Goal: Task Accomplishment & Management: Manage account settings

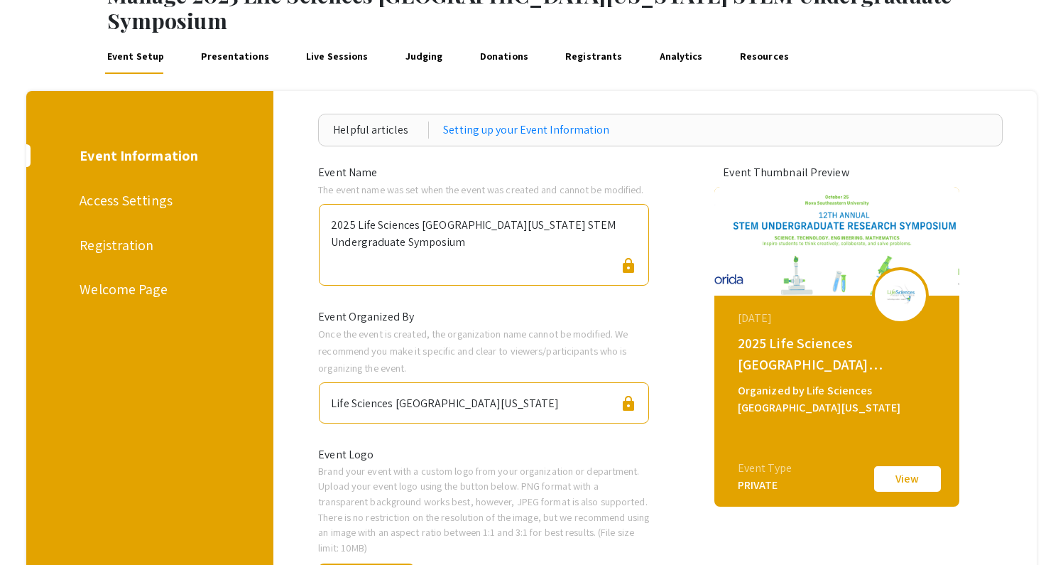
click at [909, 48] on div "Event Setup Presentations Live Sessions Judging Donations Registrants Analytics…" at bounding box center [531, 56] width 1063 height 45
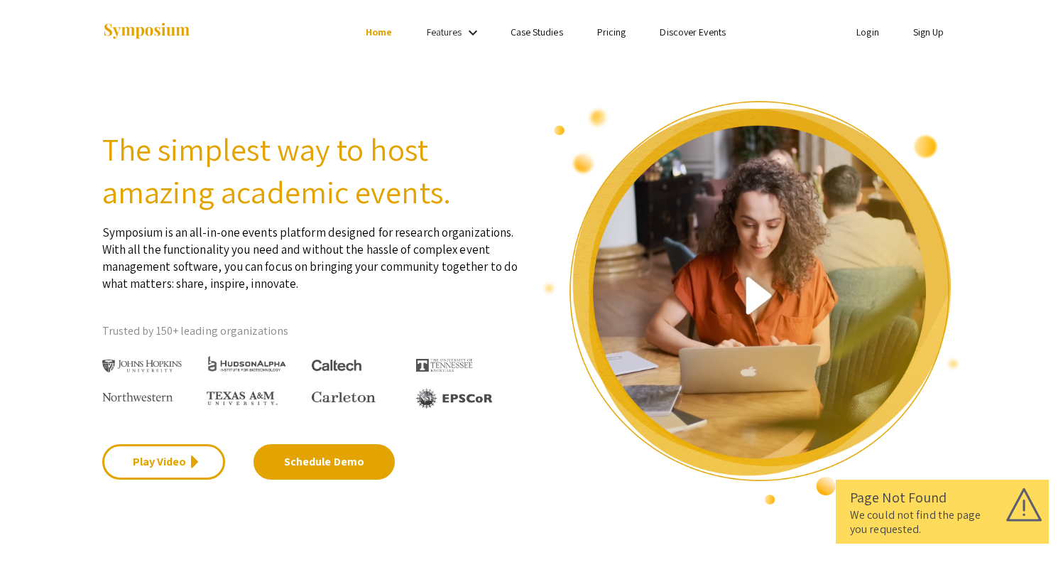
click at [864, 31] on link "Login" at bounding box center [867, 32] width 23 height 13
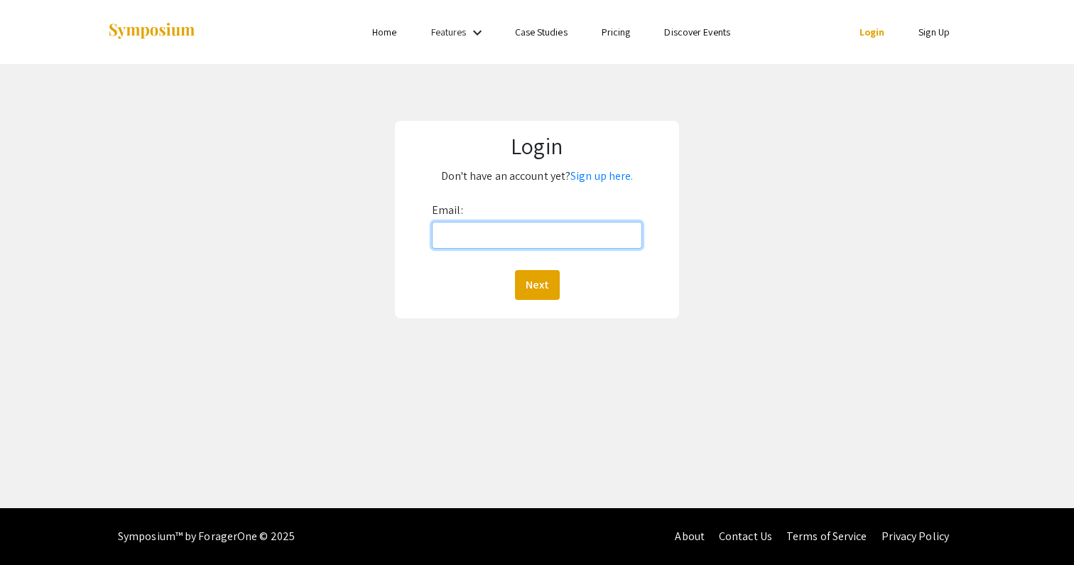
click at [582, 232] on input "Email:" at bounding box center [537, 235] width 210 height 27
type input "aalzate@fiu.edu"
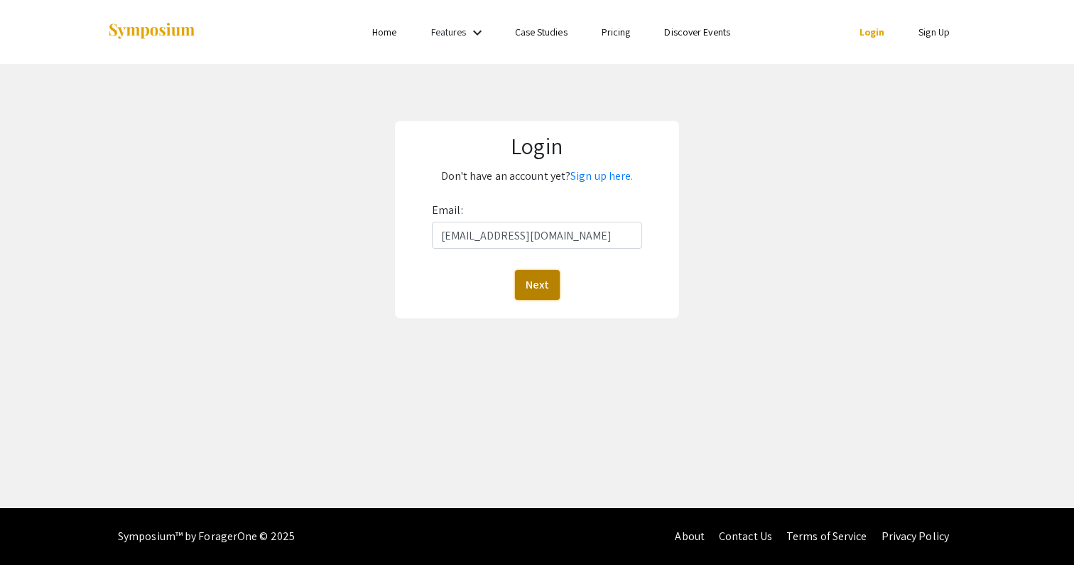
click at [534, 279] on button "Next" at bounding box center [537, 285] width 45 height 30
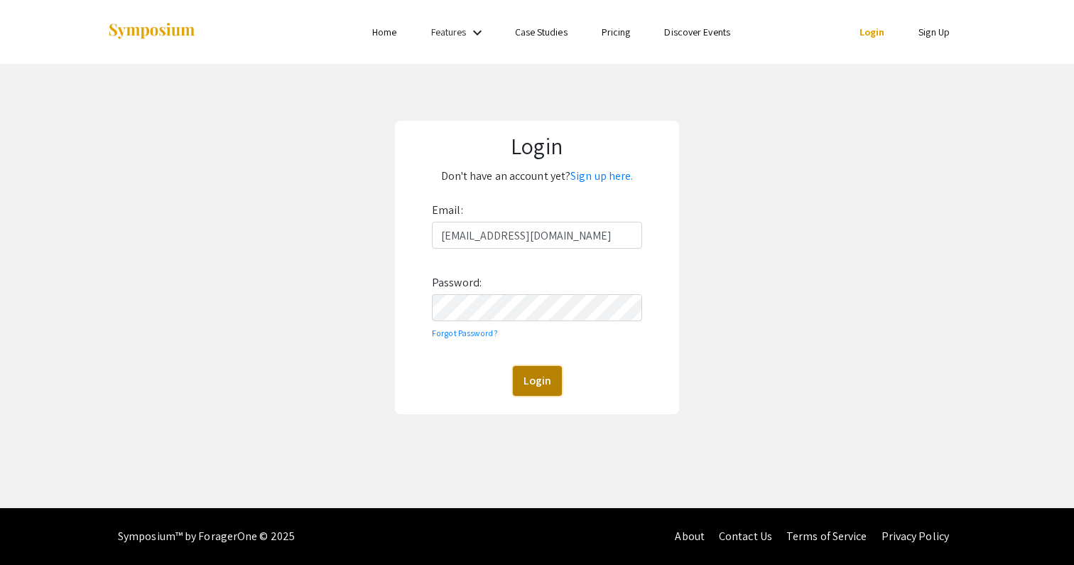
click at [540, 383] on button "Login" at bounding box center [537, 381] width 49 height 30
click at [528, 383] on button "Login" at bounding box center [537, 381] width 49 height 30
click at [548, 378] on button "Login" at bounding box center [537, 381] width 49 height 30
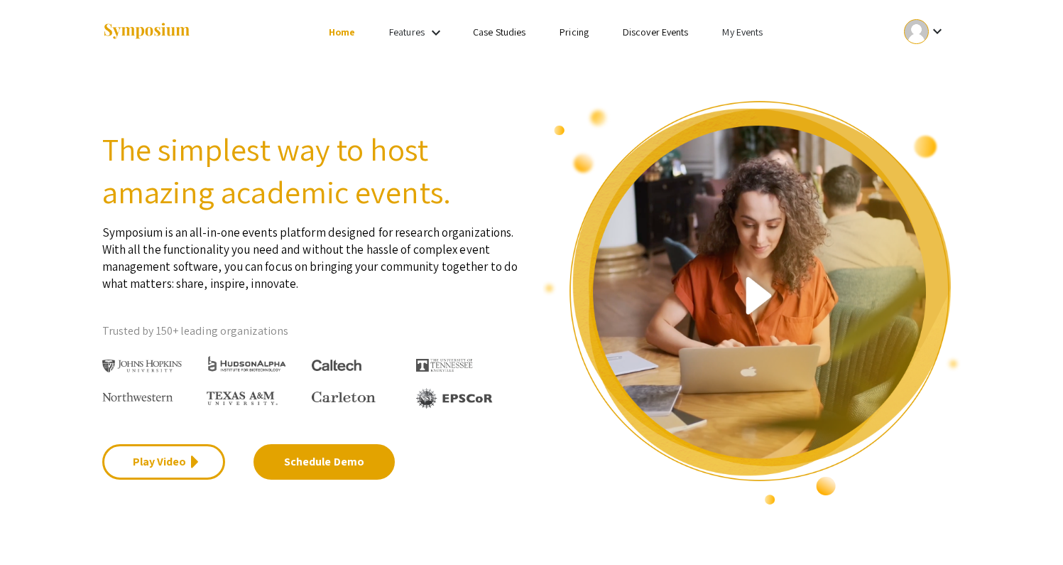
click at [745, 33] on link "My Events" at bounding box center [742, 32] width 40 height 13
click at [734, 62] on button "Events I've organized" at bounding box center [765, 63] width 121 height 34
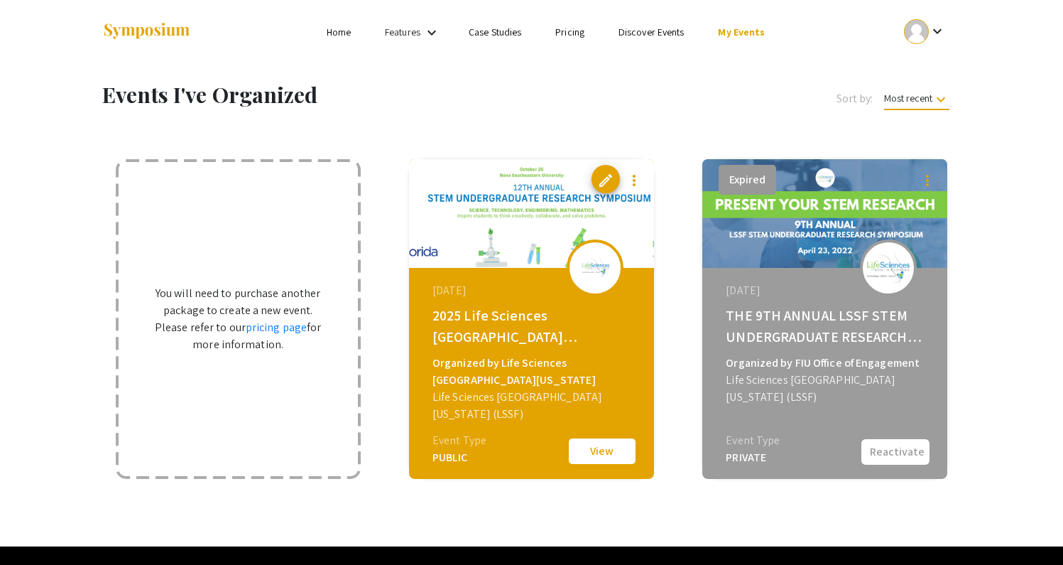
click at [601, 450] on button "View" at bounding box center [602, 451] width 71 height 30
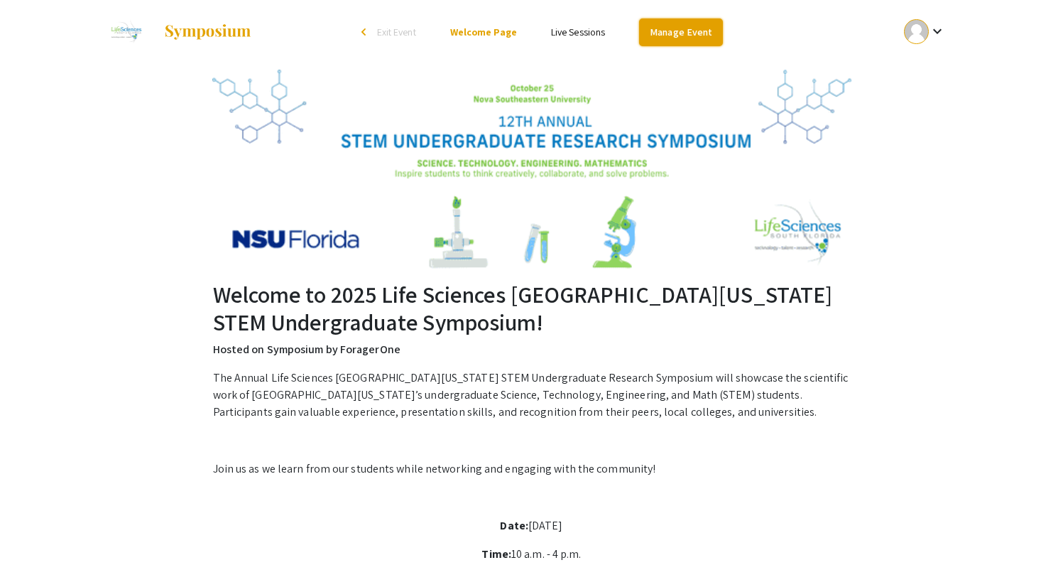
click at [697, 36] on link "Manage Event" at bounding box center [681, 32] width 84 height 28
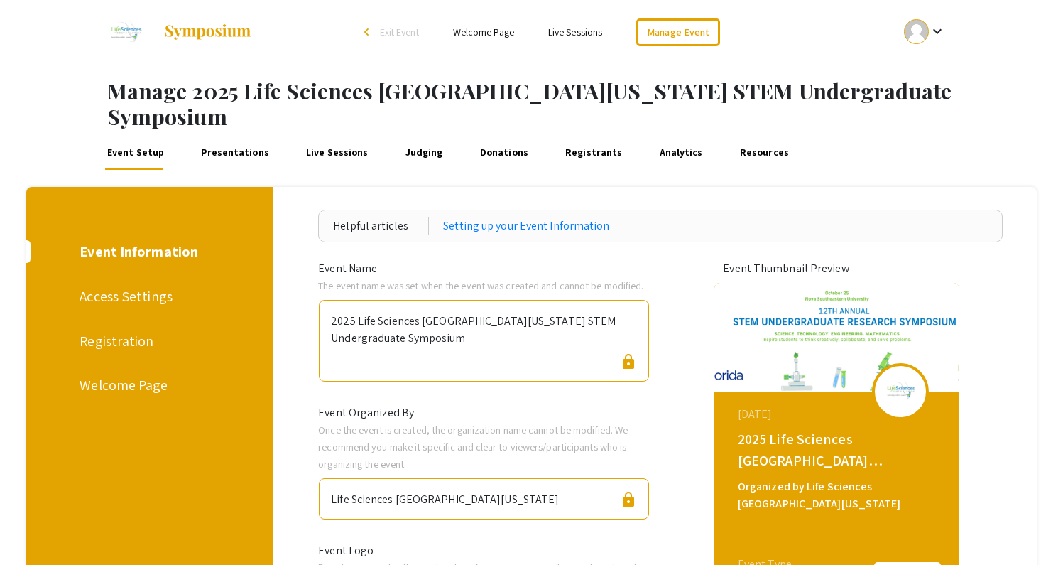
click at [120, 330] on div "Registration" at bounding box center [148, 340] width 136 height 21
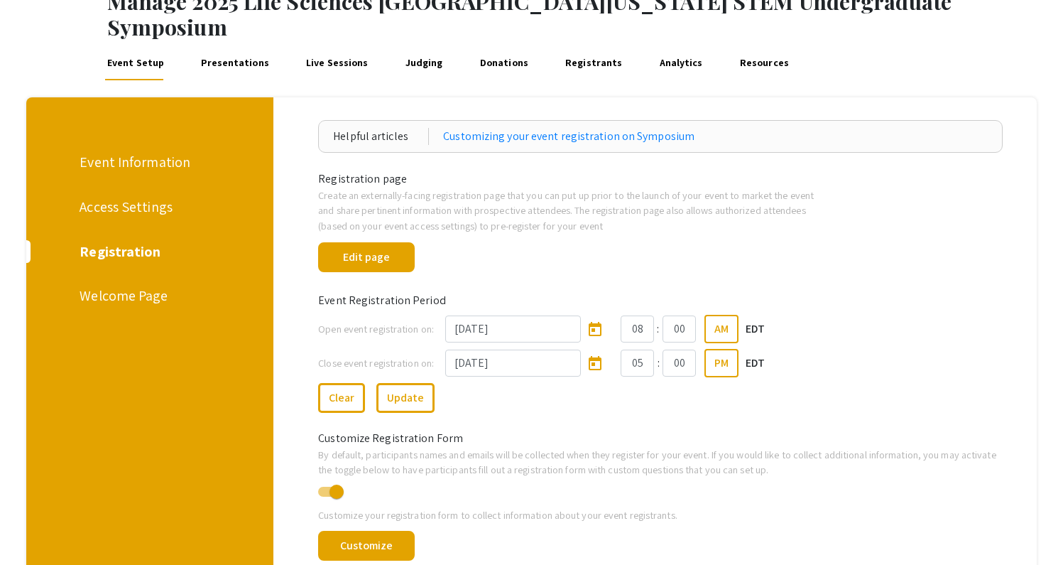
scroll to position [78, 0]
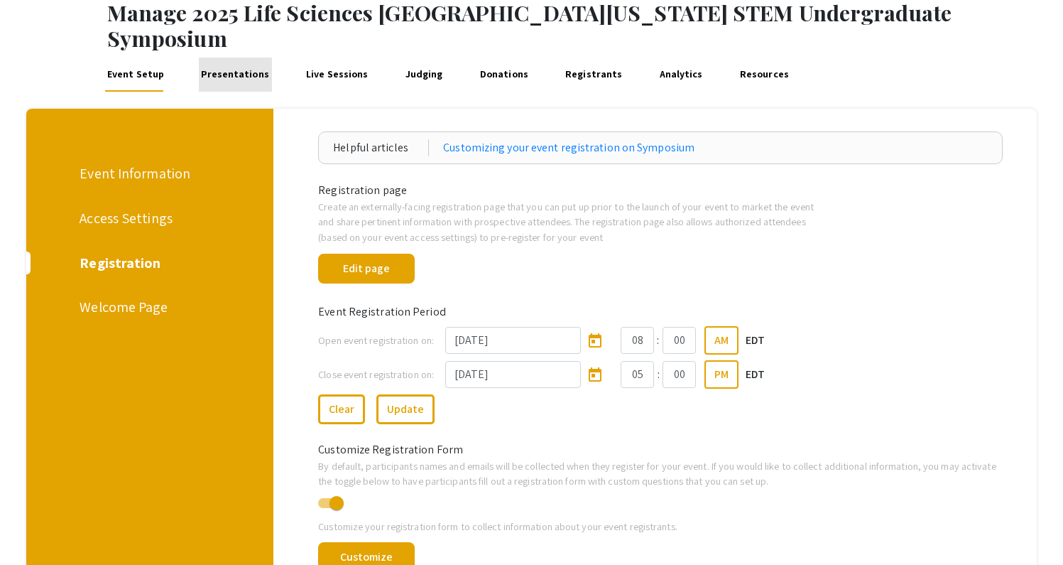
click at [237, 58] on link "Presentations" at bounding box center [235, 75] width 73 height 34
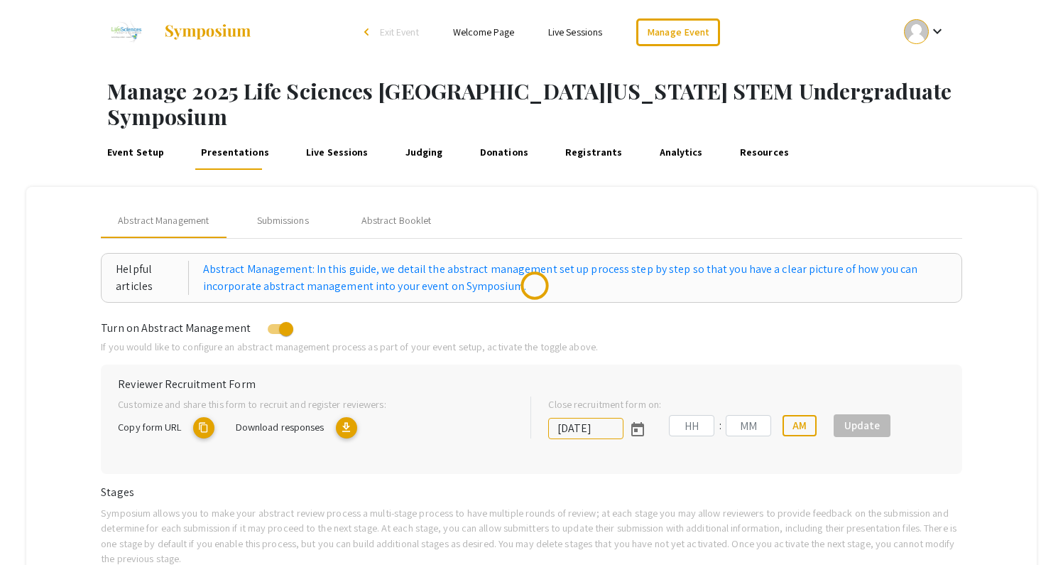
type input "10/25/2025"
type input "05"
type input "00"
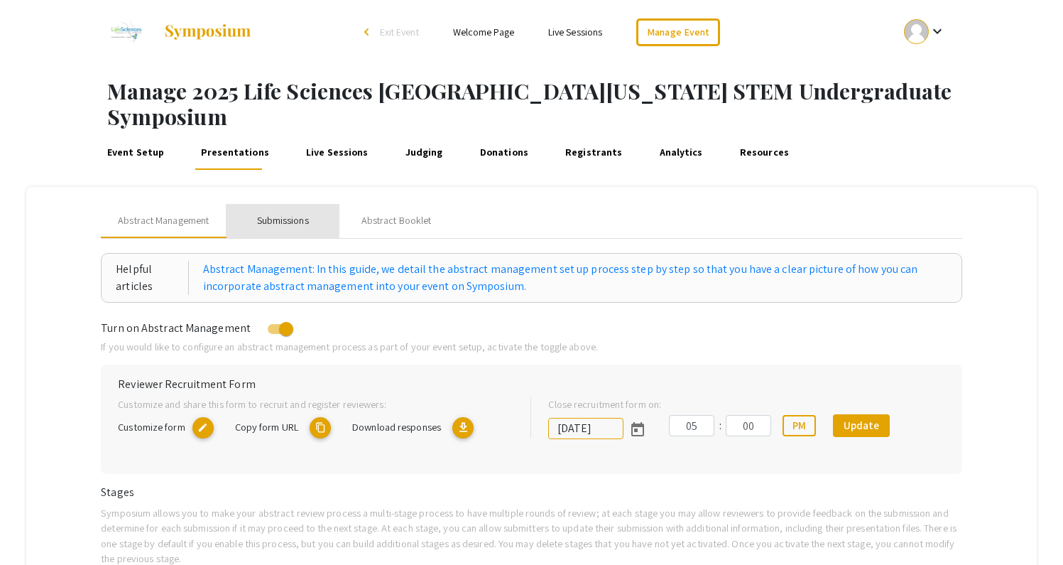
click at [276, 213] on div "Submissions" at bounding box center [283, 220] width 52 height 15
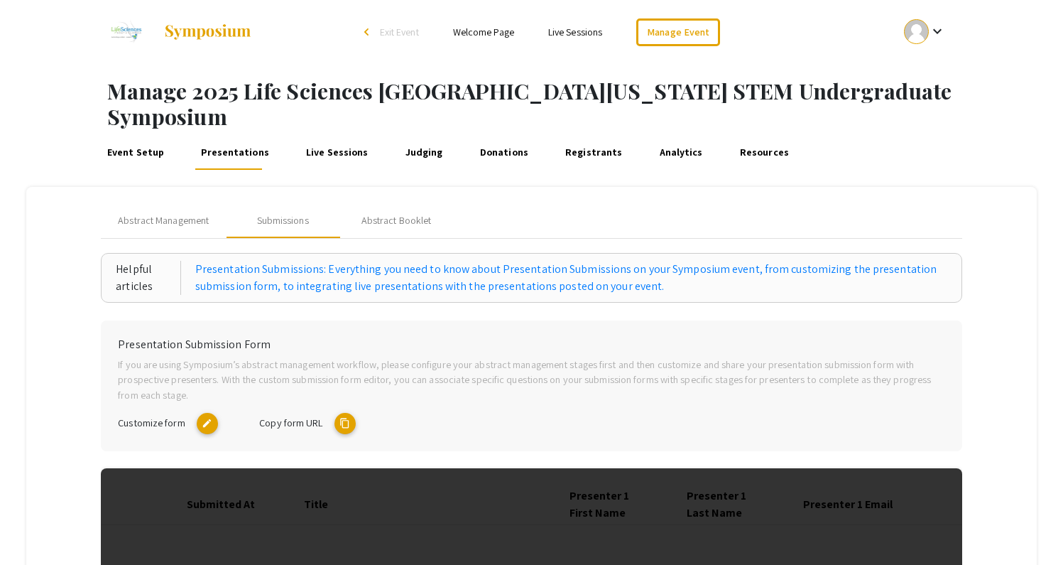
click at [574, 136] on link "Registrants" at bounding box center [593, 153] width 62 height 34
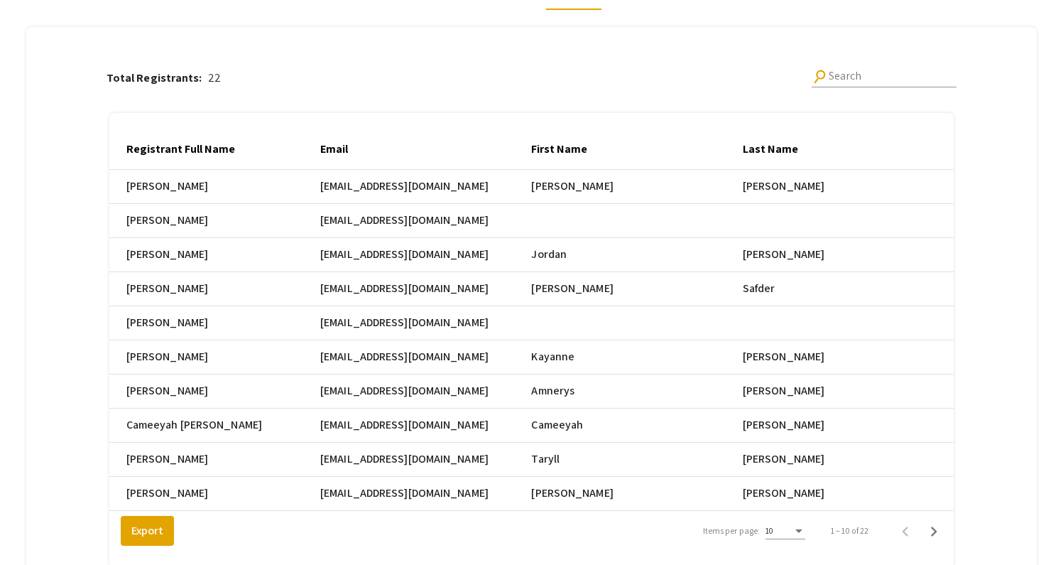
scroll to position [170, 0]
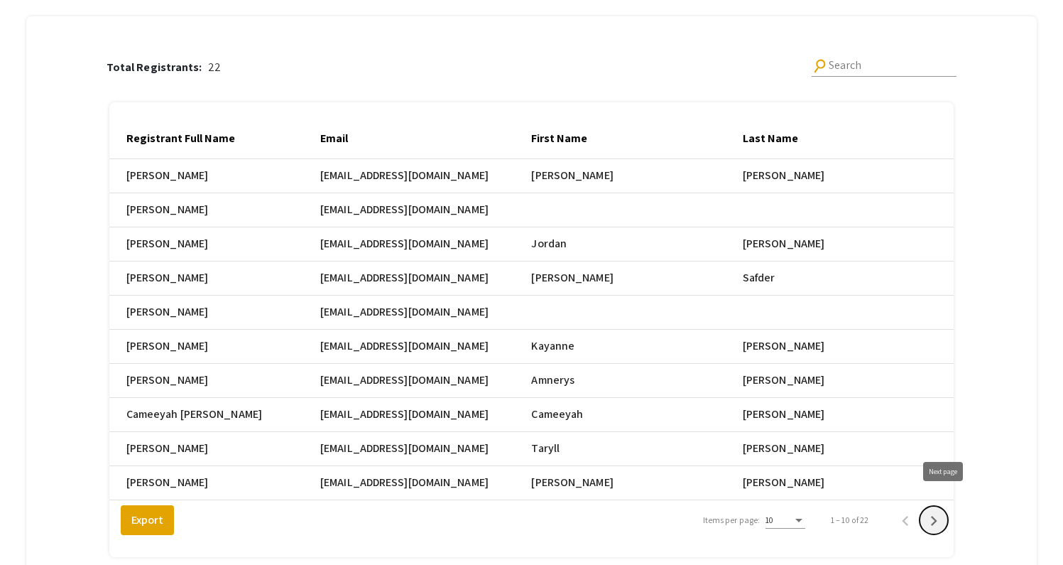
click at [937, 516] on icon "Next page" at bounding box center [934, 521] width 6 height 10
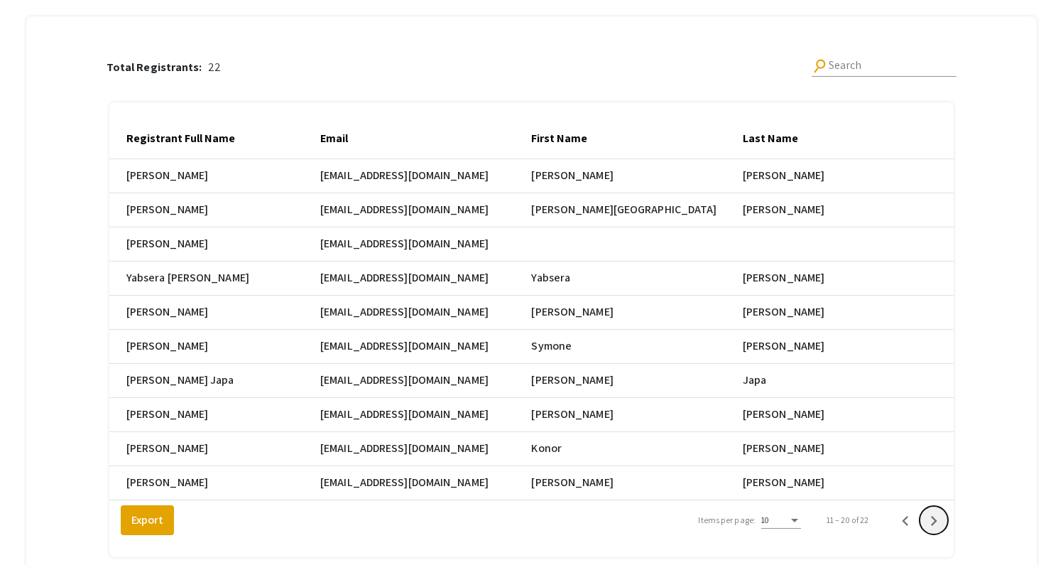
click at [937, 516] on icon "Next page" at bounding box center [934, 521] width 6 height 10
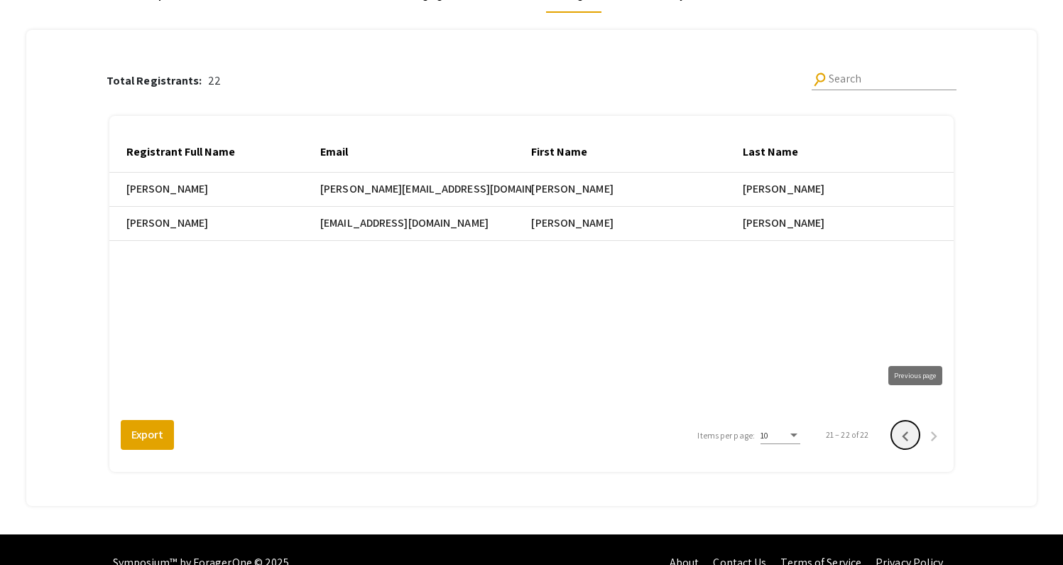
click at [914, 426] on icon "Previous page" at bounding box center [906, 436] width 20 height 20
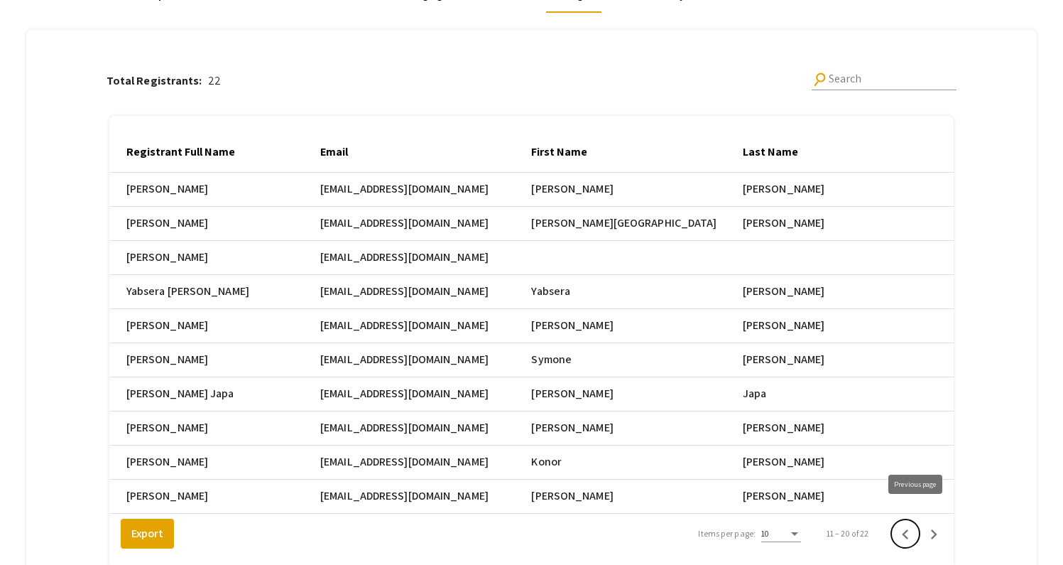
click at [915, 531] on button "Previous page" at bounding box center [905, 533] width 28 height 28
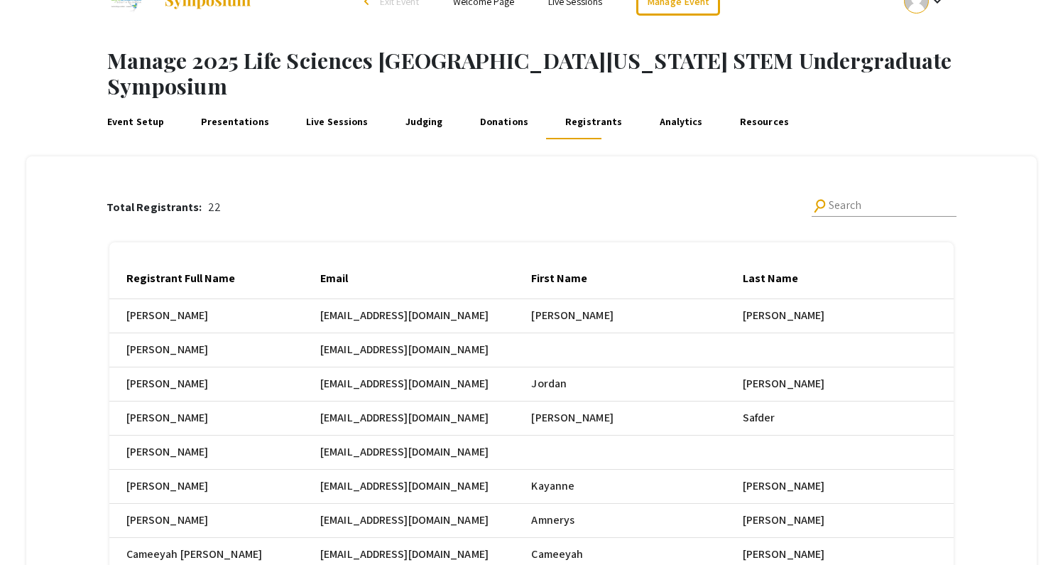
scroll to position [0, 0]
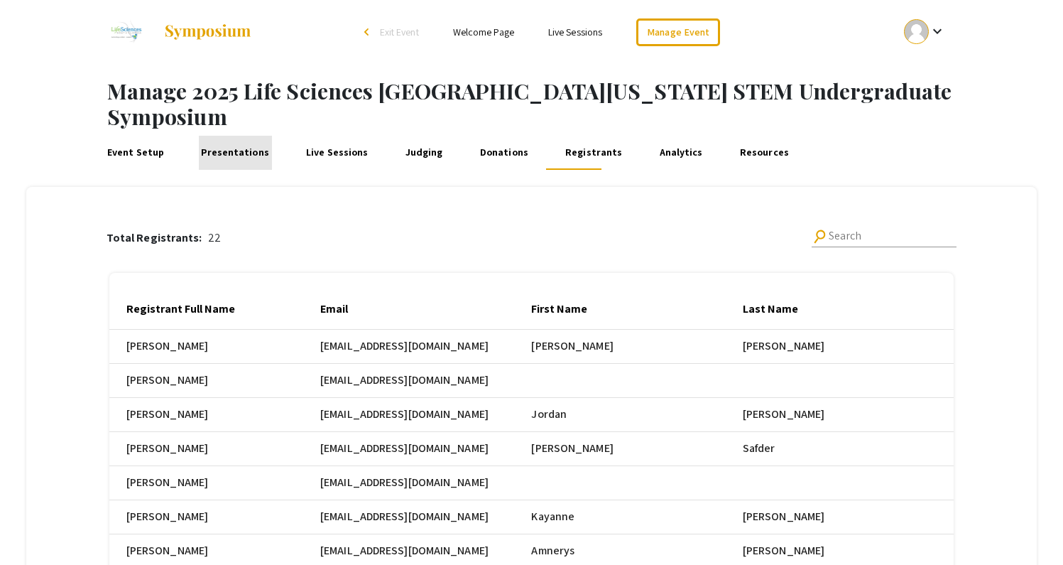
click at [233, 136] on link "Presentations" at bounding box center [235, 153] width 73 height 34
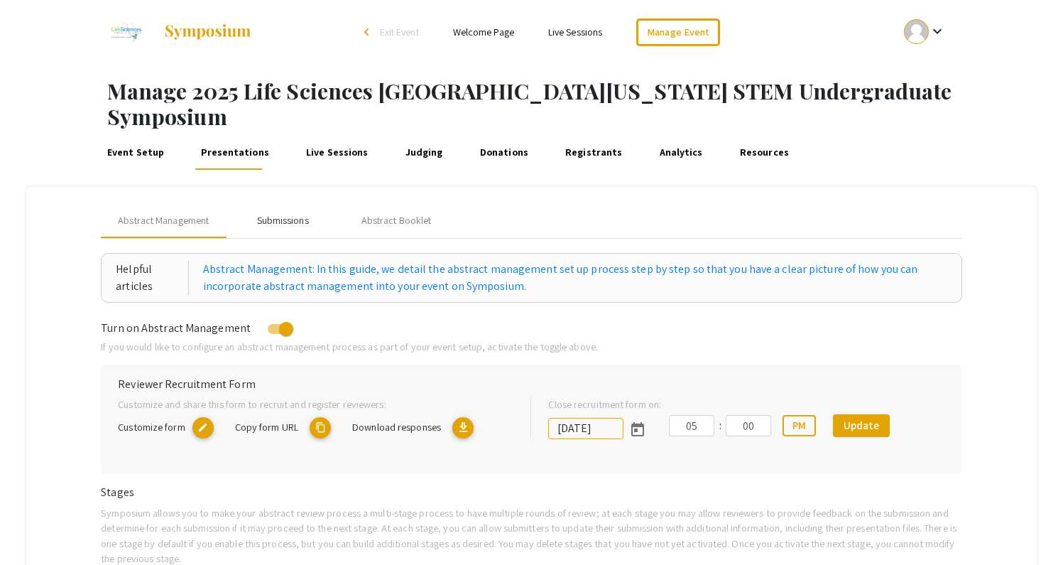
click at [285, 213] on div "Submissions" at bounding box center [283, 220] width 52 height 15
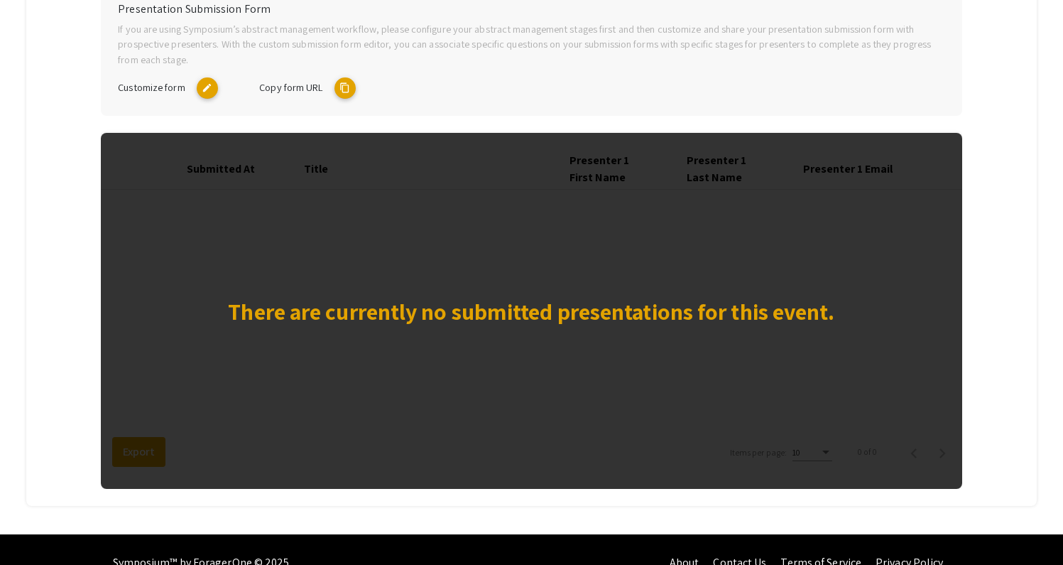
scroll to position [334, 0]
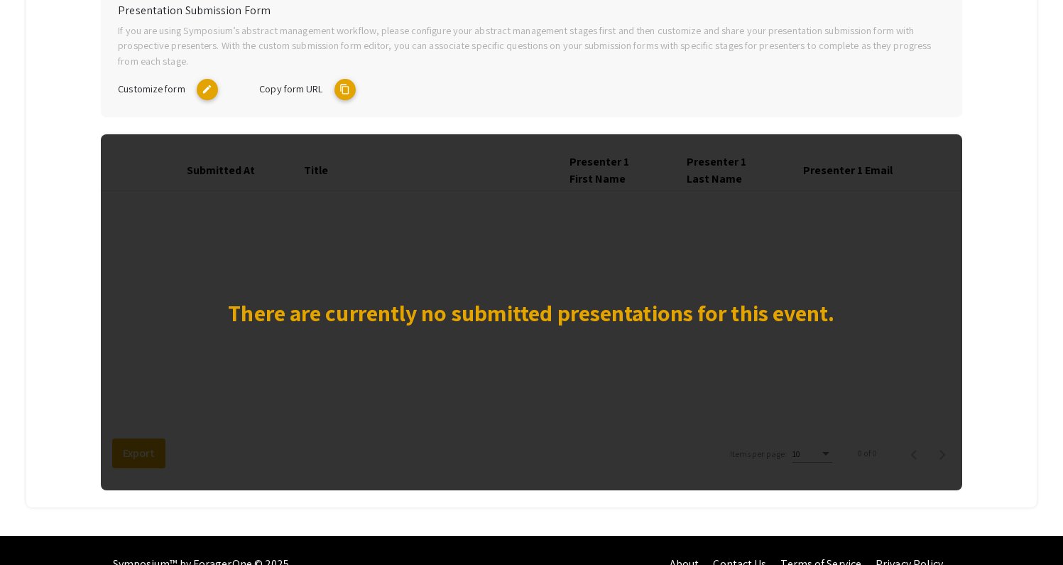
click at [614, 306] on div "There are currently no submitted presentations for this event." at bounding box center [531, 312] width 861 height 357
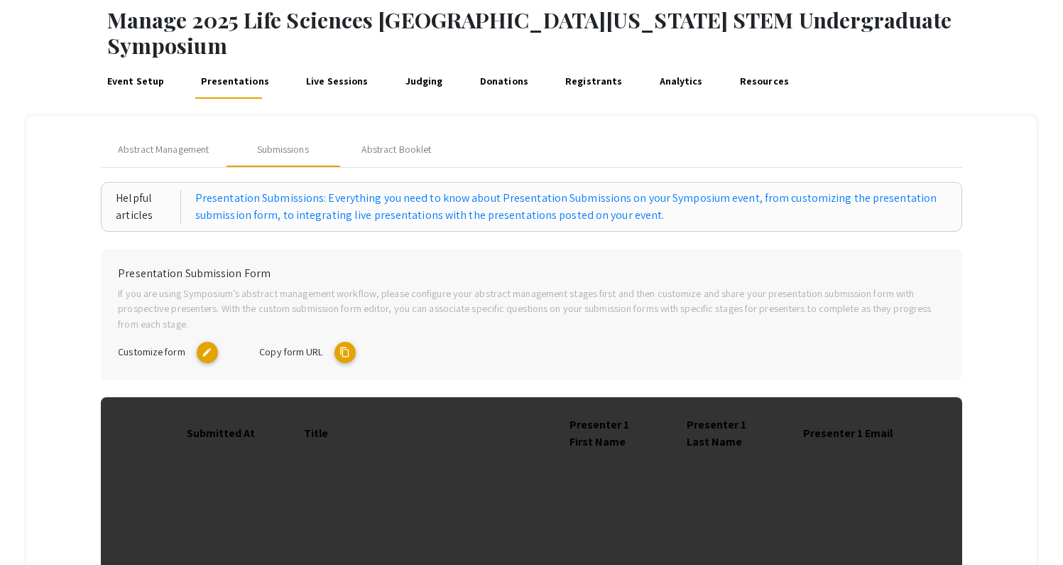
scroll to position [39, 0]
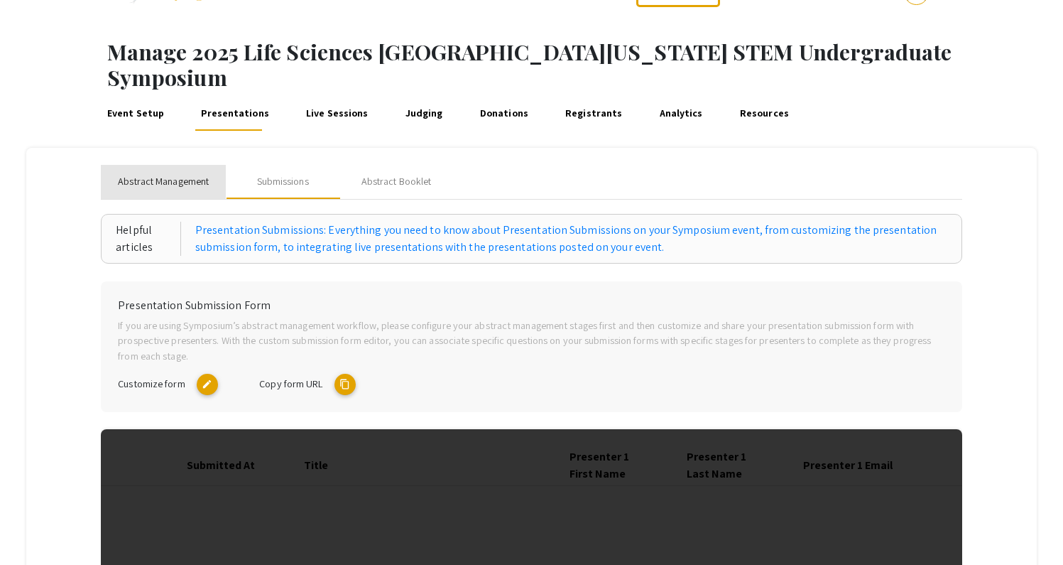
click at [178, 165] on div "Abstract Management" at bounding box center [163, 182] width 125 height 34
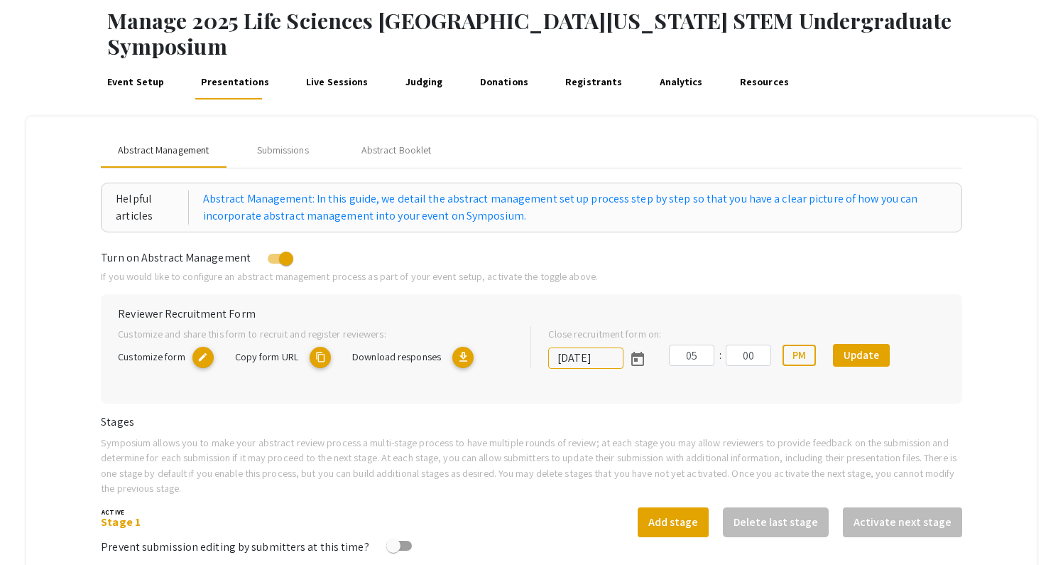
scroll to position [66, 0]
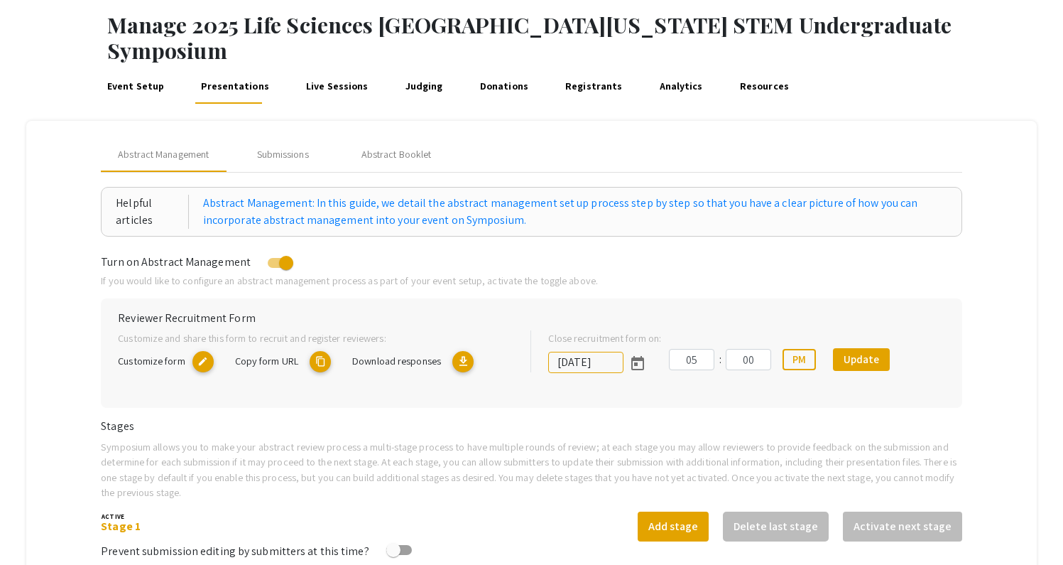
click at [203, 351] on mat-icon "edit" at bounding box center [202, 361] width 21 height 21
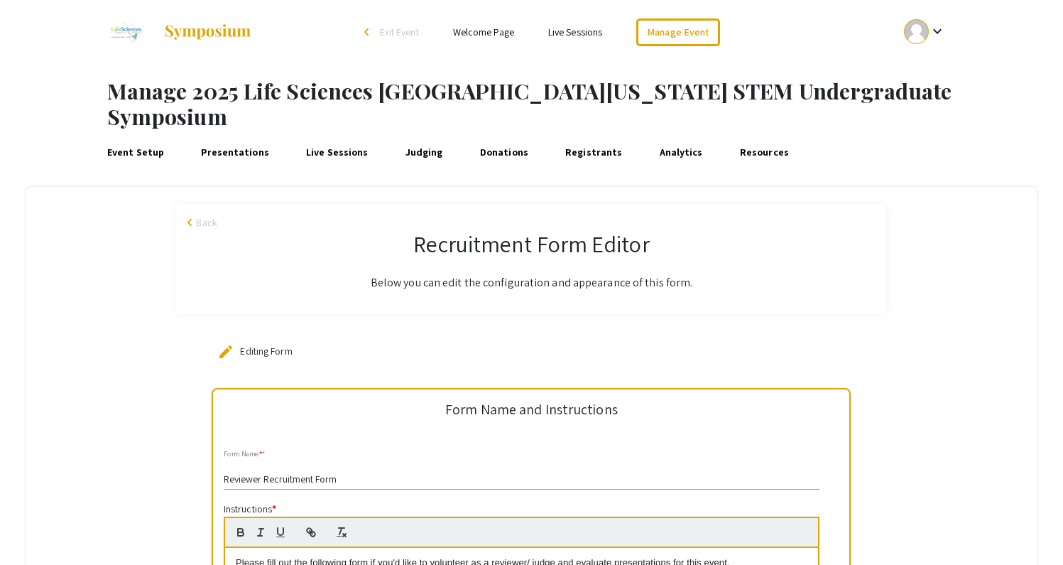
click at [259, 136] on link "Presentations" at bounding box center [235, 153] width 73 height 34
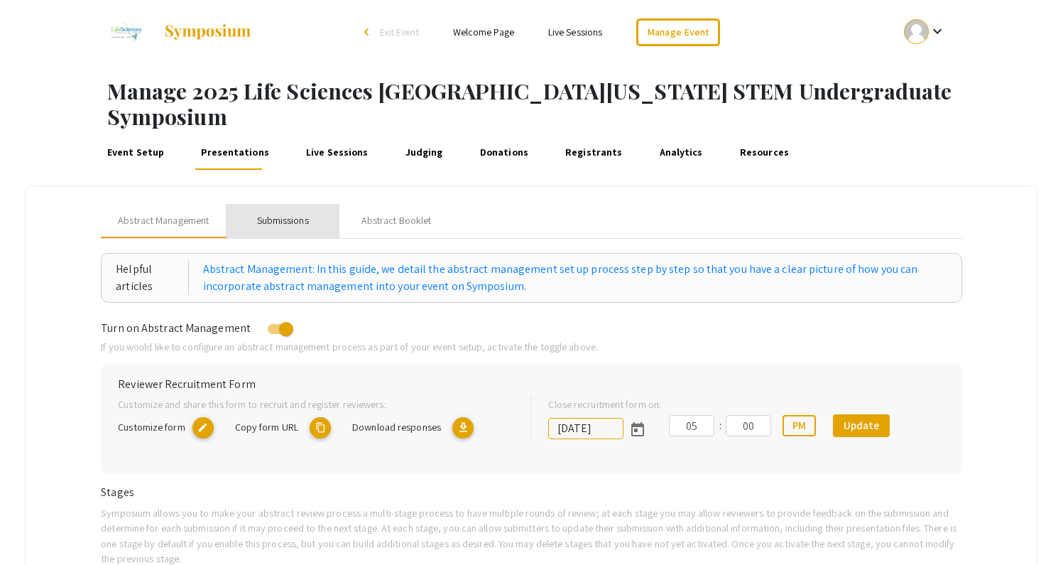
click at [299, 213] on div "Submissions" at bounding box center [283, 220] width 52 height 15
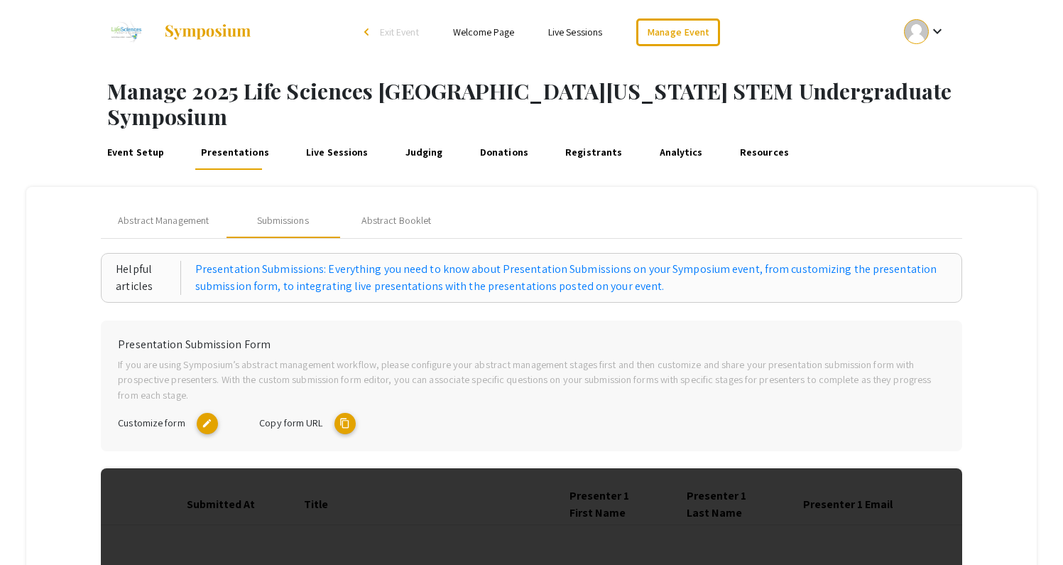
click at [213, 413] on mat-icon "edit" at bounding box center [207, 423] width 21 height 21
click at [134, 136] on link "Event Setup" at bounding box center [135, 153] width 62 height 34
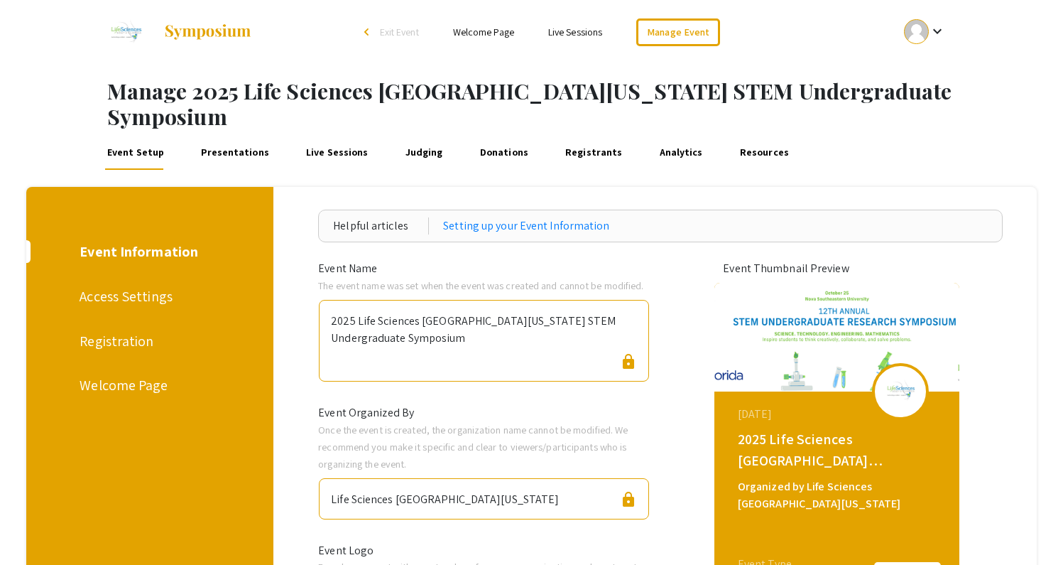
click at [141, 330] on div "Registration" at bounding box center [148, 340] width 136 height 21
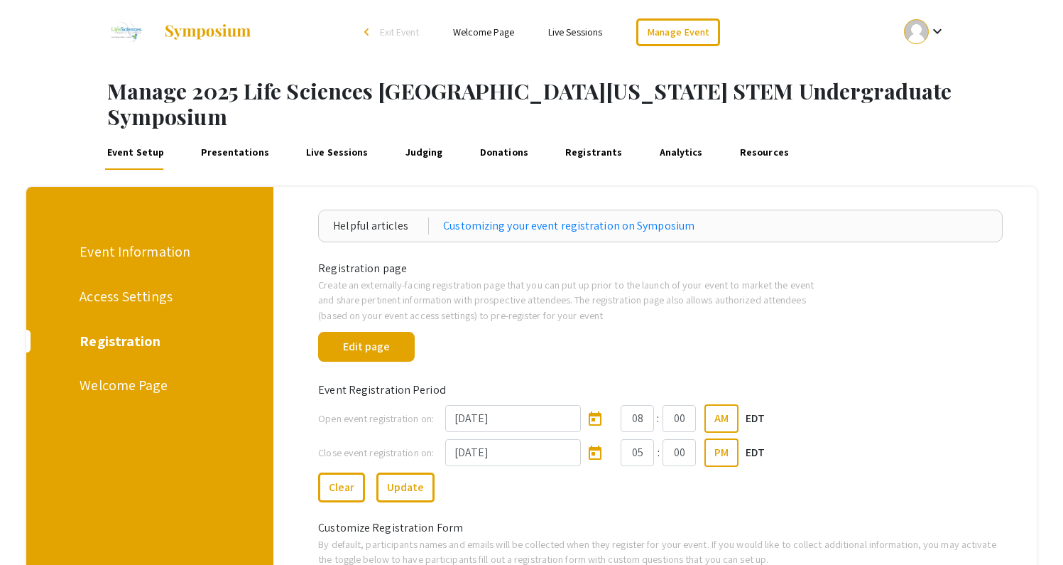
click at [915, 432] on div "Close event registration on: 10/25/2025 05 : 00 PM EDT" at bounding box center [661, 449] width 706 height 34
click at [242, 136] on link "Presentations" at bounding box center [235, 153] width 73 height 34
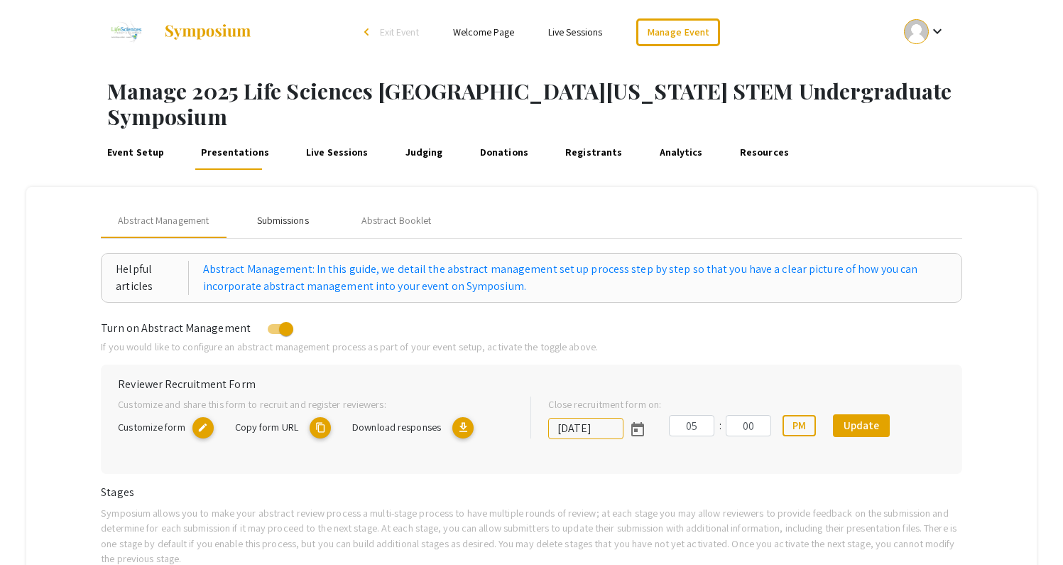
click at [303, 213] on div "Submissions" at bounding box center [283, 220] width 52 height 15
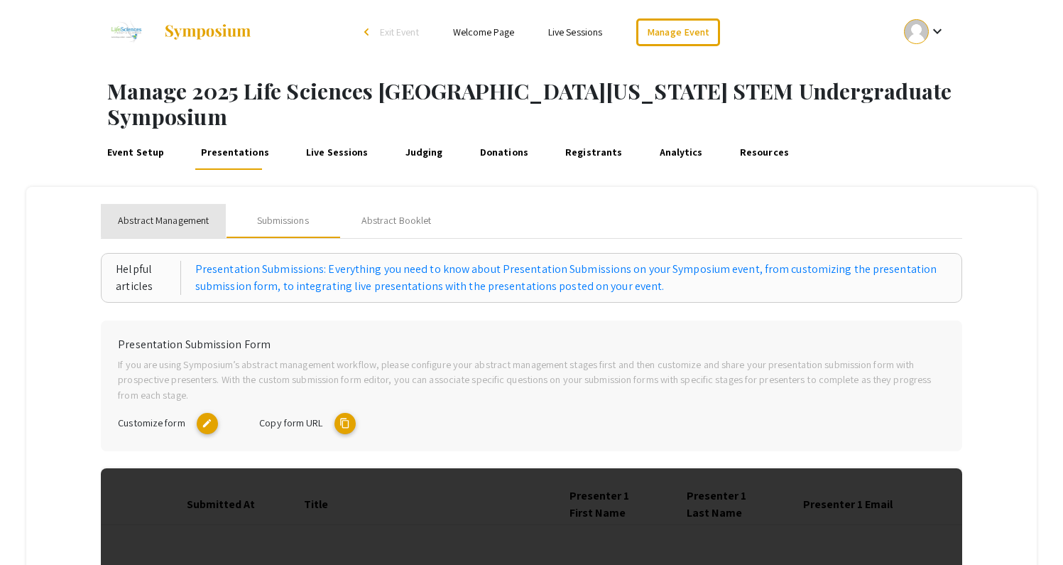
click at [172, 213] on span "Abstract Management" at bounding box center [163, 220] width 91 height 15
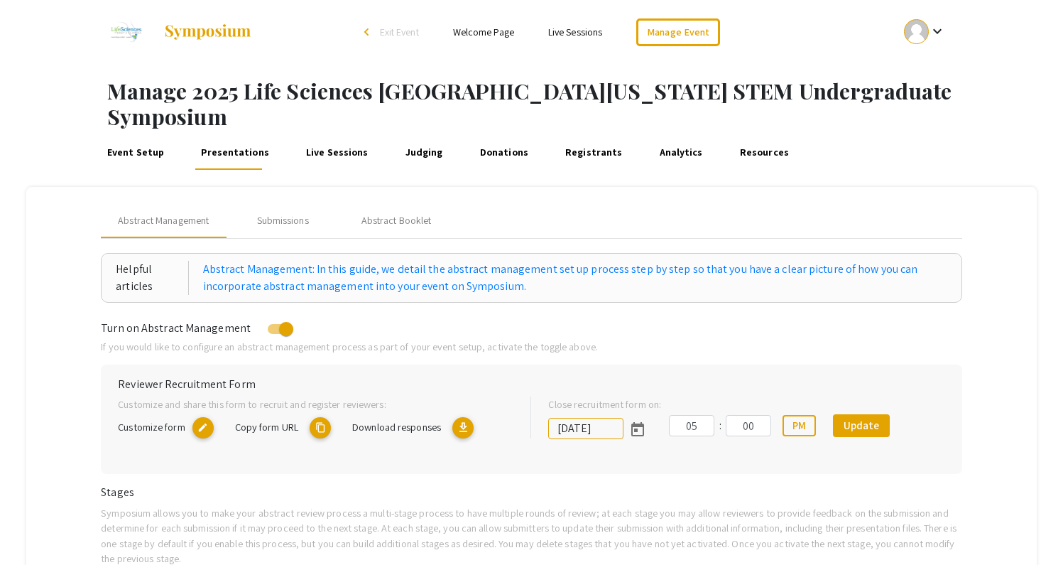
click at [595, 136] on link "Registrants" at bounding box center [593, 153] width 62 height 34
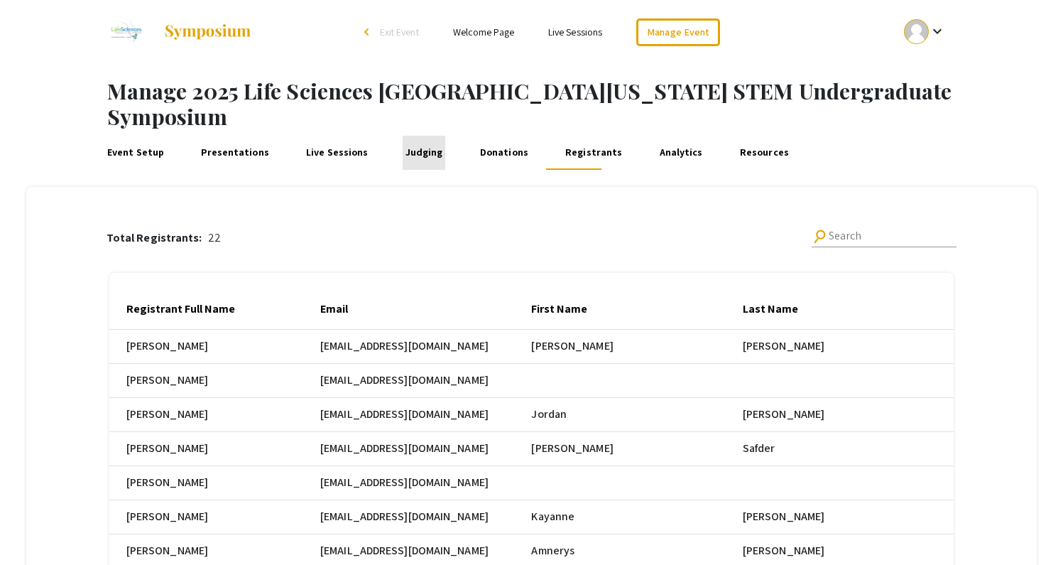
click at [425, 136] on link "Judging" at bounding box center [424, 153] width 43 height 34
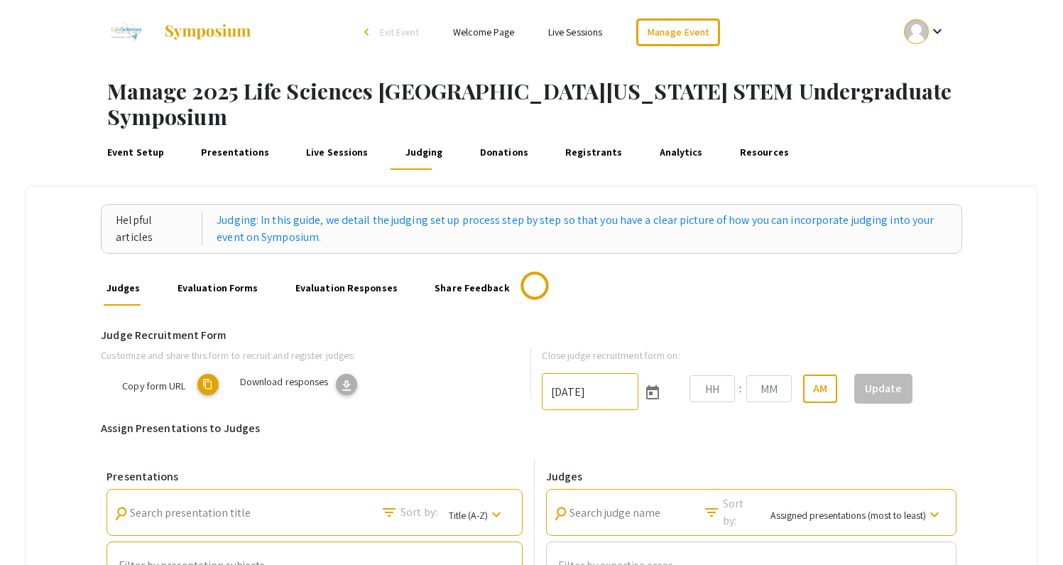
type input "10/25/2025"
type input "06"
type input "00"
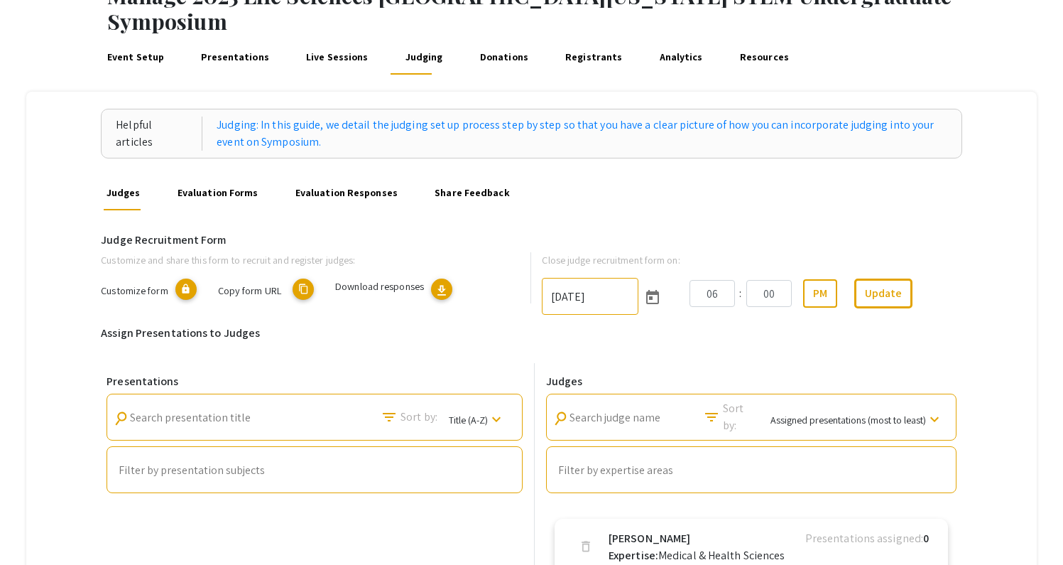
scroll to position [89, 0]
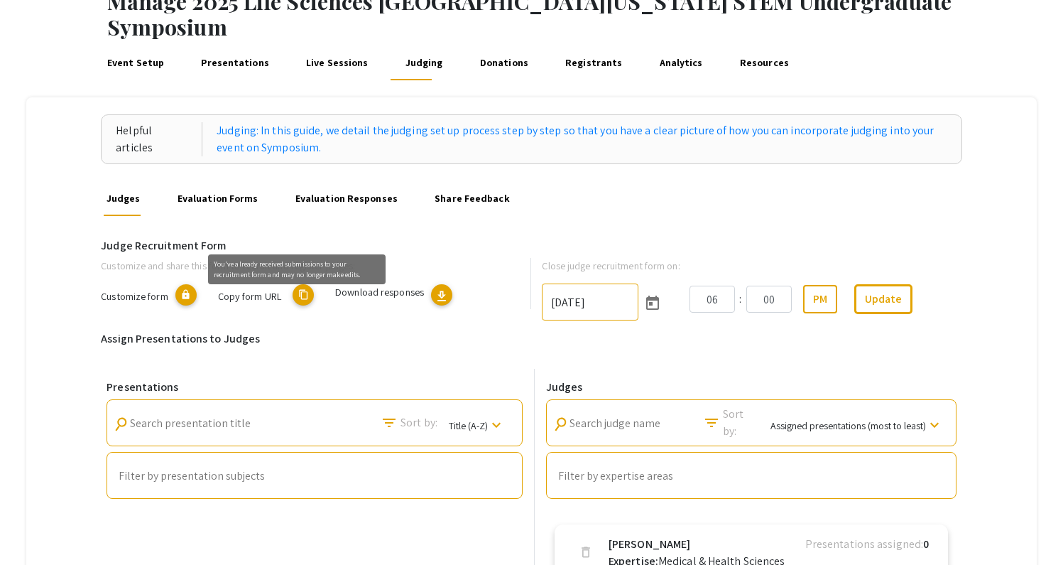
click at [184, 284] on mat-icon "lock" at bounding box center [185, 294] width 21 height 21
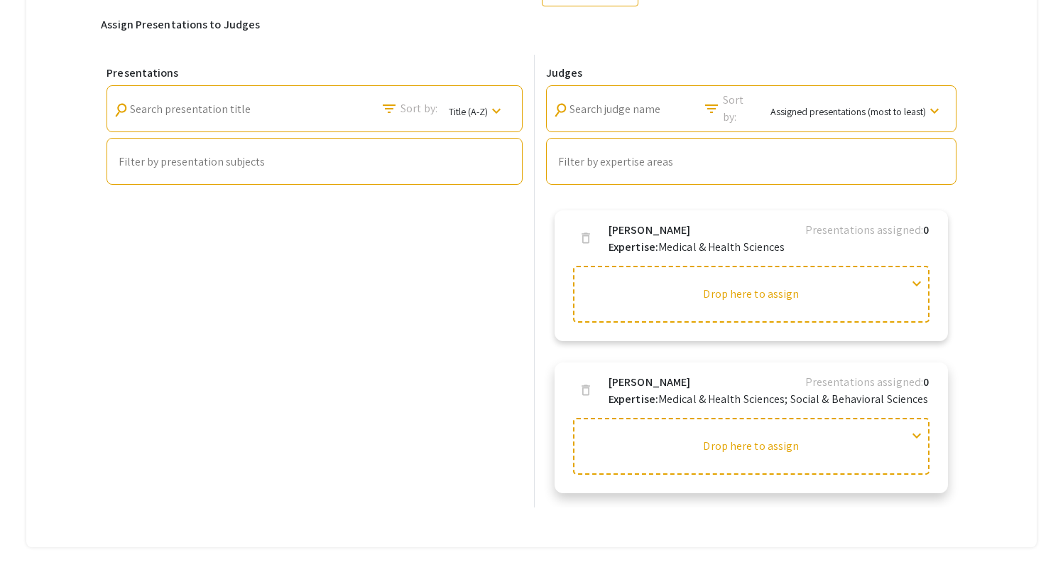
scroll to position [440, 0]
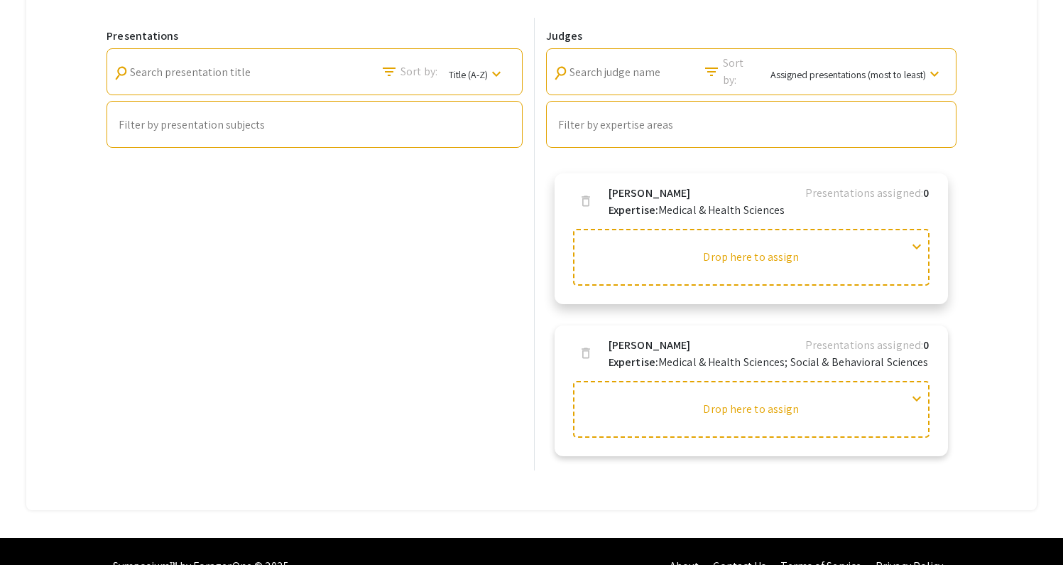
click at [925, 238] on span "expand_more" at bounding box center [916, 246] width 17 height 17
click at [925, 238] on span "expand_less" at bounding box center [916, 246] width 17 height 17
click at [439, 319] on div "Presentations search Search presentation title filter_list Sort by: Title (A-Z)…" at bounding box center [315, 244] width 428 height 452
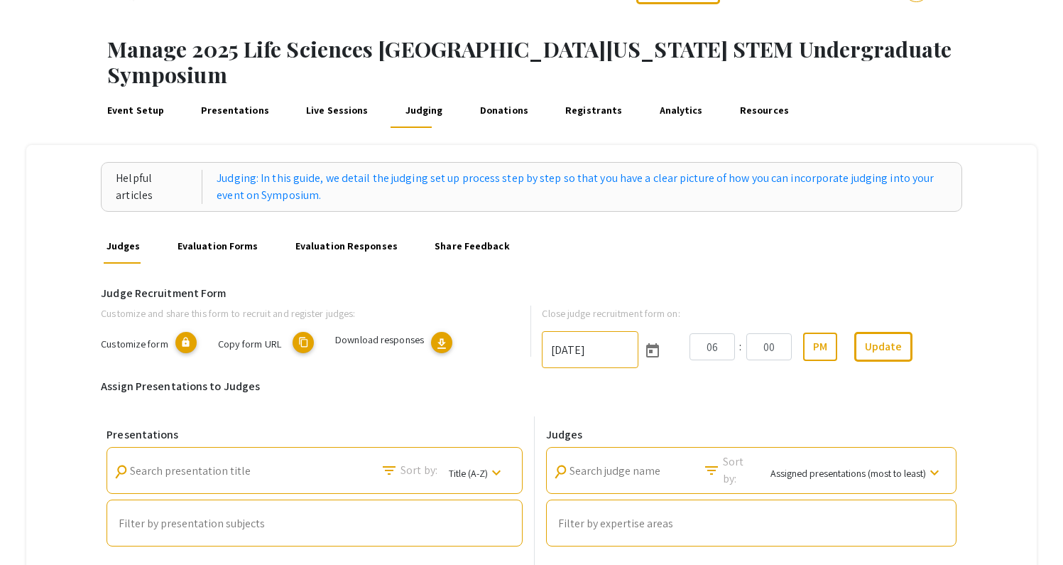
scroll to position [0, 0]
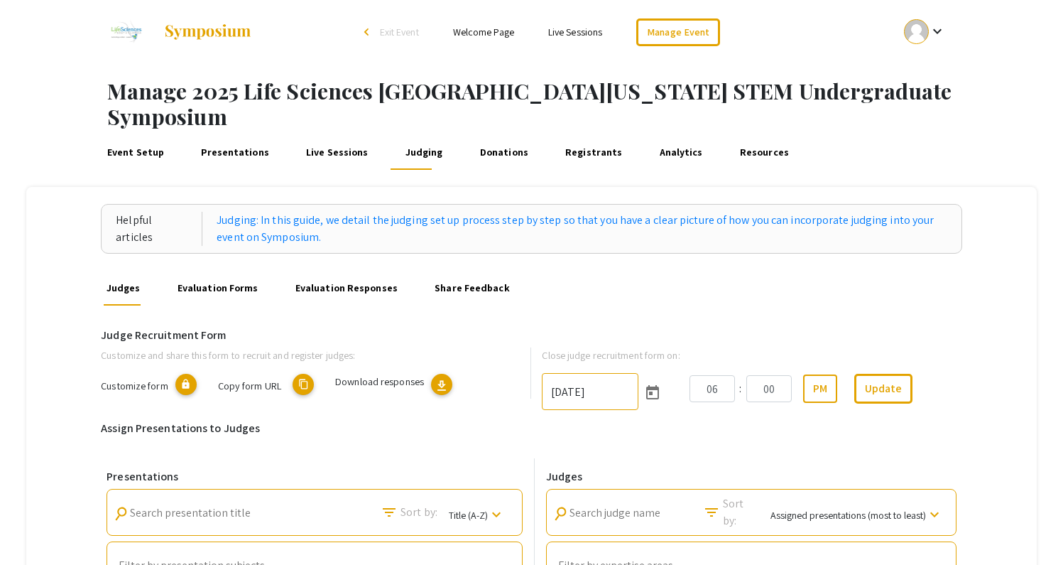
click at [570, 136] on link "Registrants" at bounding box center [593, 153] width 62 height 34
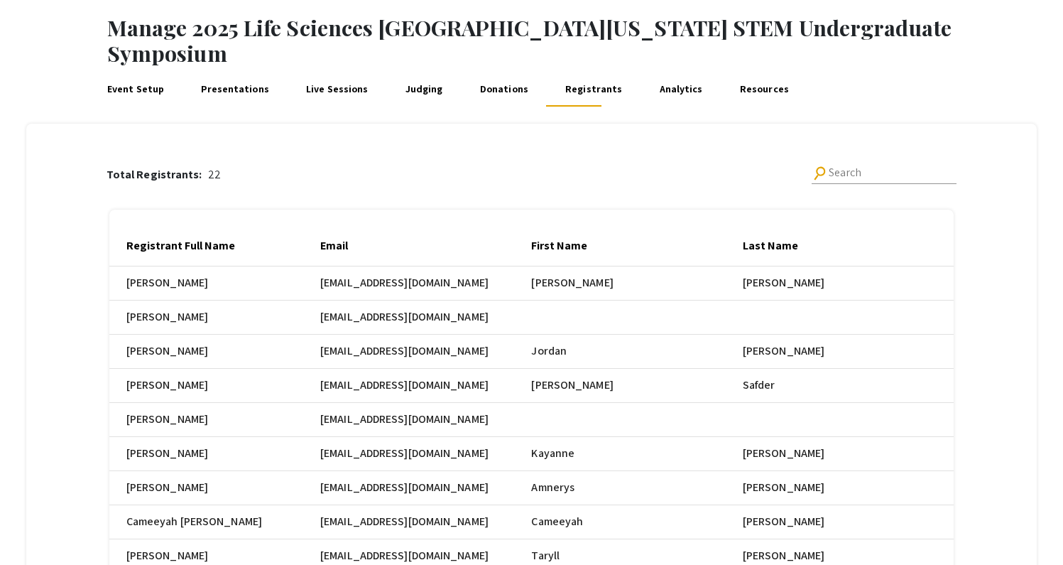
scroll to position [163, 0]
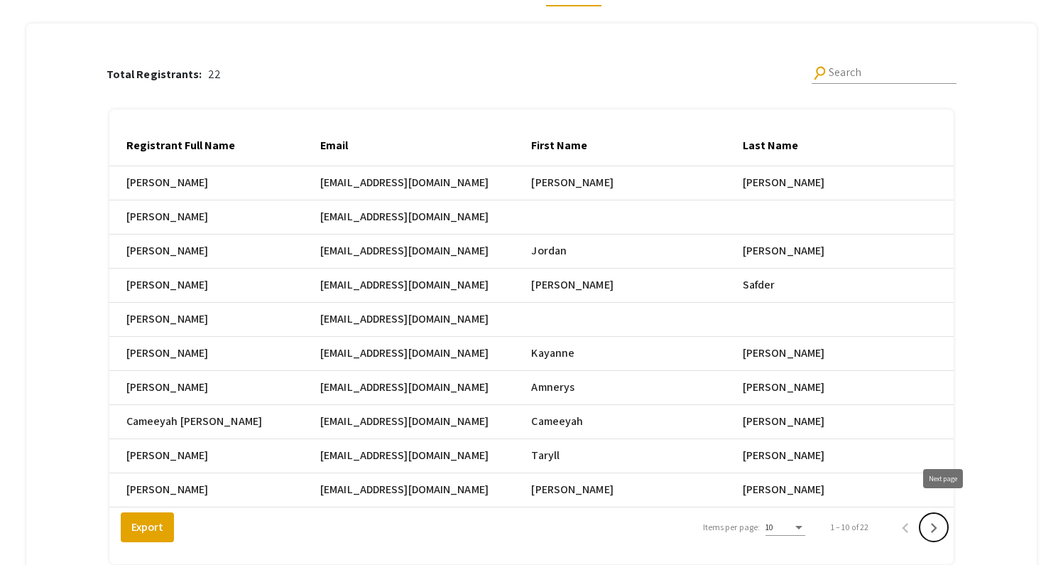
click at [937, 523] on icon "Next page" at bounding box center [934, 528] width 6 height 10
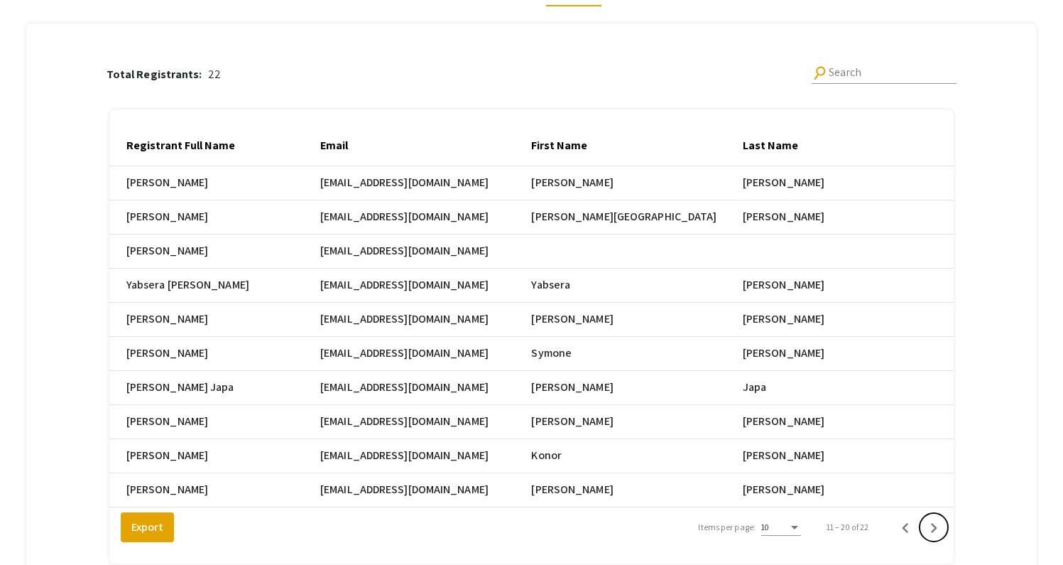
scroll to position [0, 0]
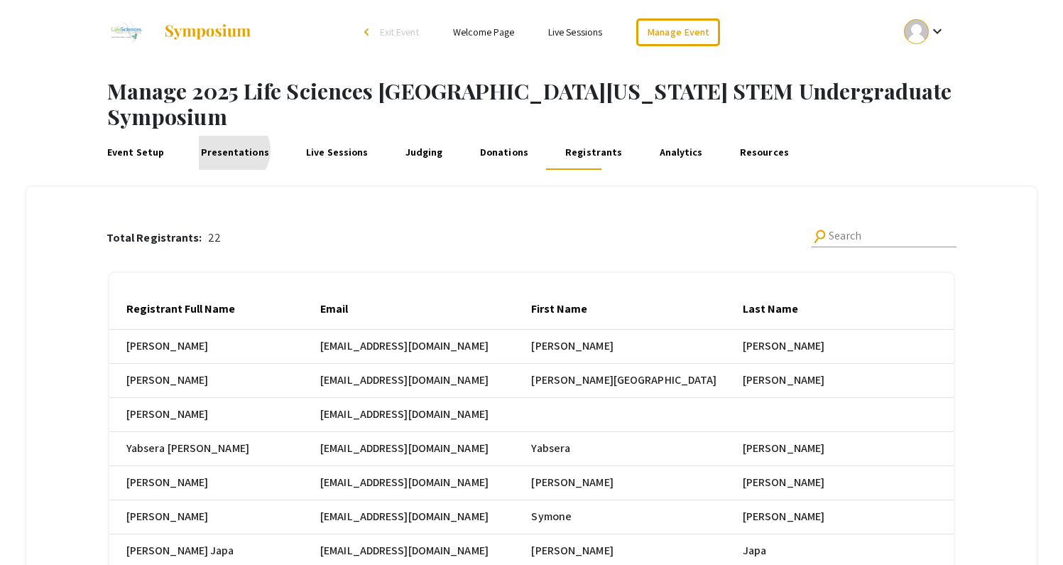
click at [229, 136] on link "Presentations" at bounding box center [235, 153] width 73 height 34
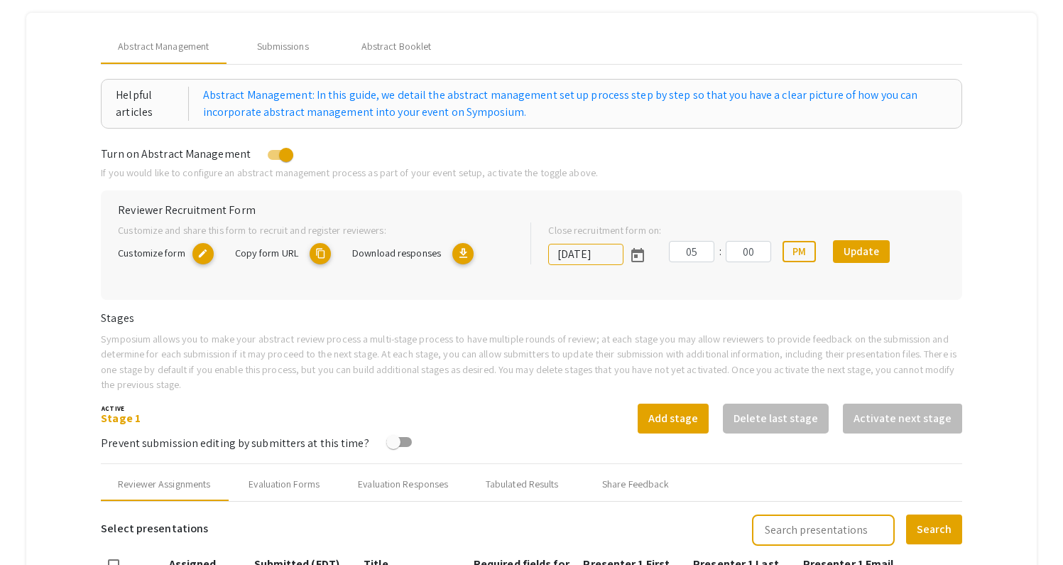
scroll to position [99, 0]
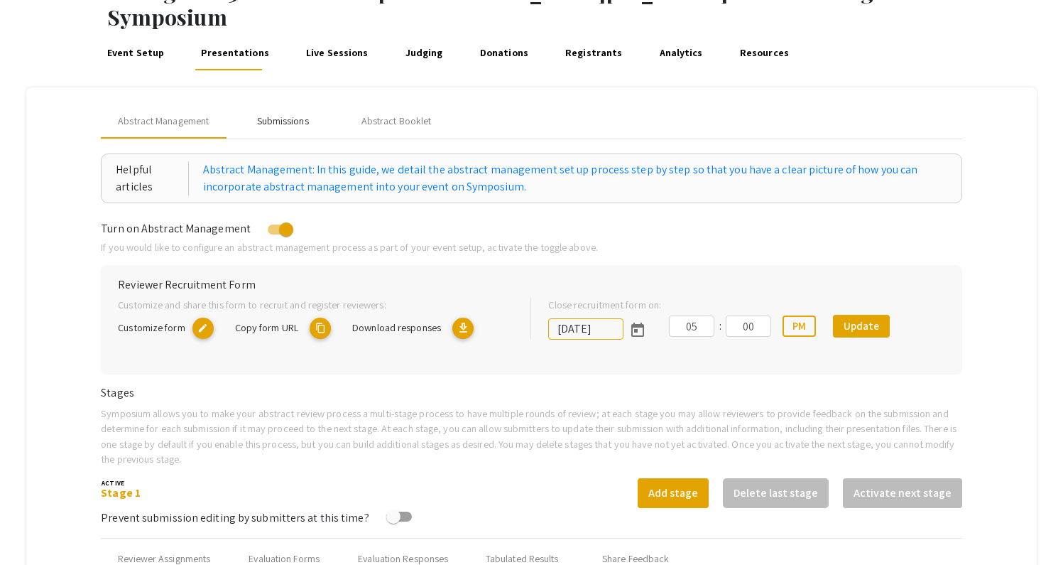
click at [295, 114] on div "Submissions" at bounding box center [283, 121] width 52 height 15
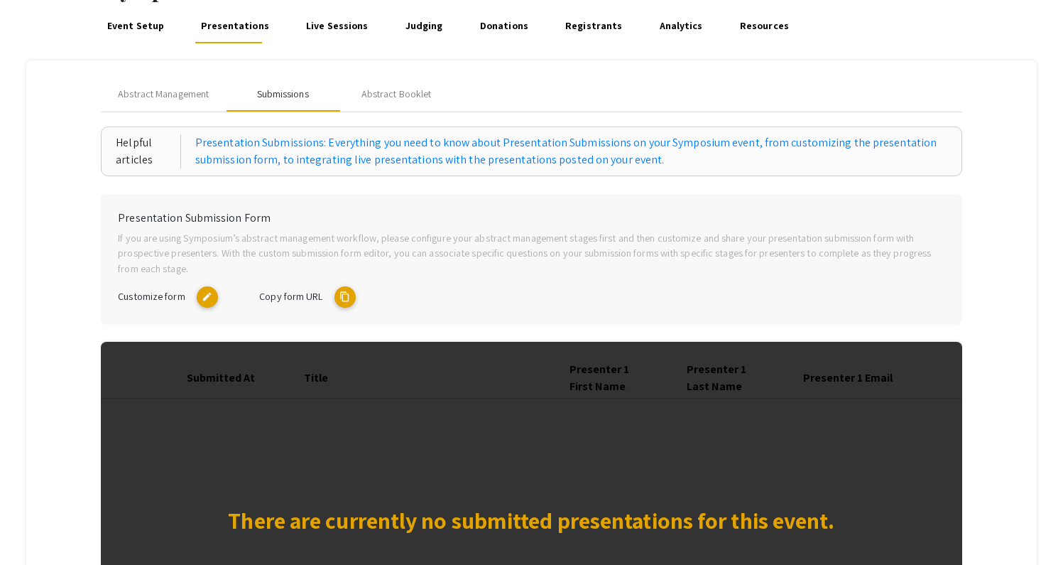
scroll to position [0, 0]
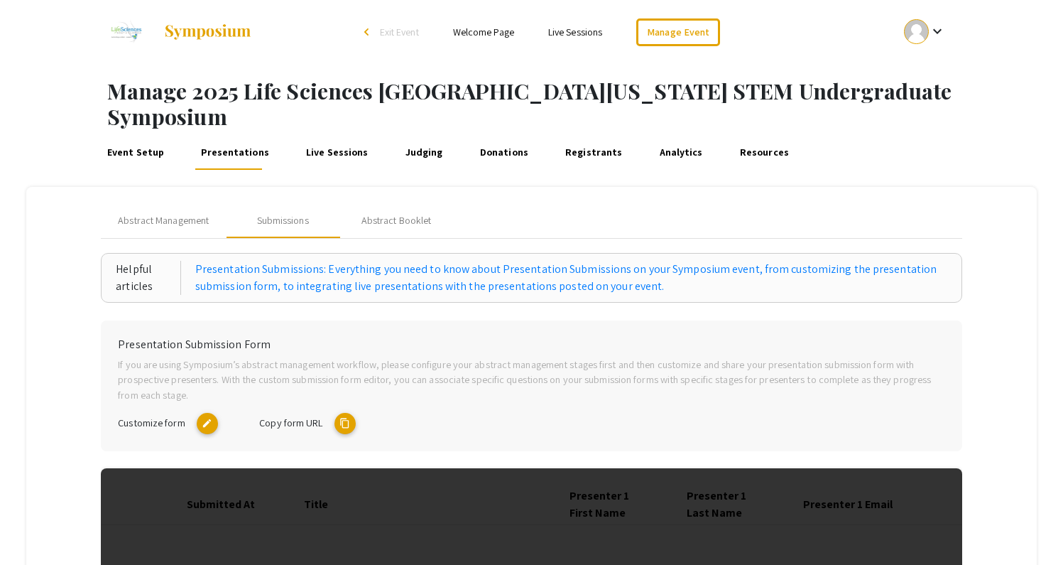
click at [147, 136] on link "Event Setup" at bounding box center [135, 153] width 62 height 34
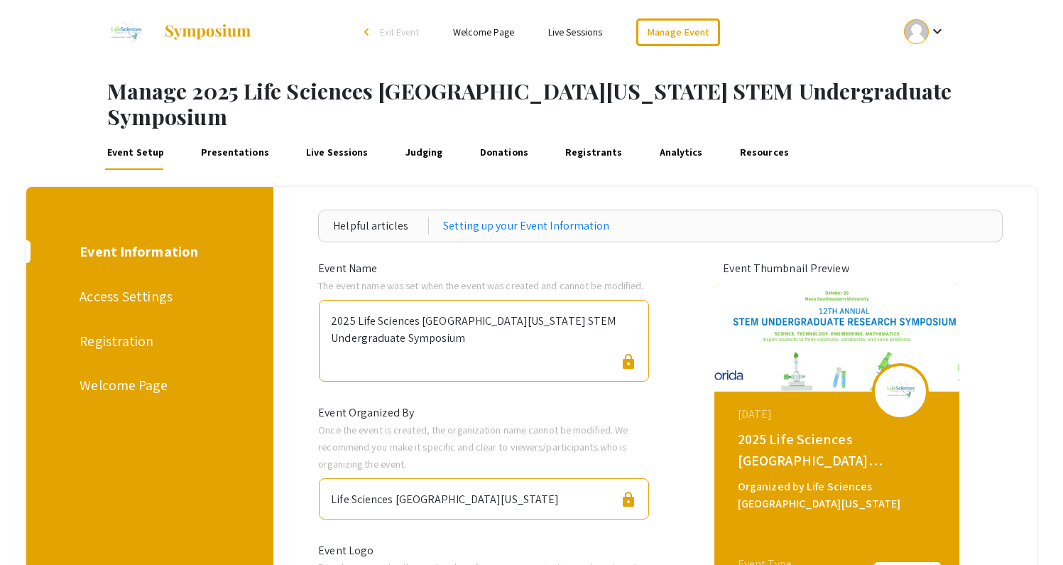
click at [1001, 136] on div "Event Setup Presentations Live Sessions Judging Donations Registrants Analytics…" at bounding box center [576, 153] width 974 height 34
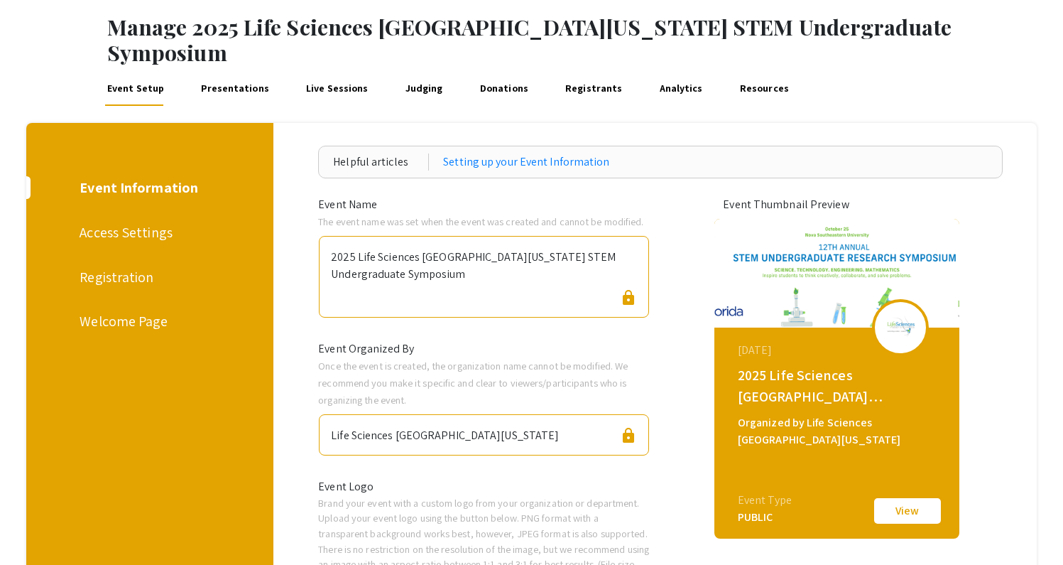
scroll to position [70, 0]
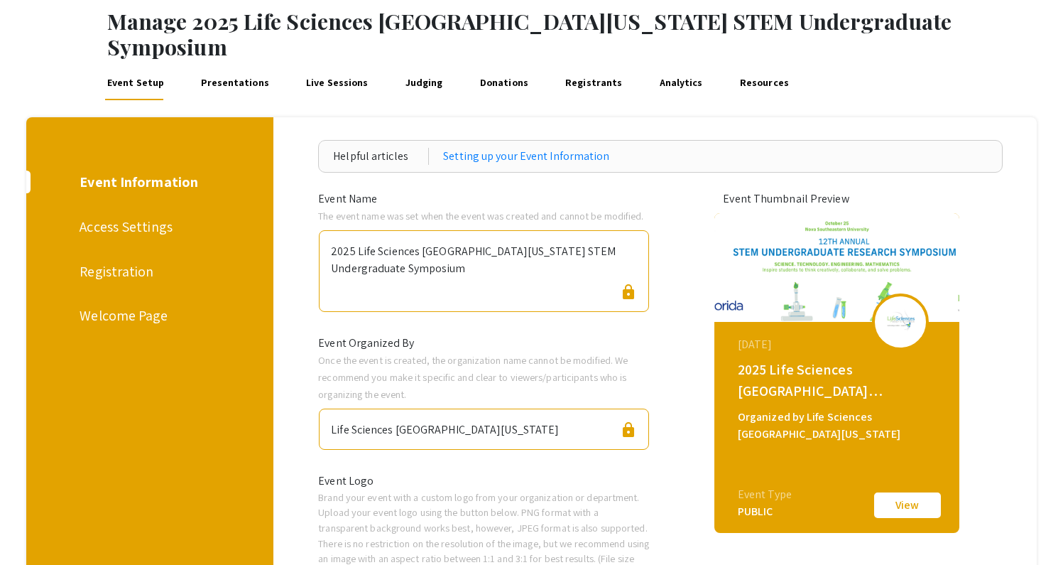
click at [1023, 70] on div "Event Setup Presentations Live Sessions Judging Donations Registrants Analytics…" at bounding box center [576, 83] width 974 height 34
click at [1012, 66] on div "Event Setup Presentations Live Sessions Judging Donations Registrants Analytics…" at bounding box center [576, 83] width 974 height 34
click at [154, 305] on div "Welcome Page" at bounding box center [148, 315] width 136 height 21
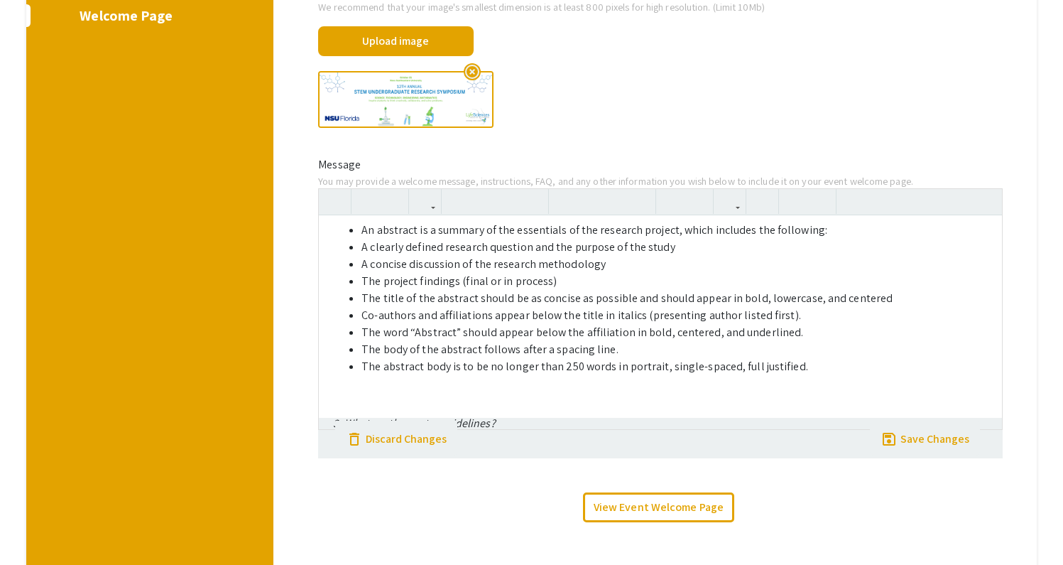
scroll to position [925, 0]
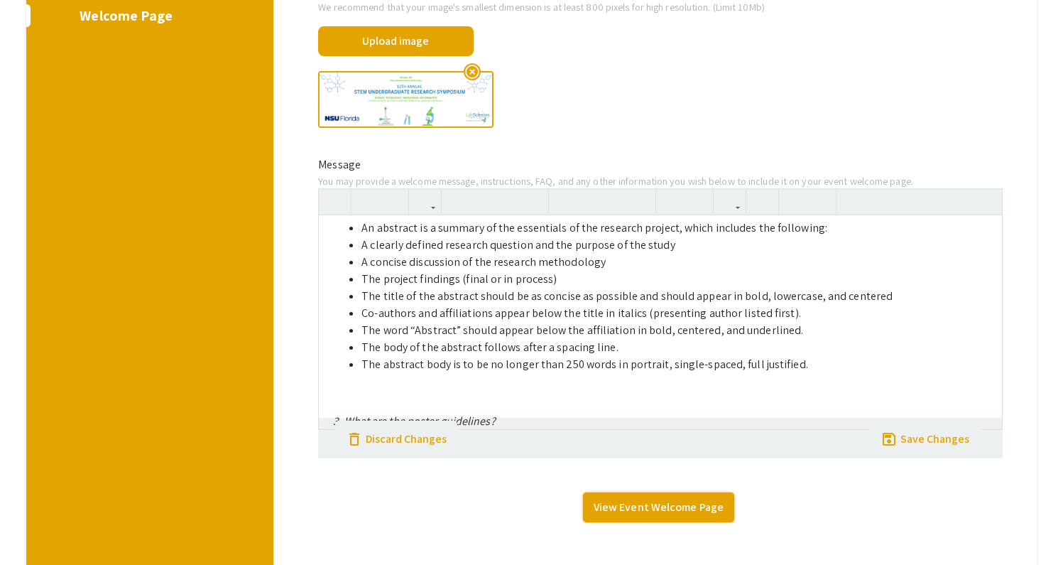
click at [665, 492] on link "View Event Welcome Page" at bounding box center [658, 507] width 151 height 30
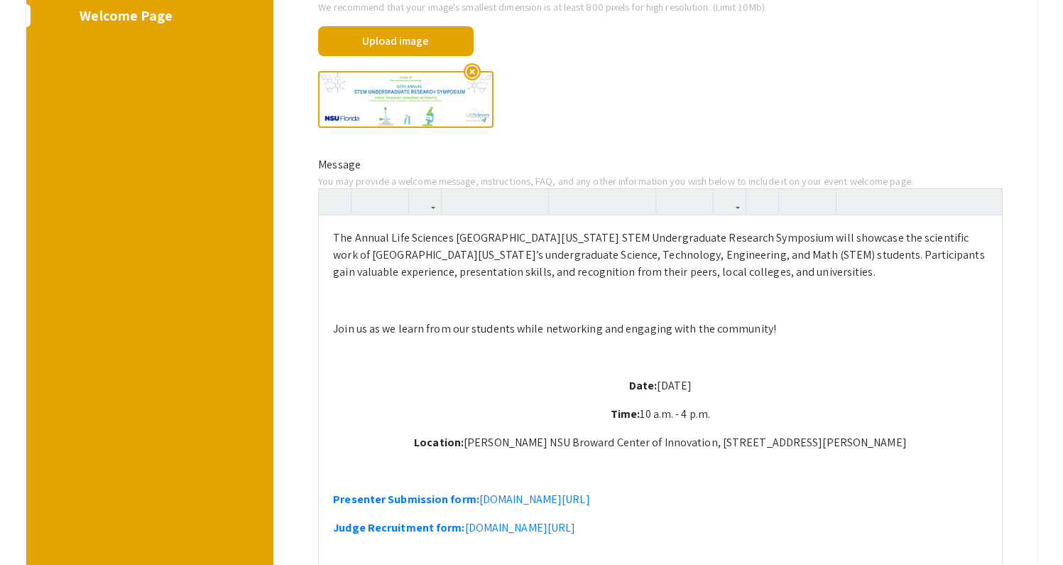
scroll to position [0, 0]
click at [694, 253] on p "The Annual Life Sciences South Florida STEM Undergraduate Research Symposium wi…" at bounding box center [660, 254] width 655 height 51
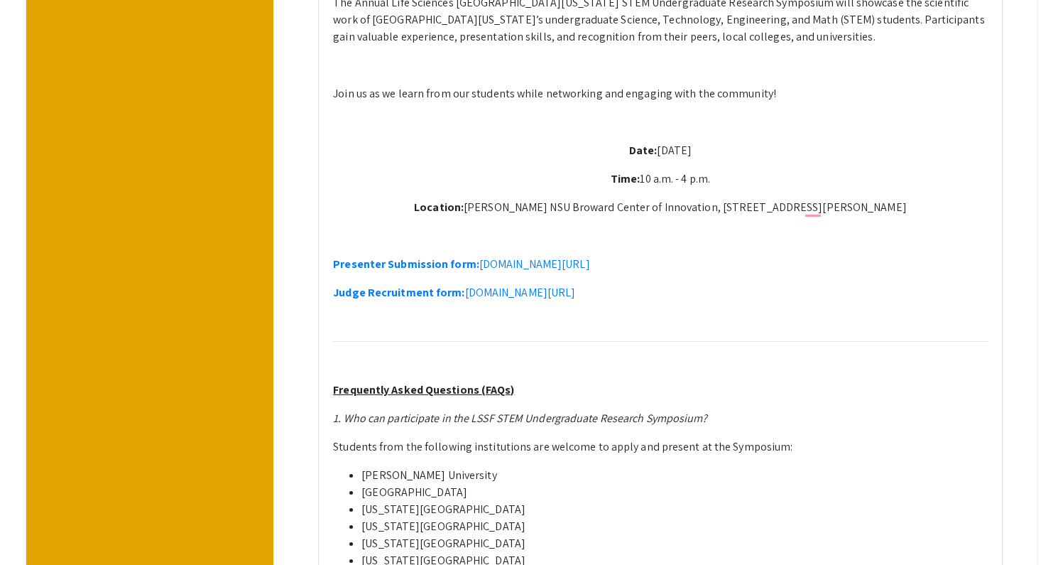
scroll to position [618, 0]
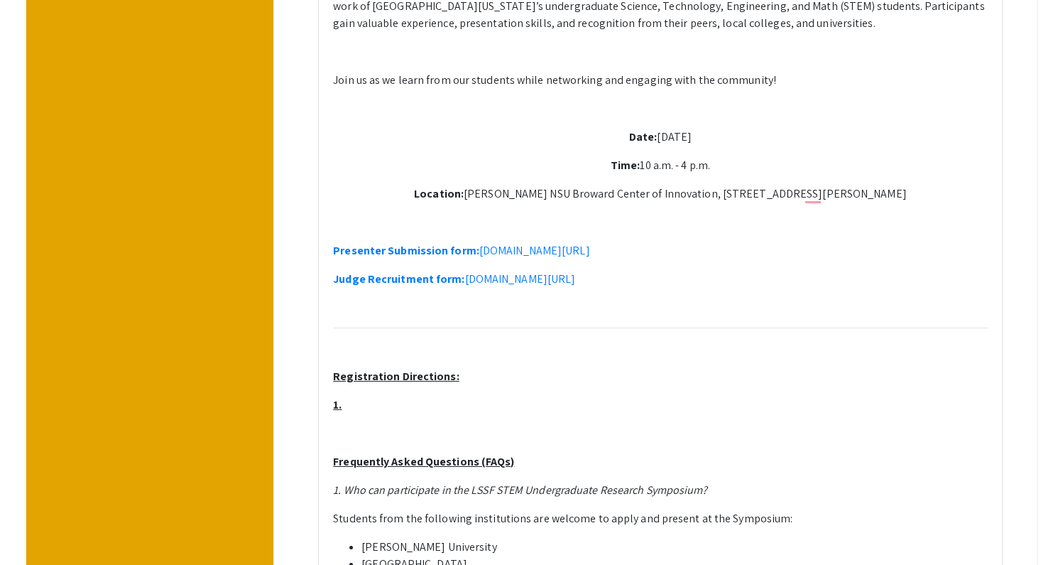
drag, startPoint x: 362, startPoint y: 386, endPoint x: 328, endPoint y: 384, distance: 34.2
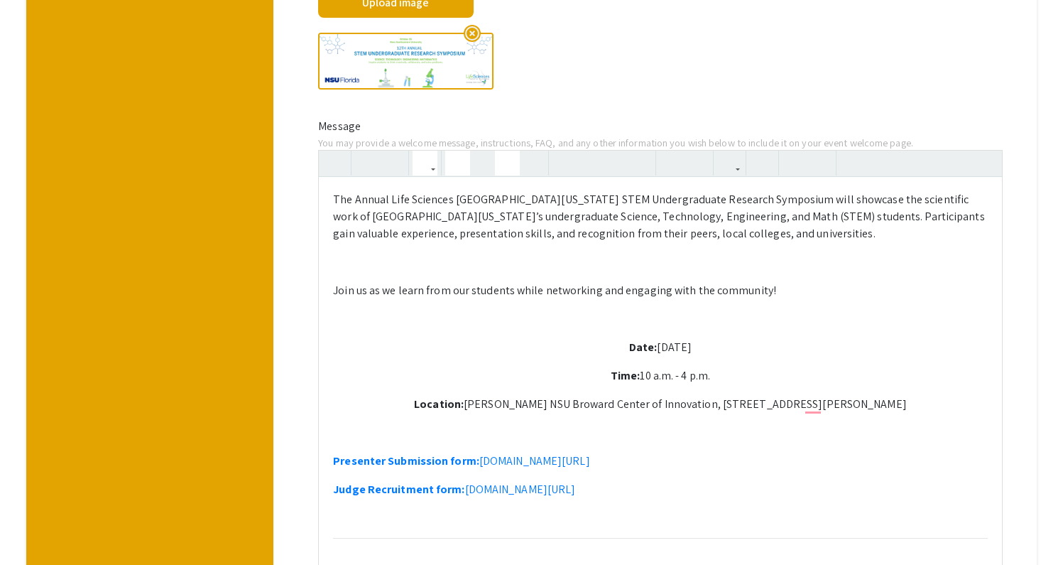
scroll to position [377, 0]
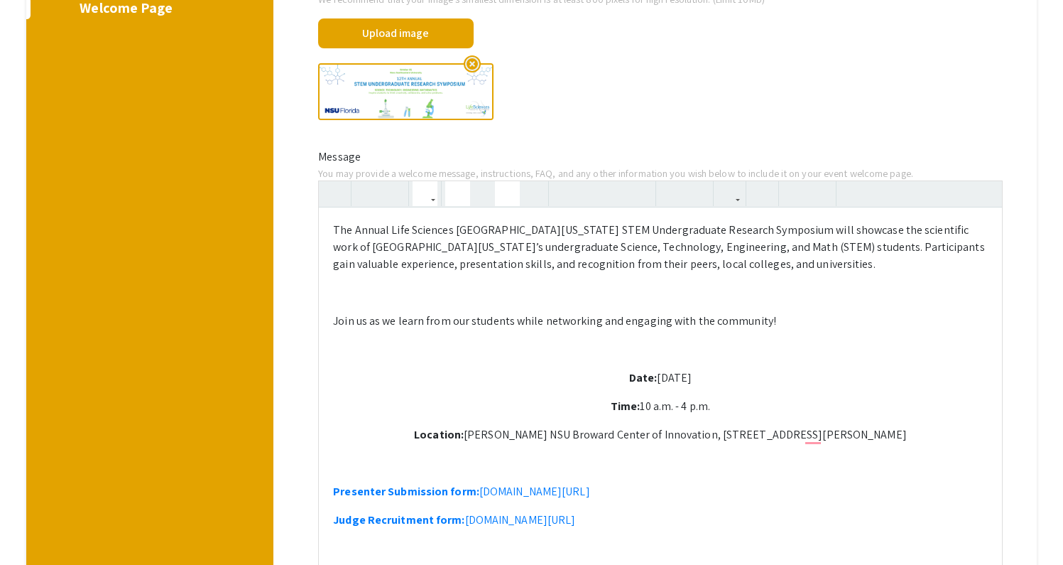
click at [460, 182] on icon "button" at bounding box center [458, 193] width 12 height 23
click at [513, 182] on icon "button" at bounding box center [507, 193] width 12 height 23
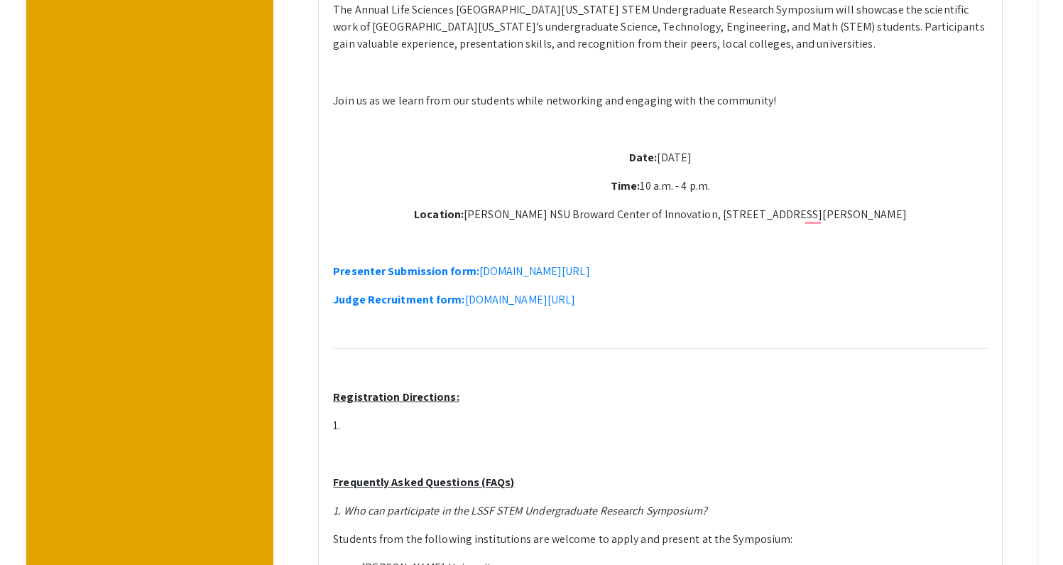
scroll to position [599, 0]
click at [492, 415] on p "1." at bounding box center [660, 423] width 655 height 17
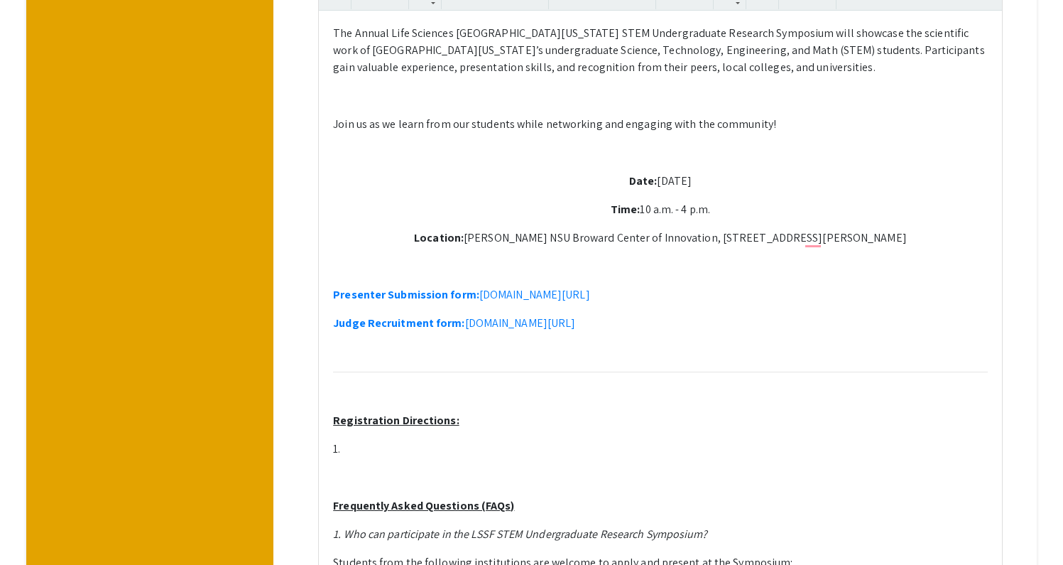
scroll to position [575, 0]
click at [864, 114] on p "Join us as we learn from our students while networking and engaging with the co…" at bounding box center [660, 122] width 655 height 17
click at [433, 439] on p "1. Create" at bounding box center [660, 447] width 655 height 17
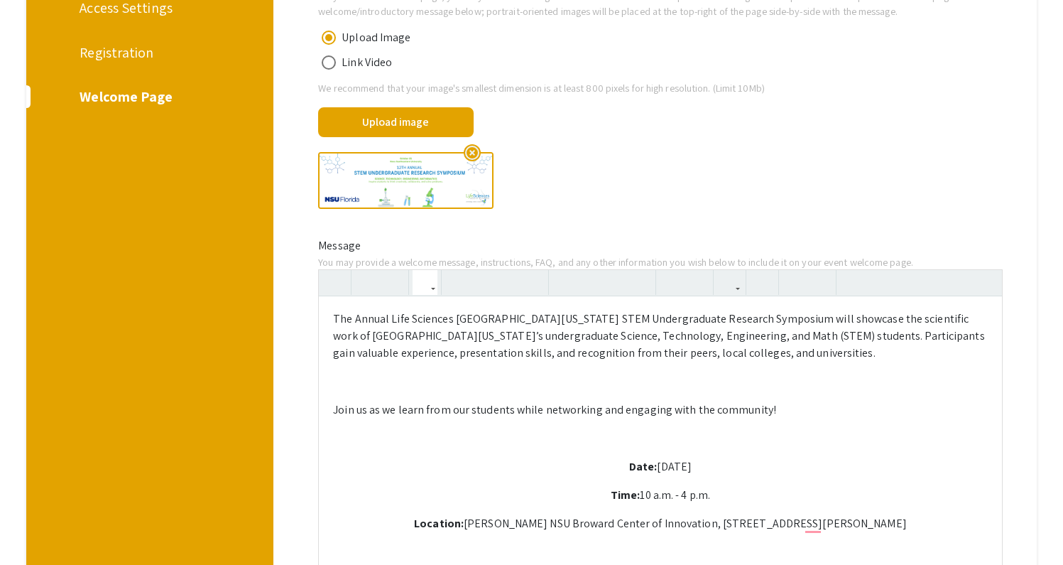
scroll to position [283, 0]
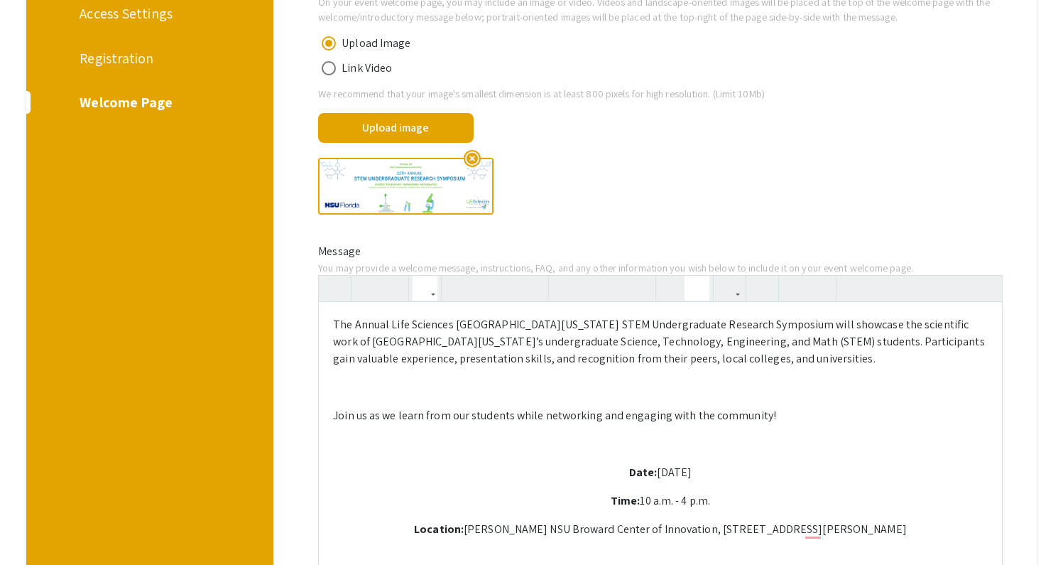
click at [699, 276] on icon "button" at bounding box center [697, 287] width 12 height 23
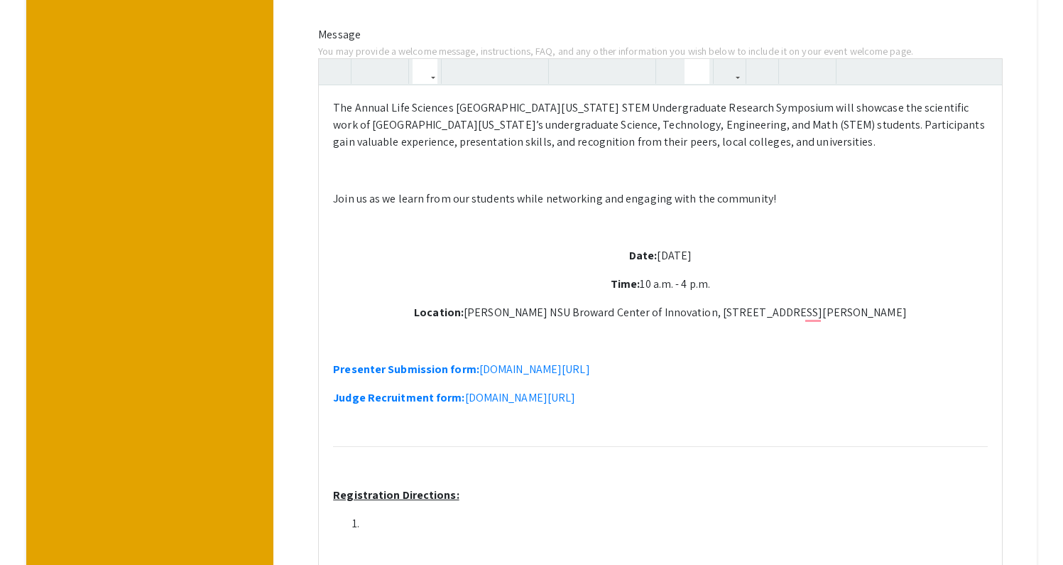
scroll to position [501, 0]
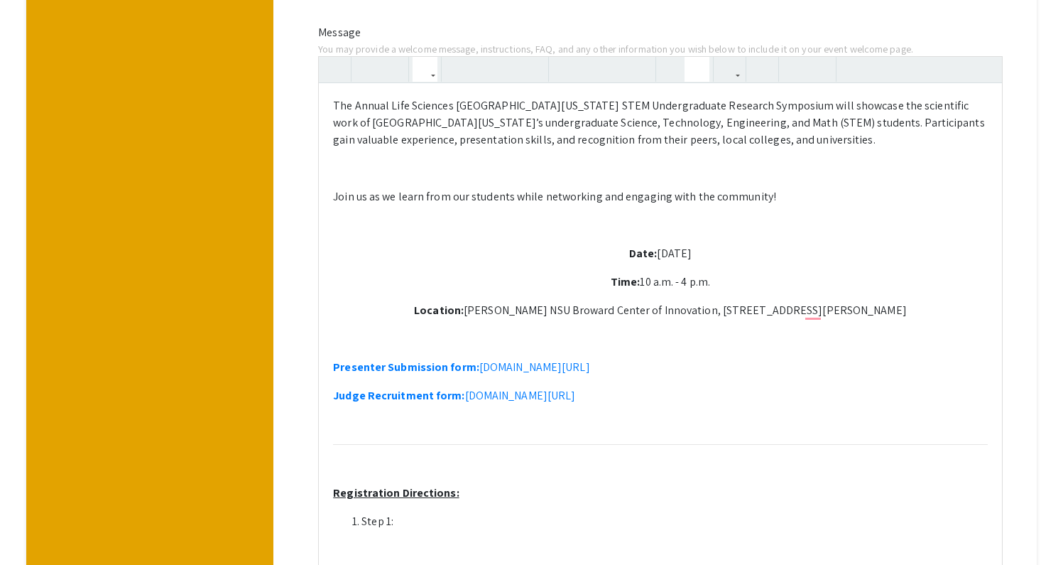
click at [494, 484] on p "Registration Directions:" at bounding box center [660, 492] width 655 height 17
click at [468, 513] on li "Step 1:" at bounding box center [674, 521] width 626 height 17
click at [478, 513] on li "Step 1: Sign up for Symposium account." at bounding box center [674, 521] width 626 height 17
click at [595, 513] on li "Step 1: Sign up for a Symposium account." at bounding box center [674, 521] width 626 height 17
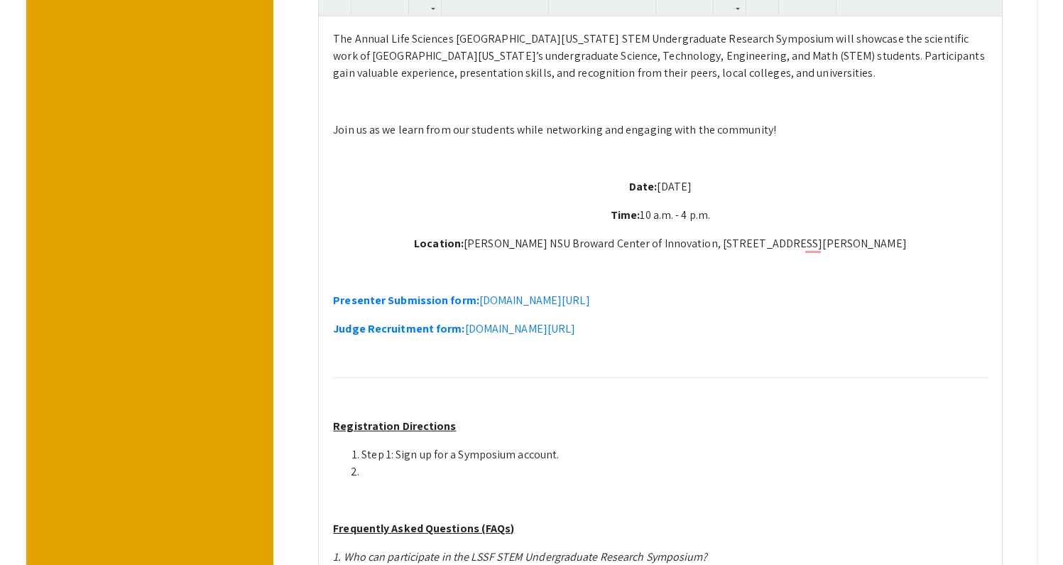
scroll to position [565, 0]
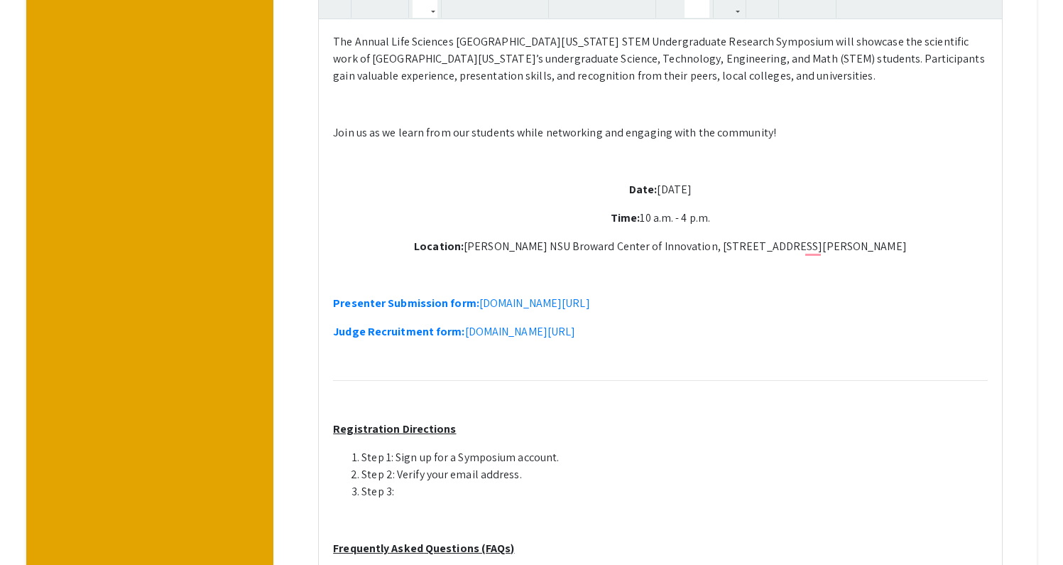
click at [363, 483] on li "Step 3:" at bounding box center [674, 491] width 626 height 17
drag, startPoint x: 364, startPoint y: 472, endPoint x: 363, endPoint y: 430, distance: 41.2
click at [363, 449] on ol "Step 1: Sign up for a Symposium account. Step 2: Verify your email address. Ste…" at bounding box center [660, 474] width 655 height 51
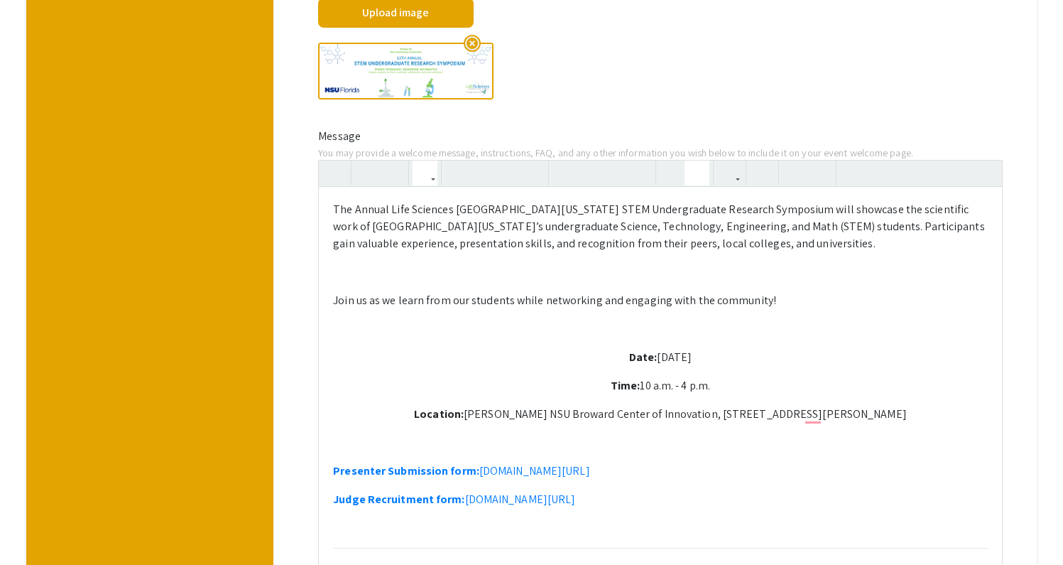
scroll to position [401, 0]
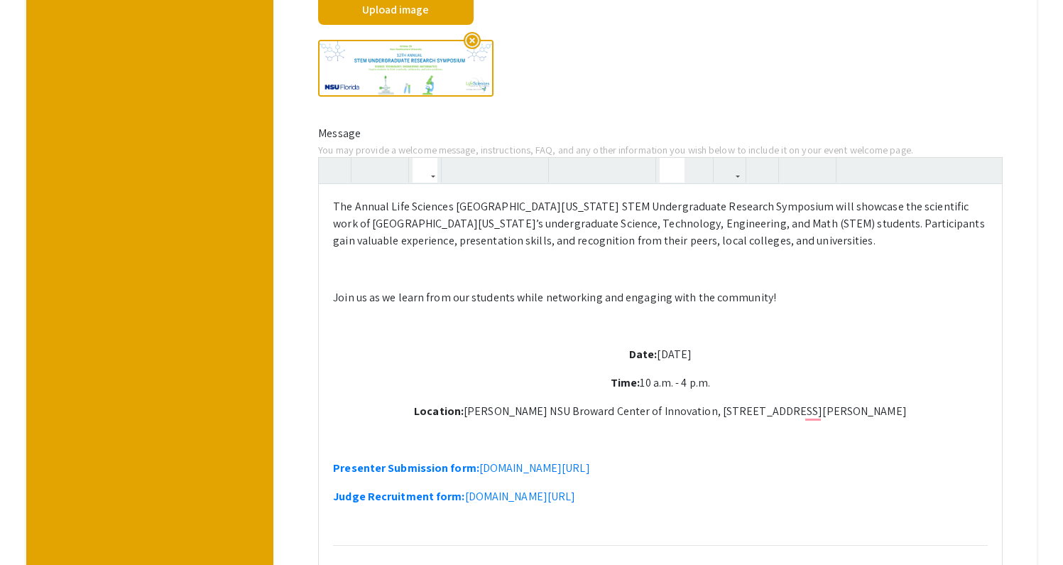
click at [678, 158] on icon "button" at bounding box center [672, 169] width 12 height 23
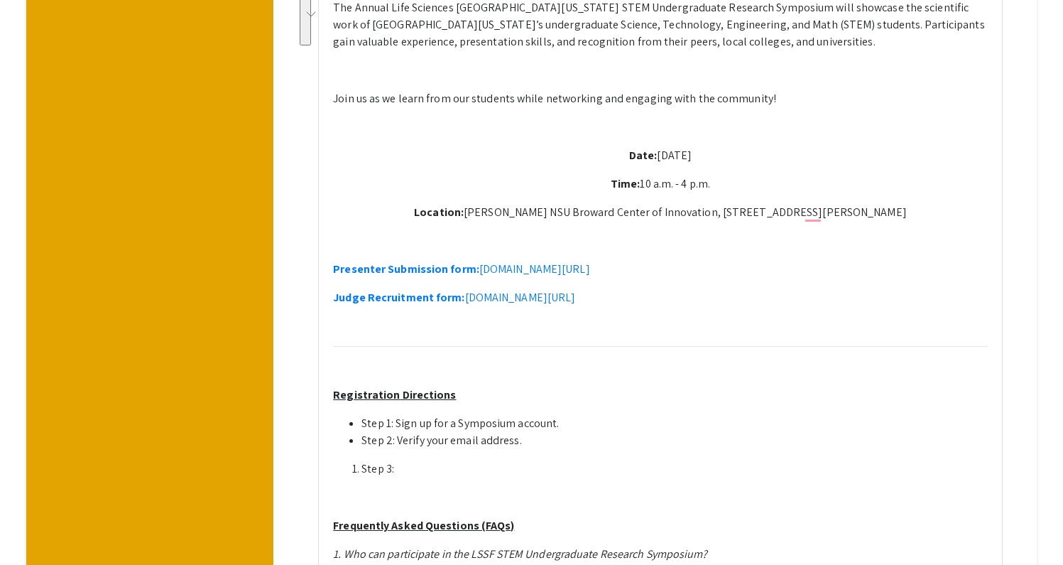
scroll to position [598, 0]
click at [473, 462] on li "Step 3:" at bounding box center [674, 470] width 626 height 17
click at [364, 462] on li "Step 3:" at bounding box center [674, 470] width 626 height 17
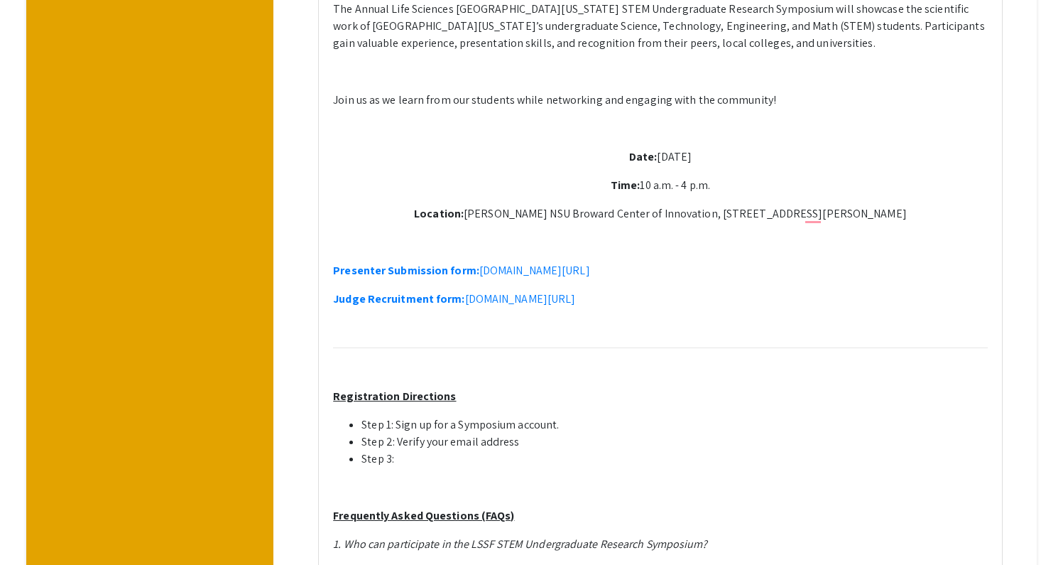
click at [433, 450] on li "Step 3:" at bounding box center [674, 458] width 626 height 17
click at [432, 450] on li "Step 3: Select Register" at bounding box center [674, 458] width 626 height 17
click at [743, 450] on li "Step 3: Once you have returned to the Welcome page, select Register" at bounding box center [674, 458] width 626 height 17
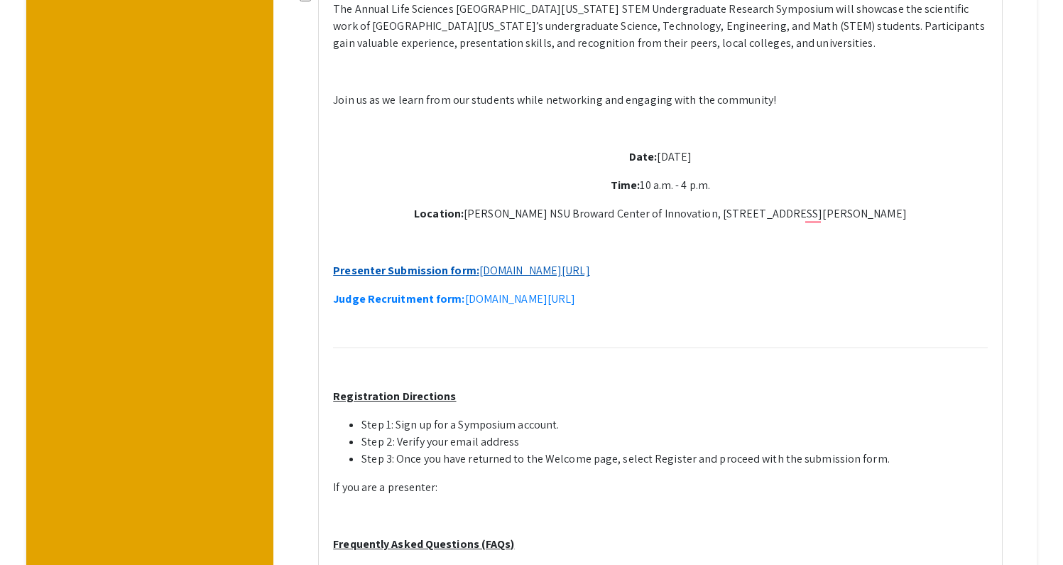
drag, startPoint x: 779, startPoint y: 242, endPoint x: 337, endPoint y: 247, distance: 441.8
click at [337, 262] on p "Presenter Submission form: symposium.foragerone.com/lssfsymposium2025/submission" at bounding box center [660, 270] width 655 height 17
copy link "Presenter Submission form: symposium.foragerone.com/lssfsymposium2025/submission"
click at [515, 479] on p "If you are a presenter:" at bounding box center [660, 487] width 655 height 17
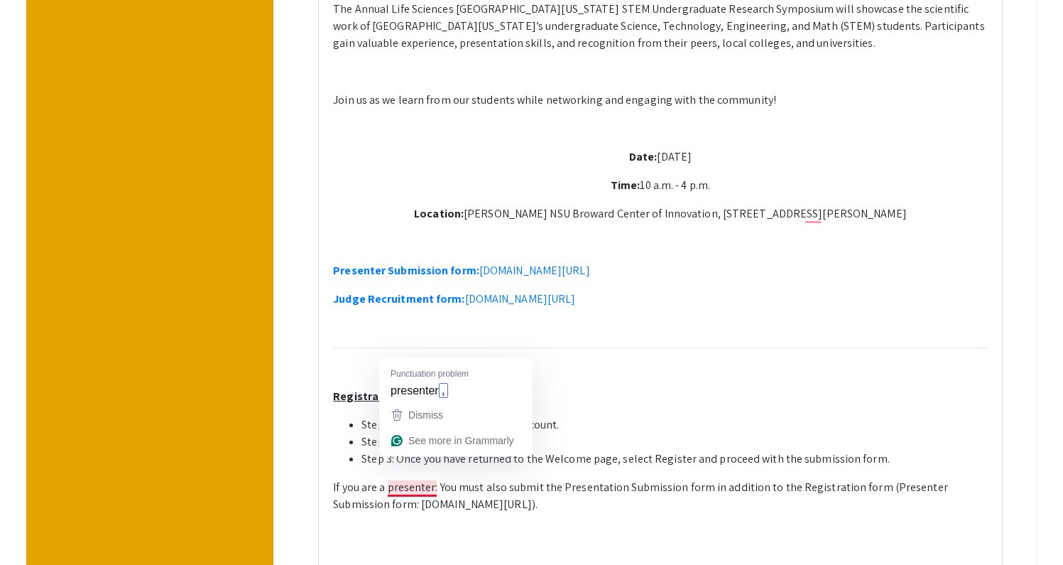
click at [409, 479] on p "If you are a presenter: You must also submit the Presentation Submission form i…" at bounding box center [660, 496] width 655 height 34
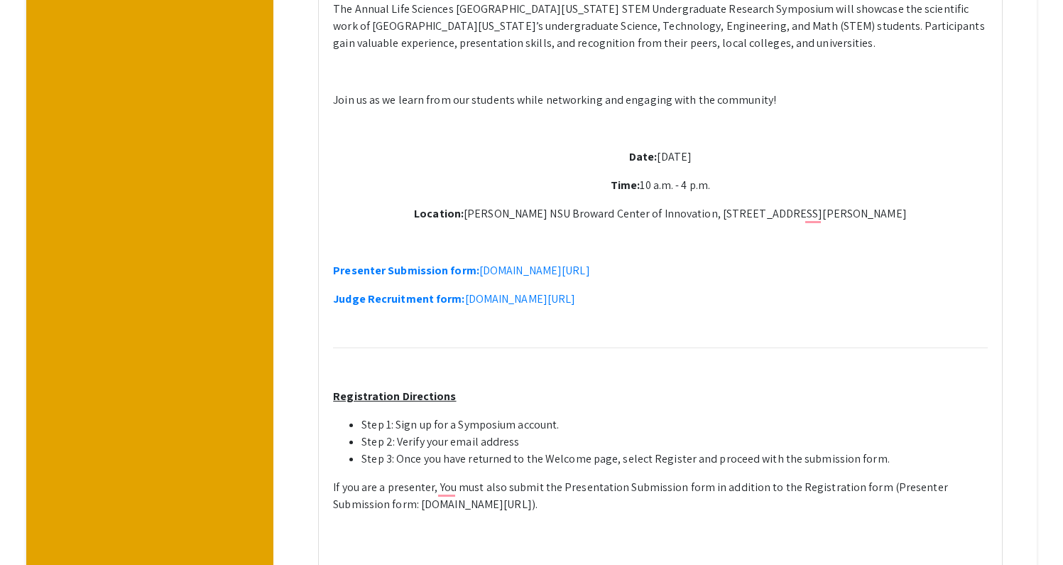
click at [692, 479] on p "If you are a presenter, You must also submit the Presentation Submission form i…" at bounding box center [660, 496] width 655 height 34
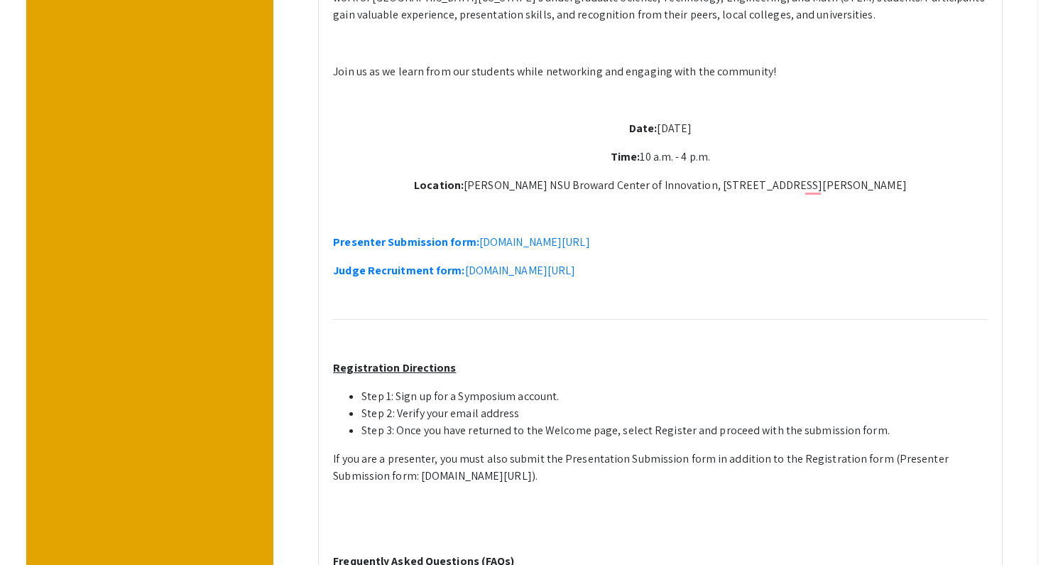
scroll to position [646, 0]
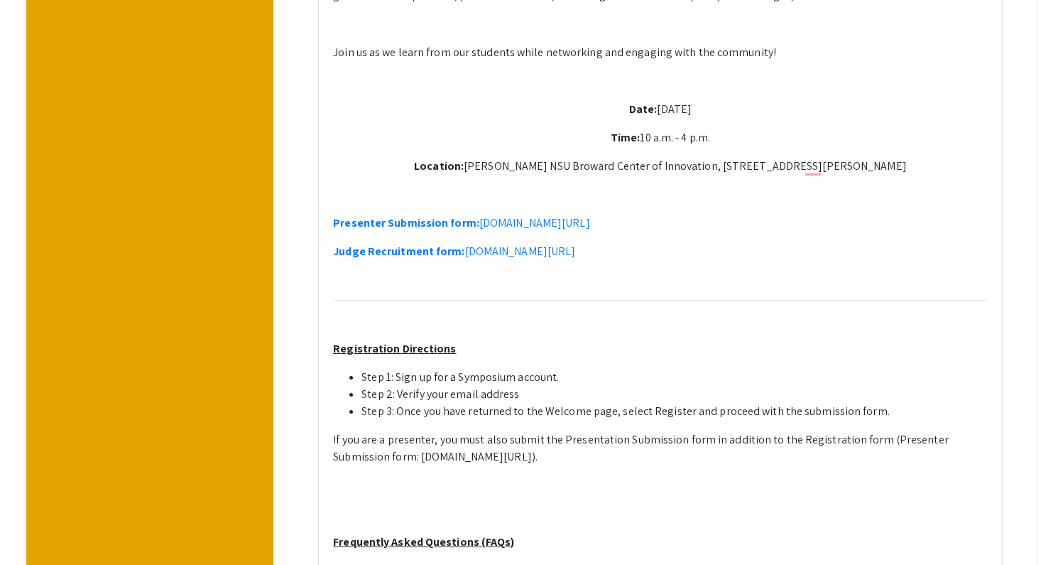
click at [691, 438] on p "If you are a presenter, you must also submit the Presentation Submission form i…" at bounding box center [660, 448] width 655 height 34
click at [421, 472] on p "Step 1: Sign up for a Symposium account. Step 2: Verify your email address Step…" at bounding box center [660, 445] width 655 height 153
click at [411, 431] on p "***If you are a presenter, you must also submit the Presentation Submission for…" at bounding box center [660, 448] width 655 height 34
click at [492, 477] on p "*** If you are a Judge," at bounding box center [660, 485] width 655 height 17
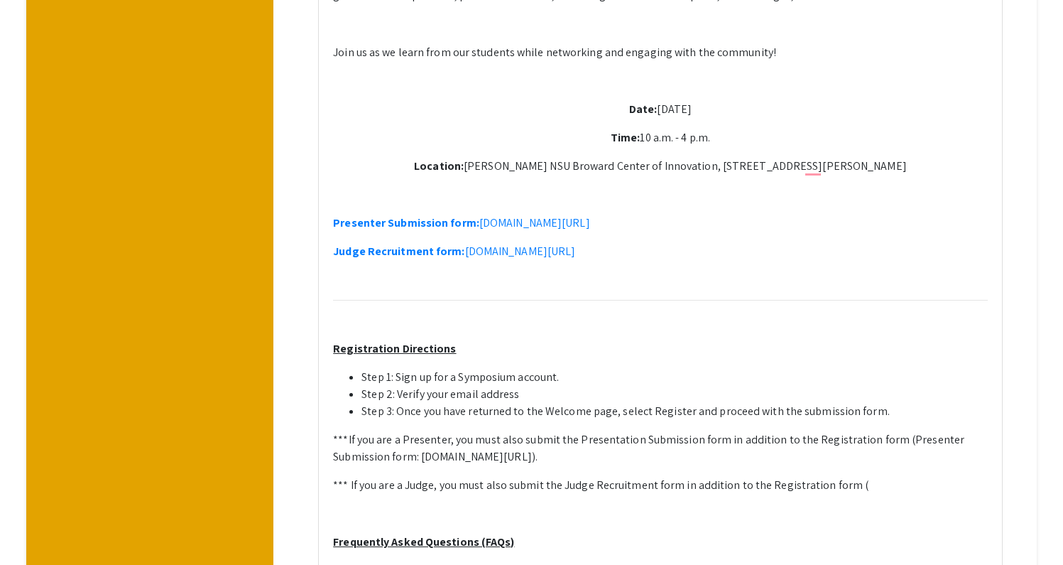
drag, startPoint x: 333, startPoint y: 225, endPoint x: 951, endPoint y: 232, distance: 617.9
copy link "Judge Recruitment form: symposium.foragerone.com/lssfsymposium2025/recruitment/…"
click at [928, 477] on p "*** If you are a Judge, you must also submit the Judge Recruitment form in addi…" at bounding box center [660, 485] width 655 height 17
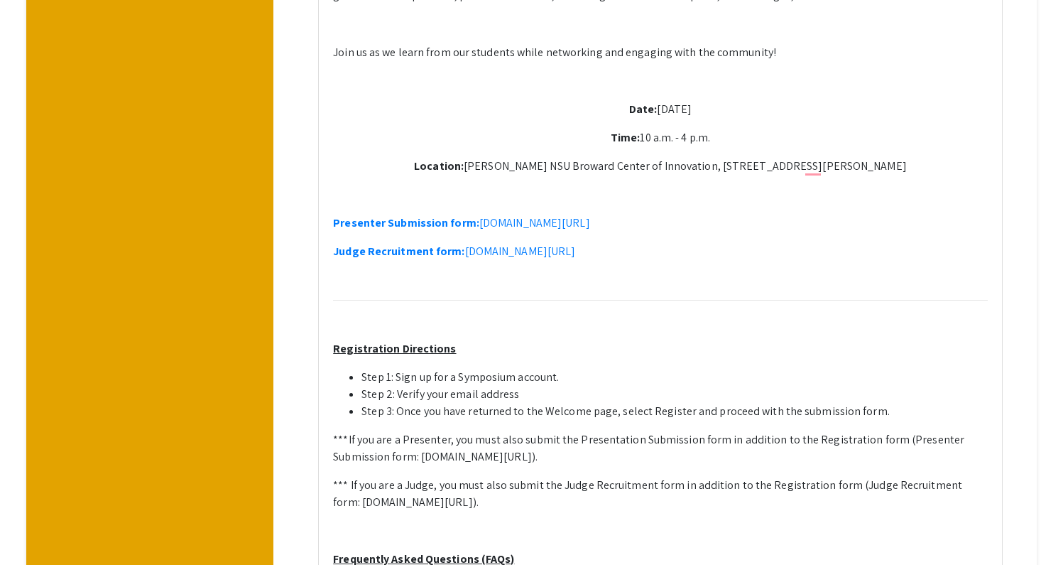
drag, startPoint x: 351, startPoint y: 268, endPoint x: 332, endPoint y: 199, distance: 72.2
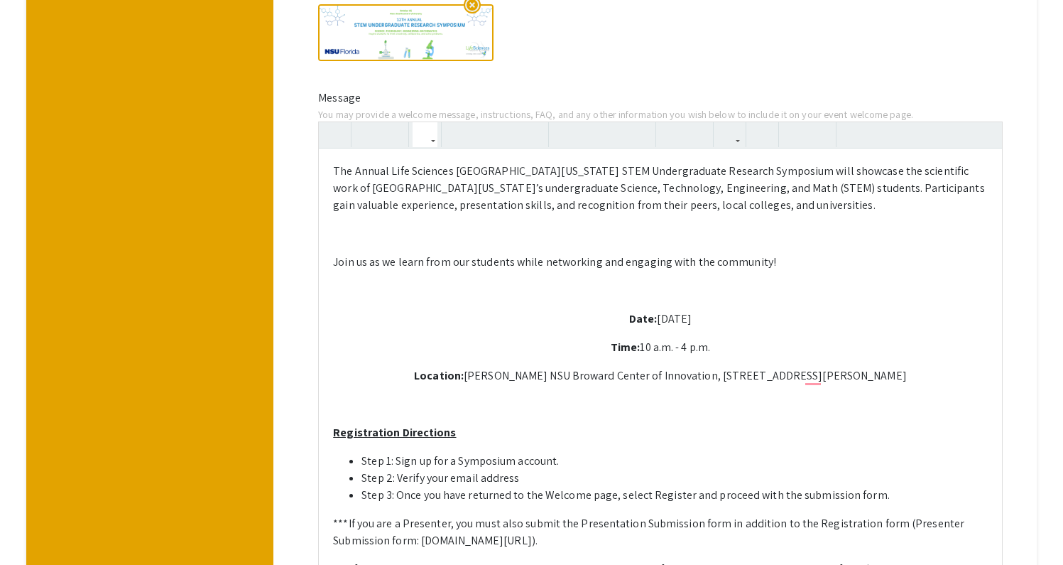
scroll to position [428, 0]
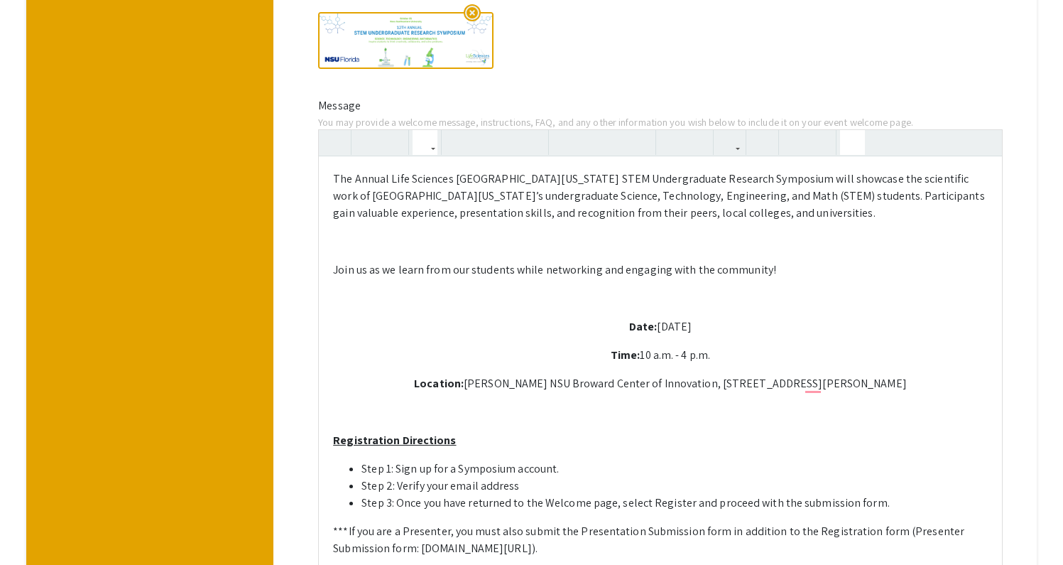
click at [859, 131] on icon "button" at bounding box center [853, 142] width 12 height 23
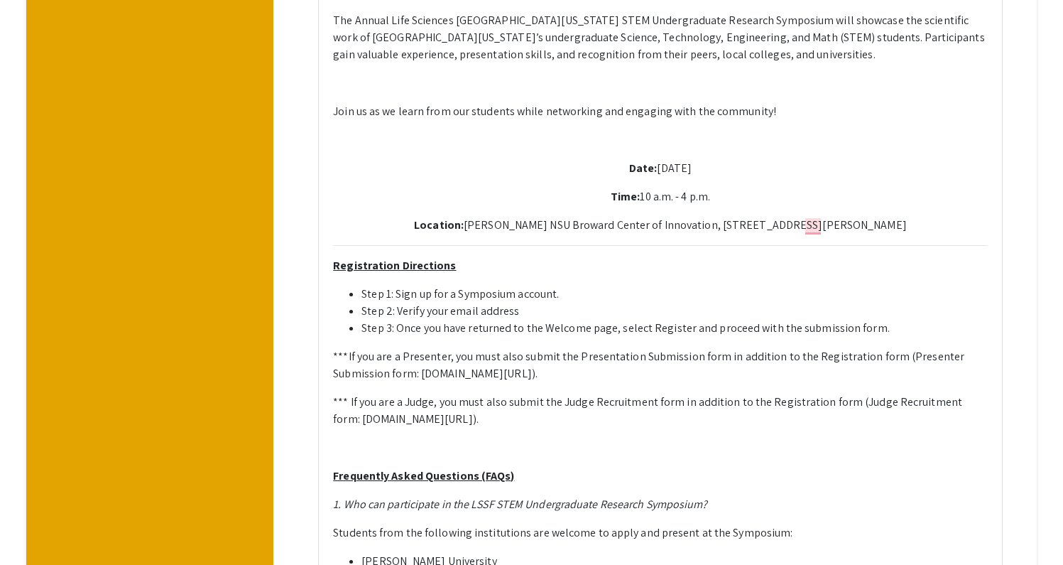
scroll to position [597, 0]
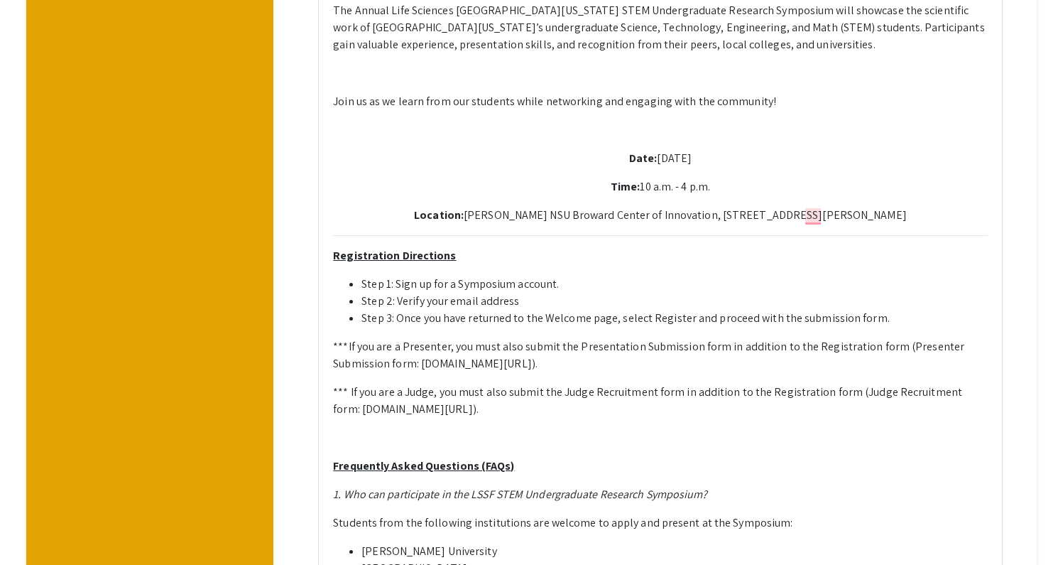
click at [917, 393] on p "*** If you are a Judge, you must also submit the Judge Recruitment form in addi…" at bounding box center [660, 400] width 655 height 34
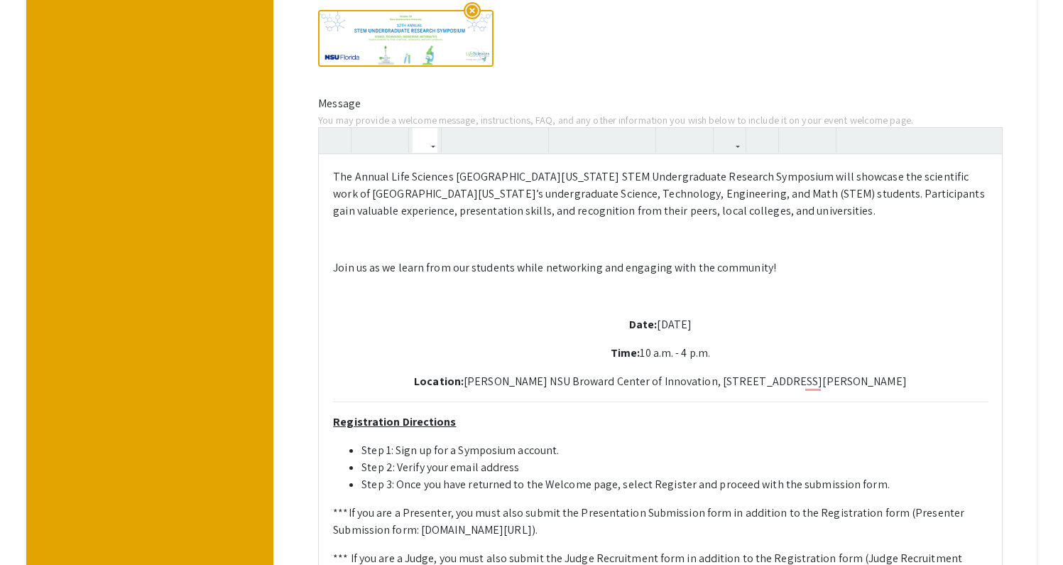
scroll to position [416, 0]
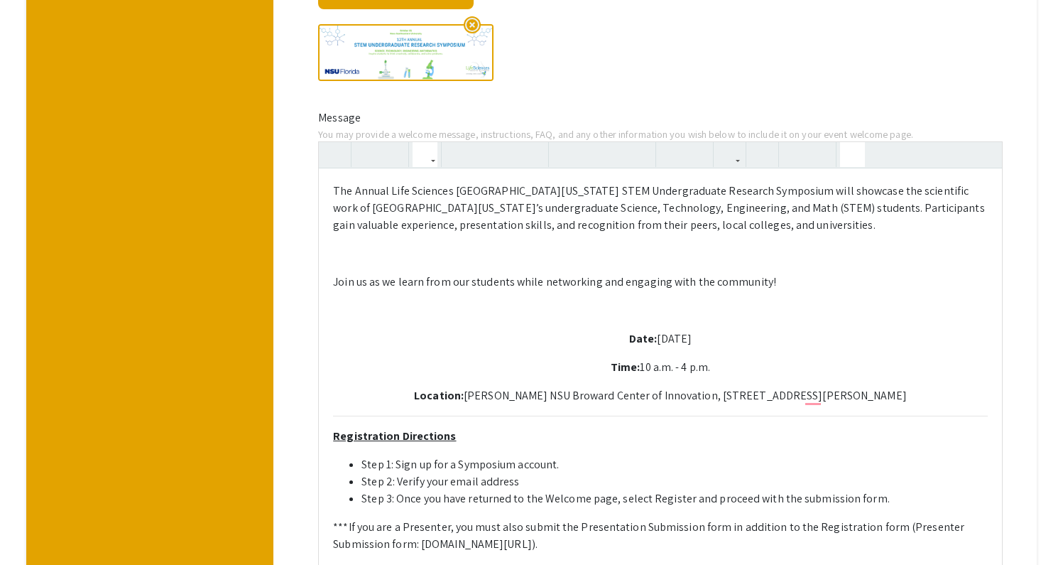
click at [857, 143] on icon "button" at bounding box center [853, 154] width 12 height 23
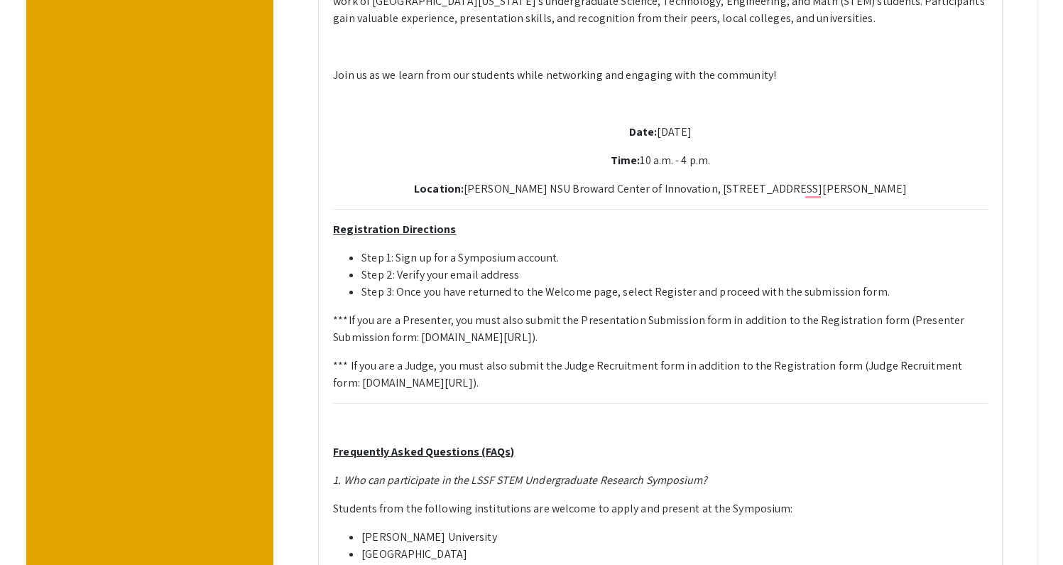
scroll to position [620, 0]
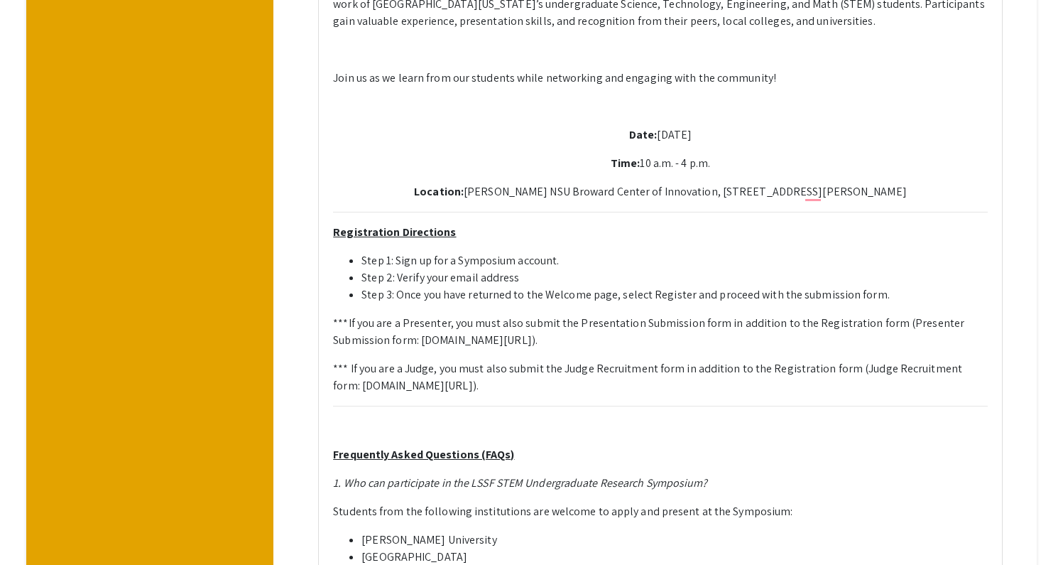
click at [851, 363] on p "*** If you are a Judge, you must also submit the Judge Recruitment form in addi…" at bounding box center [660, 377] width 655 height 34
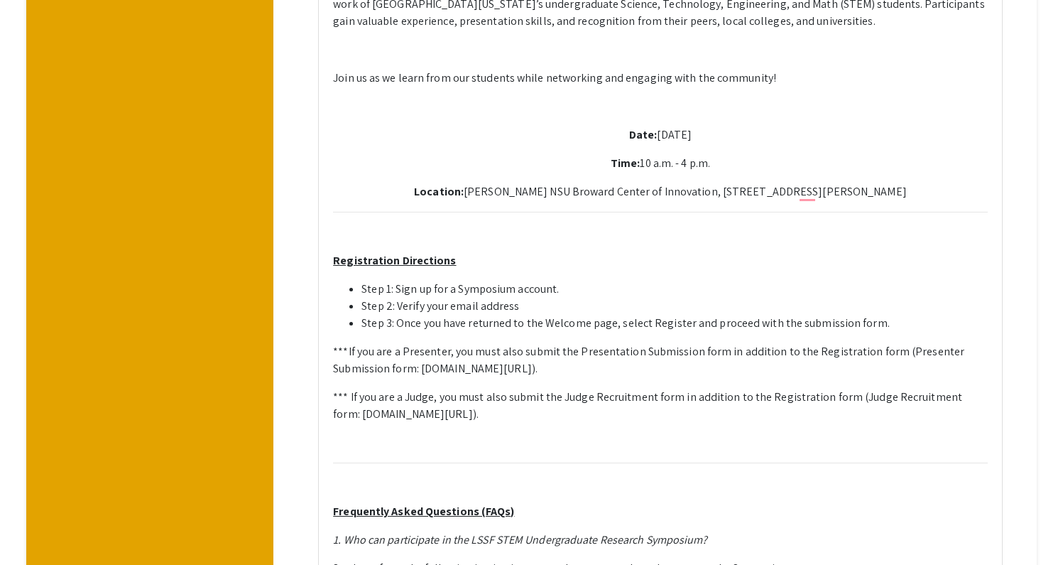
type textarea "<p>The Annual Life Sciences South Florida STEM Undergraduate Research Symposium…"
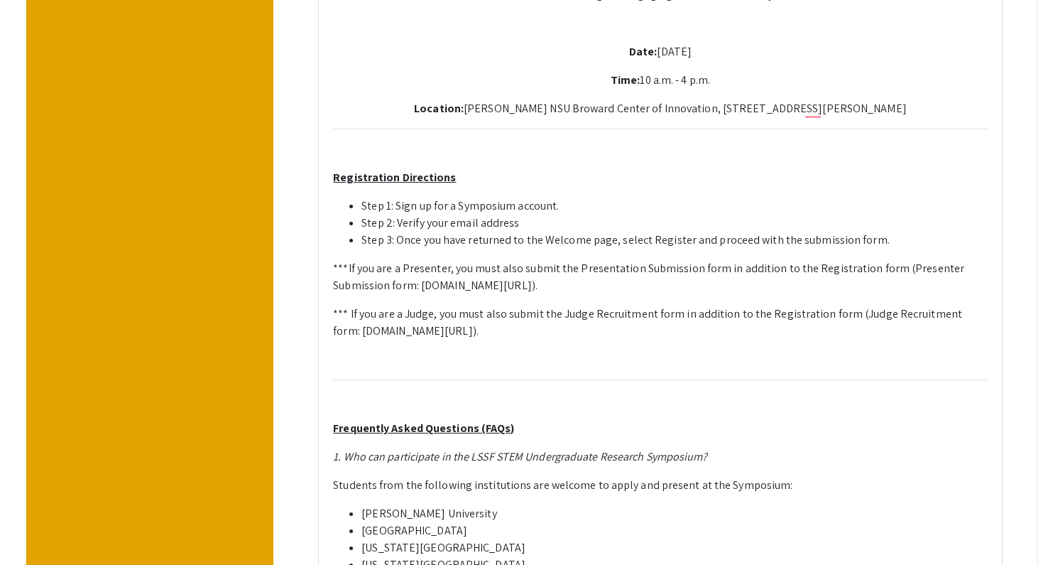
scroll to position [709, 0]
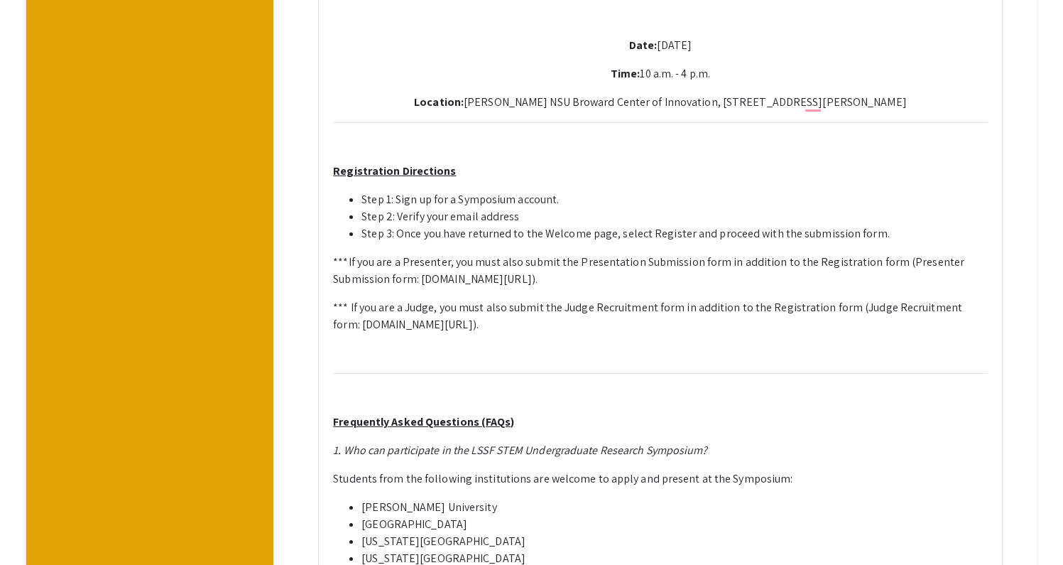
drag, startPoint x: 858, startPoint y: 283, endPoint x: 824, endPoint y: 298, distance: 37.2
click at [824, 299] on p "*** If you are a Judge, you must also submit the Judge Recruitment form in addi…" at bounding box center [660, 316] width 655 height 34
click at [861, 299] on p "*** If you are a Judge, you must also submit the Judge Recruitment form in addi…" at bounding box center [660, 316] width 655 height 34
click at [856, 299] on p "*** If you are a Judge, you must also submit the Judge Recruitment form in addi…" at bounding box center [660, 316] width 655 height 34
drag, startPoint x: 898, startPoint y: 236, endPoint x: 712, endPoint y: 251, distance: 186.0
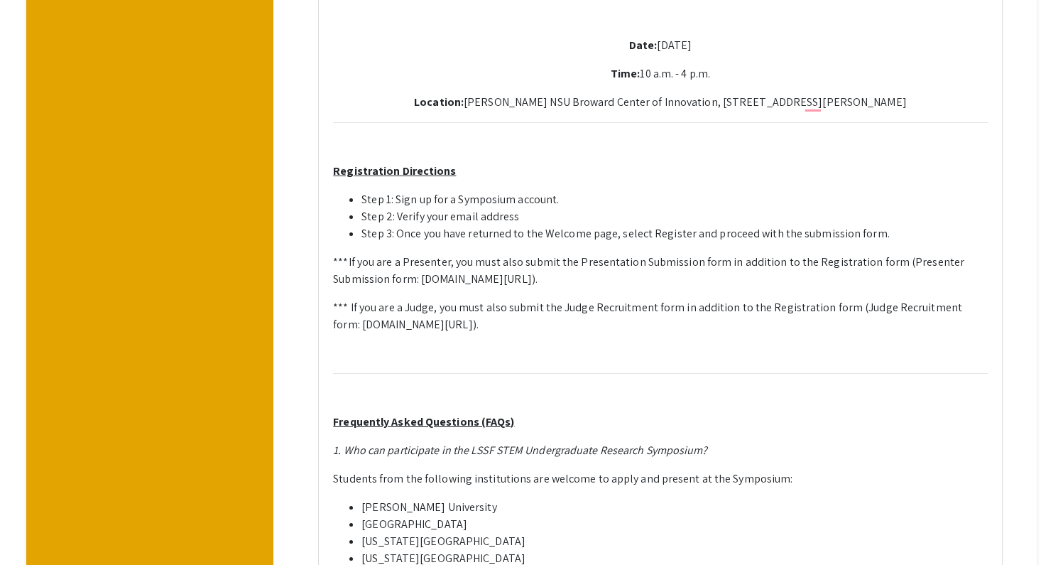
click at [712, 254] on p "***If you are a Presenter, you must also submit the Presentation Submission for…" at bounding box center [660, 271] width 655 height 34
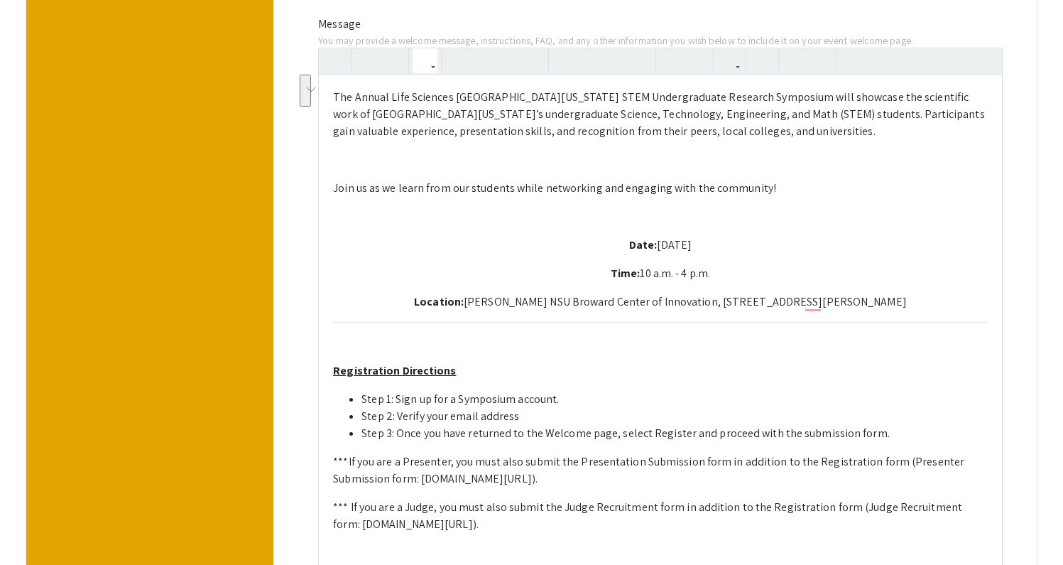
scroll to position [496, 0]
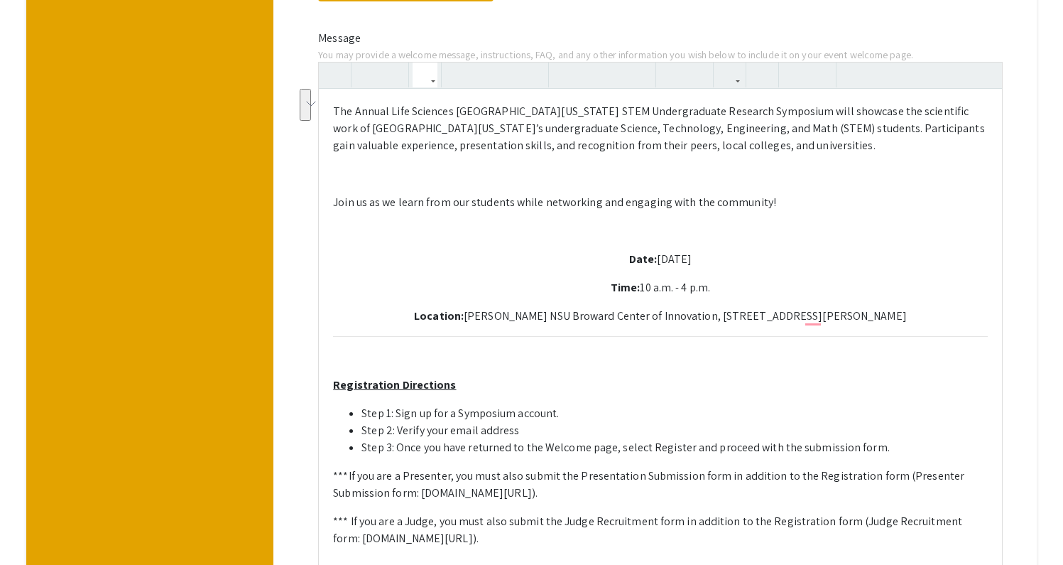
click at [652, 473] on p "***If you are a Presenter, you must also submit the Presentation Submission for…" at bounding box center [660, 484] width 655 height 34
drag, startPoint x: 712, startPoint y: 467, endPoint x: 424, endPoint y: 469, distance: 287.6
click at [424, 469] on p "***If you are a Presenter, you must also submit the Presentation Submission for…" at bounding box center [660, 484] width 655 height 34
copy p "symposium.foragerone.com/lssfsymposium2025/submission"
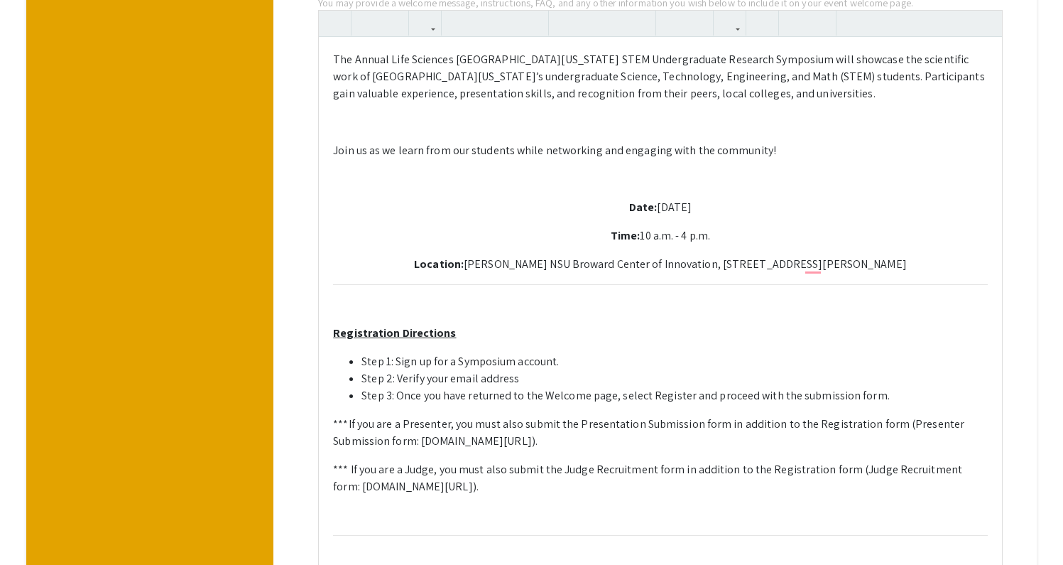
scroll to position [535, 0]
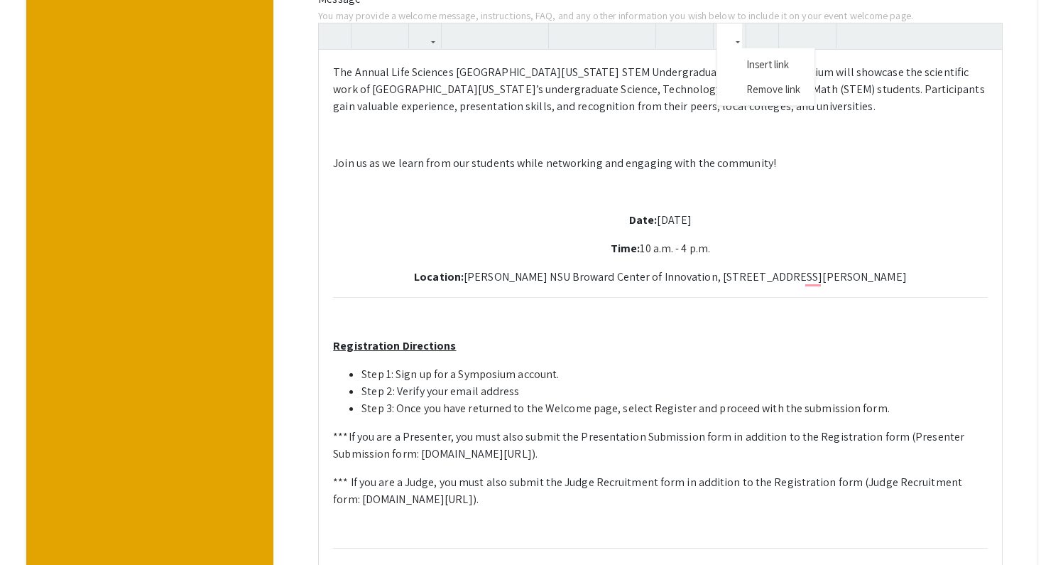
click at [724, 24] on use "button" at bounding box center [724, 24] width 0 height 0
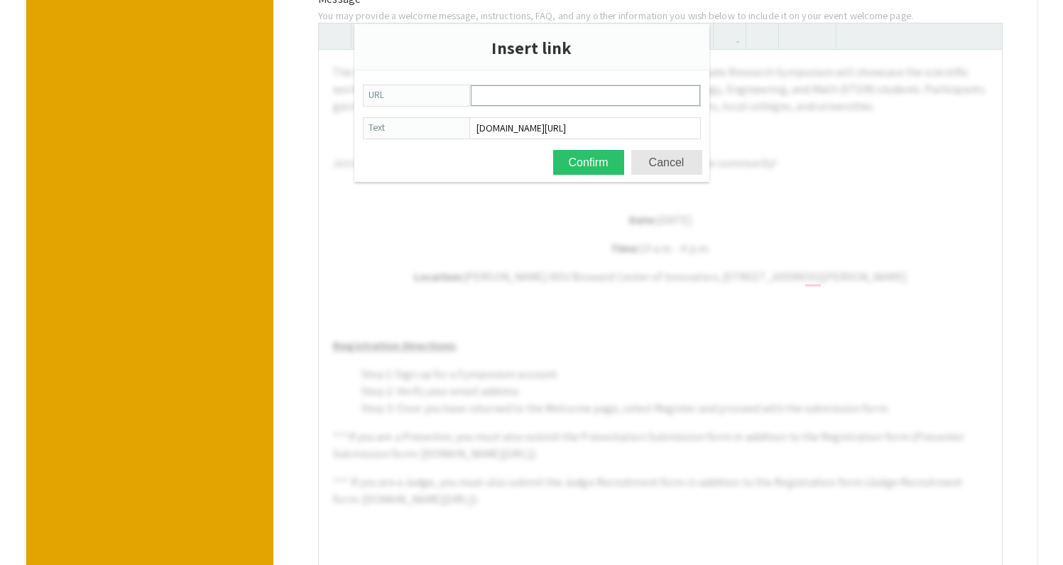
click at [577, 94] on input "URL" at bounding box center [586, 95] width 228 height 19
type input "https://symposium.foragerone.com/lssfsymposium2025/submission"
click at [592, 161] on button "Confirm" at bounding box center [588, 162] width 71 height 25
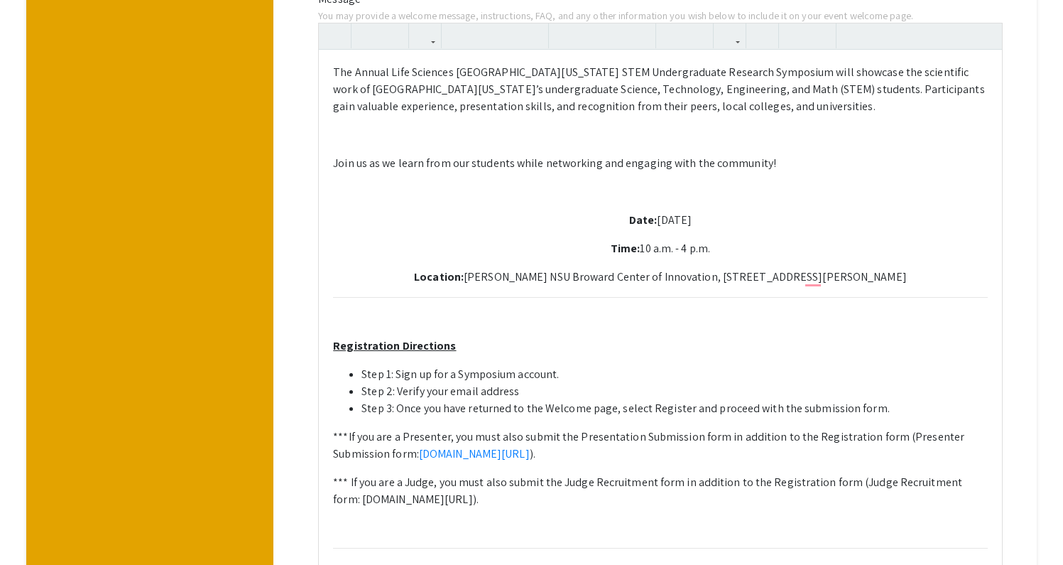
click at [744, 428] on p "***If you are a Presenter, you must also submit the Presentation Submission for…" at bounding box center [660, 445] width 655 height 34
drag, startPoint x: 898, startPoint y: 412, endPoint x: 711, endPoint y: 435, distance: 188.9
click at [711, 435] on p "***If you are a Presenter, you must also submit the Presentation Submission for…" at bounding box center [660, 445] width 655 height 34
click at [736, 24] on icon "button" at bounding box center [730, 35] width 12 height 23
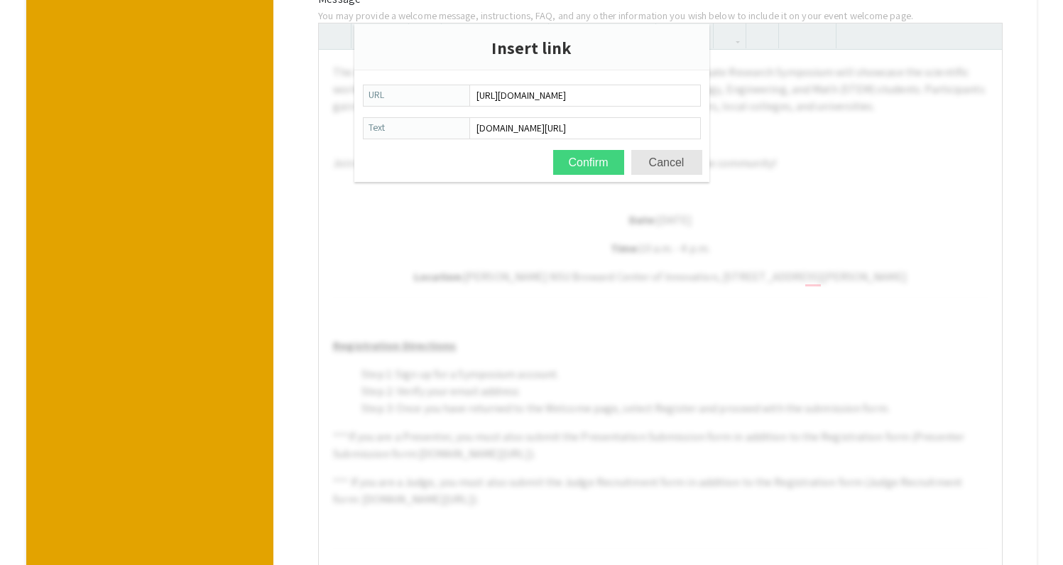
click at [599, 163] on button "Confirm" at bounding box center [588, 162] width 71 height 25
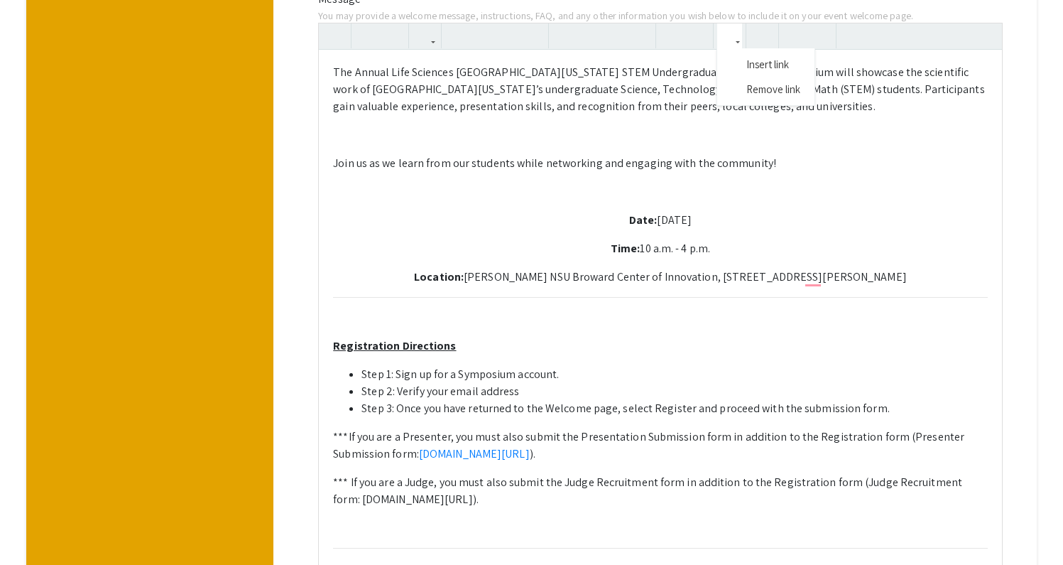
click at [727, 24] on icon "button" at bounding box center [730, 35] width 12 height 23
type textarea "<p>The Annual Life Sciences South Florida STEM Undergraduate Research Symposium…"
drag, startPoint x: 712, startPoint y: 432, endPoint x: 899, endPoint y: 414, distance: 187.6
click at [899, 428] on p "***If you are a Presenter, you must also submit the Presentation Submission for…" at bounding box center [660, 445] width 655 height 34
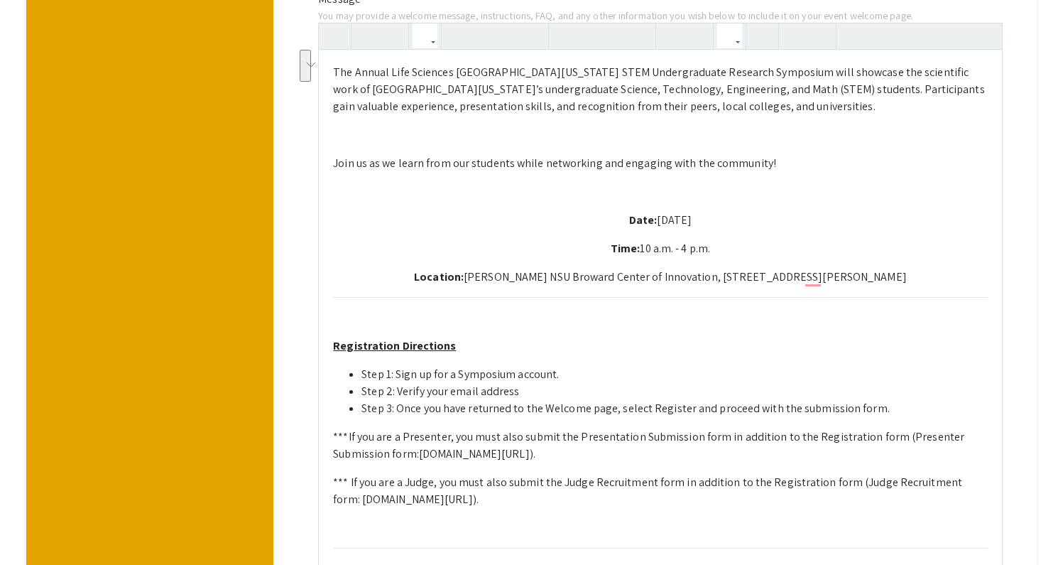
click at [732, 24] on icon "button" at bounding box center [730, 35] width 12 height 23
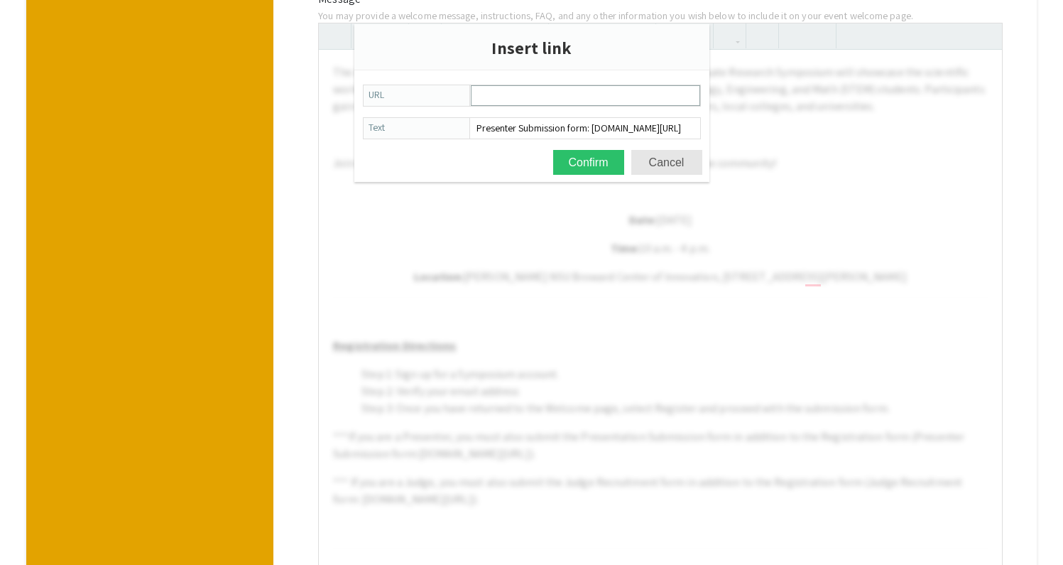
click at [648, 99] on input "URL" at bounding box center [586, 95] width 228 height 19
type input "https://symposium.foragerone.com/lssfsymposium2025/submission"
click at [599, 155] on button "Confirm" at bounding box center [588, 162] width 71 height 25
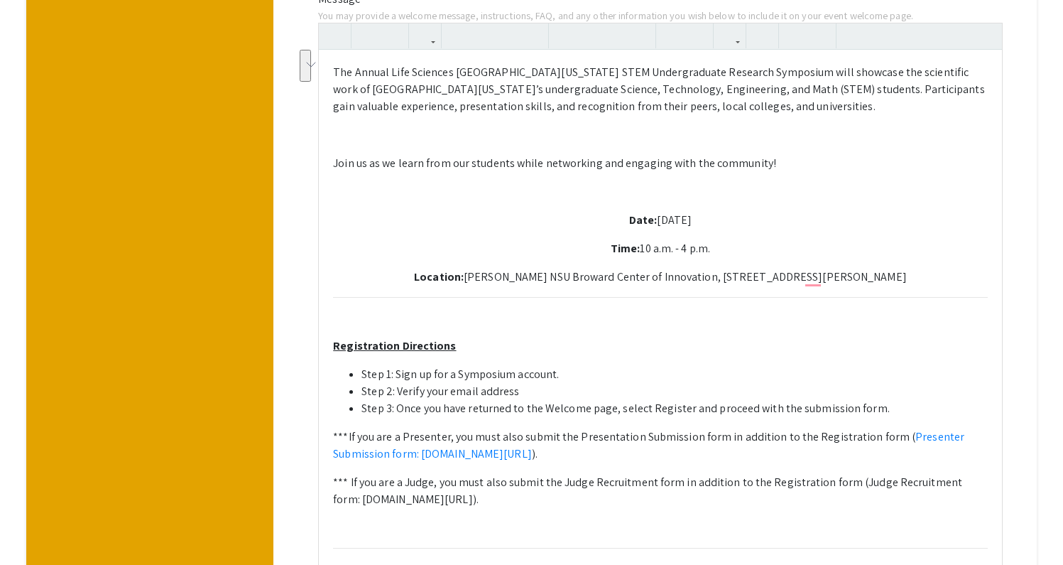
click at [766, 436] on p "***If you are a Presenter, you must also submit the Presentation Submission for…" at bounding box center [660, 445] width 655 height 34
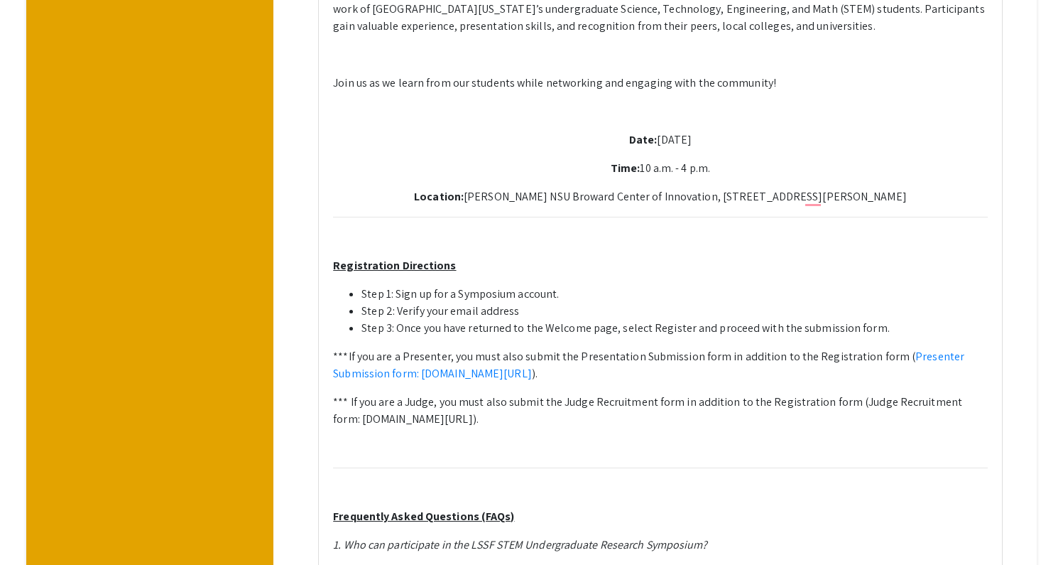
scroll to position [617, 0]
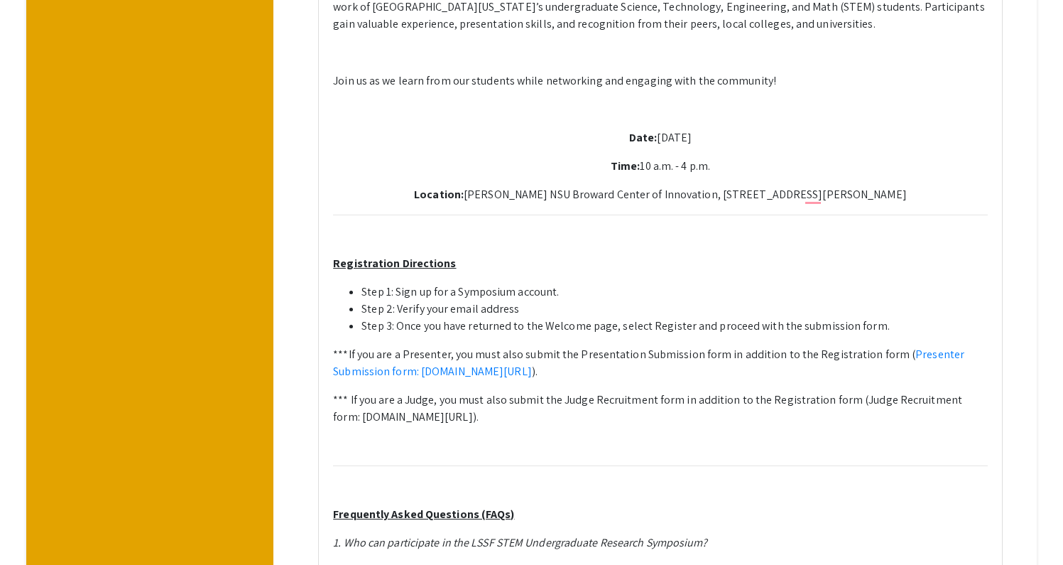
drag, startPoint x: 404, startPoint y: 329, endPoint x: 450, endPoint y: 332, distance: 45.6
click at [450, 346] on p "***If you are a Presenter, you must also submit the Presentation Submission for…" at bounding box center [660, 363] width 655 height 34
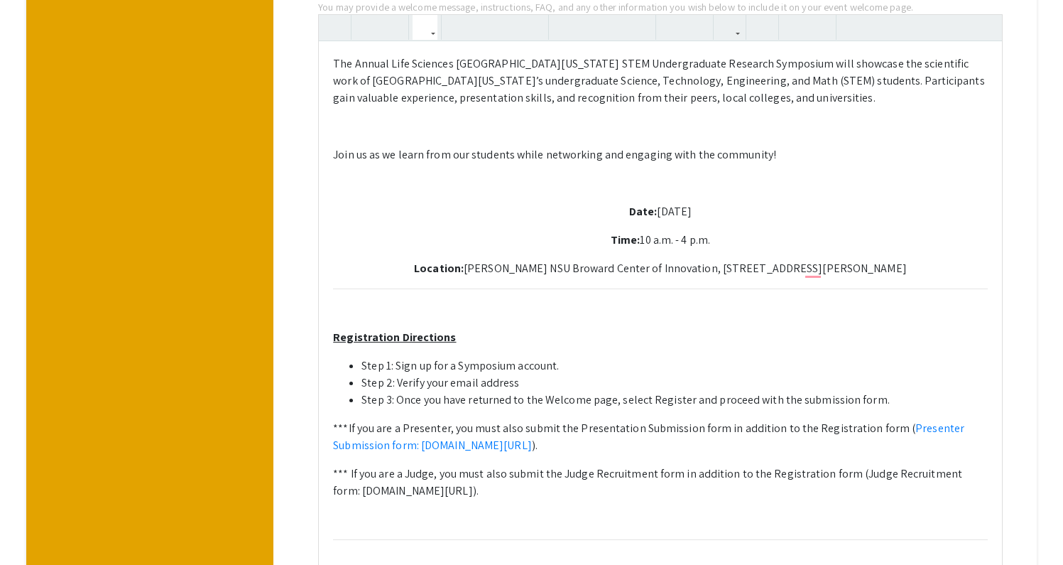
scroll to position [535, 0]
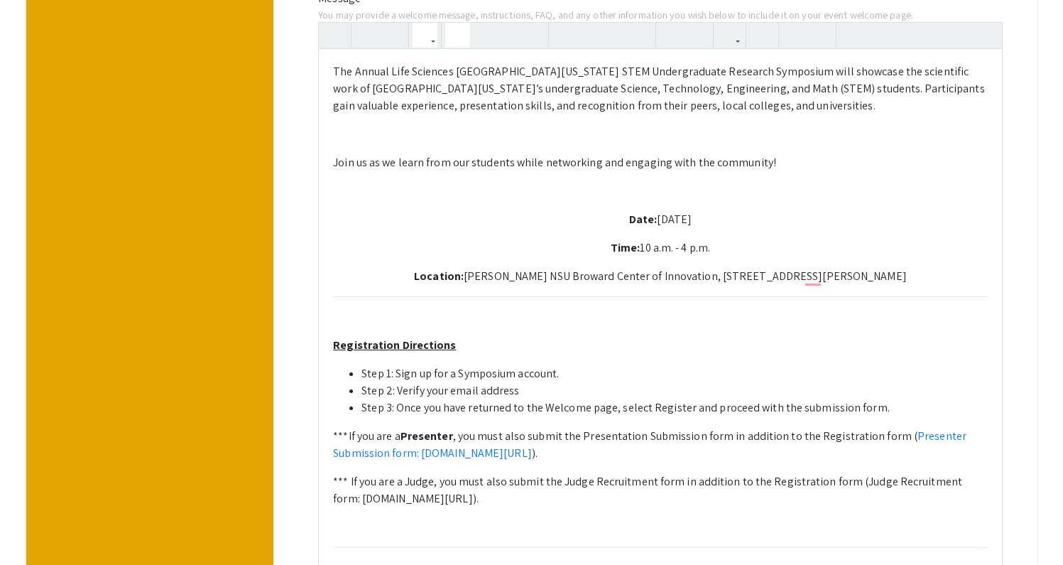
click at [458, 23] on icon "button" at bounding box center [458, 34] width 12 height 23
click at [470, 428] on p "***If you are a Presenter , you must also submit the Presentation Submission fo…" at bounding box center [660, 445] width 655 height 34
drag, startPoint x: 436, startPoint y: 459, endPoint x: 408, endPoint y: 459, distance: 27.7
click at [408, 473] on p "*** If you are a Judge, you must also submit the Judge Recruitment form in addi…" at bounding box center [660, 490] width 655 height 34
type textarea "<p>The Annual Life Sciences South Florida STEM Undergraduate Research Symposium…"
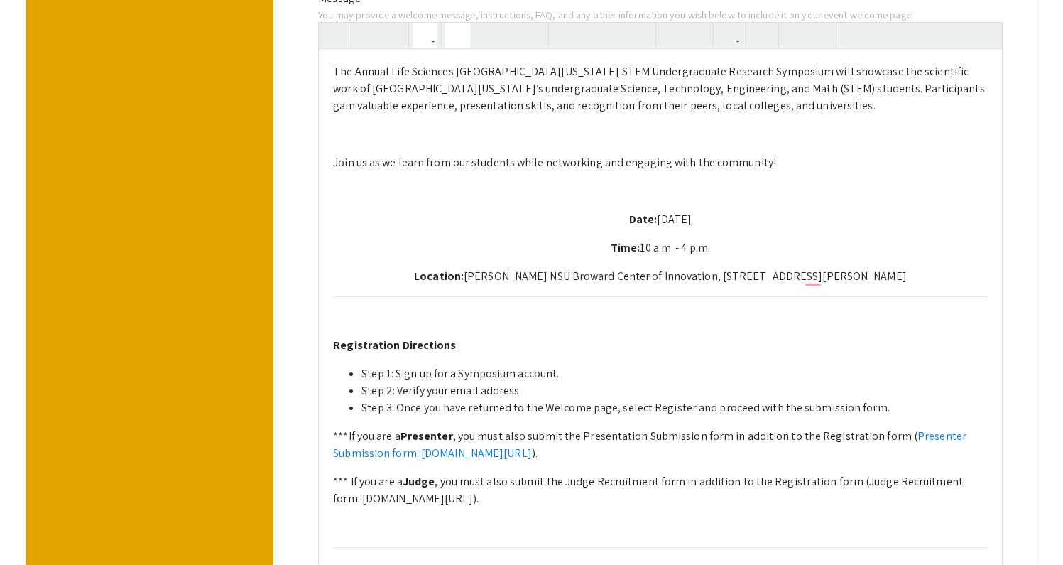
click at [464, 23] on icon "button" at bounding box center [458, 34] width 12 height 23
click at [742, 482] on p "*** If you are a Judge , you must also submit the Judge Recruitment form in add…" at bounding box center [660, 490] width 655 height 34
drag, startPoint x: 337, startPoint y: 475, endPoint x: 822, endPoint y: 477, distance: 485.0
click at [822, 477] on p "*** If you are a Judge , you must also submit the Judge Recruitment form in add…" at bounding box center [660, 490] width 655 height 34
copy p "symposium.foragerone.com/lssfsymposium2025/recruitment/a399d93b-77d1-485f-9156-…"
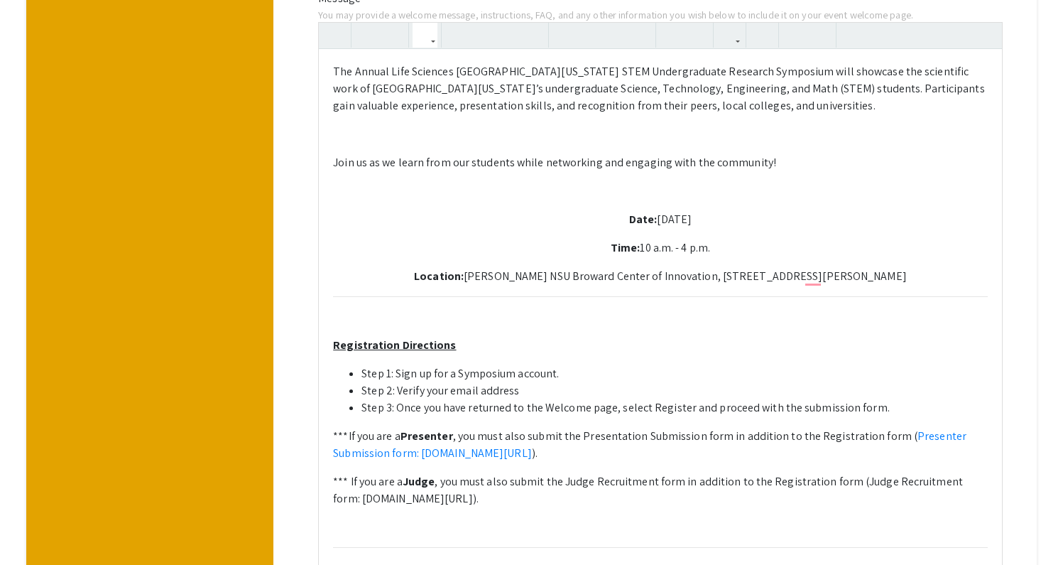
click at [862, 477] on p "*** If you are a Judge , you must also submit the Judge Recruitment form in add…" at bounding box center [660, 490] width 655 height 34
drag, startPoint x: 825, startPoint y: 475, endPoint x: 859, endPoint y: 462, distance: 35.7
click at [859, 473] on p "*** If you are a Judge , you must also submit the Judge Recruitment form in add…" at bounding box center [660, 490] width 655 height 34
click at [734, 23] on icon "button" at bounding box center [730, 34] width 12 height 23
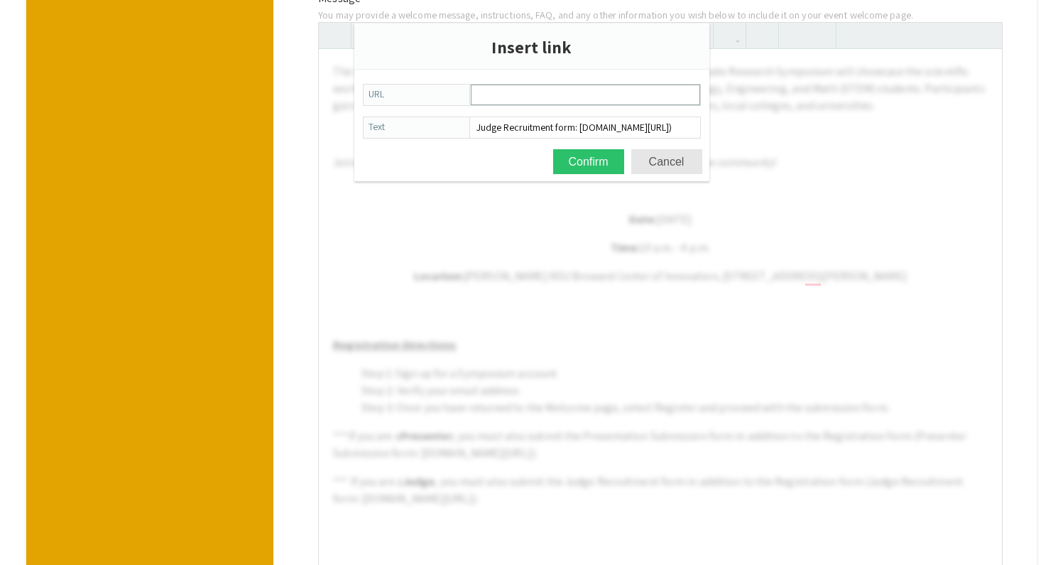
click at [637, 88] on input "URL" at bounding box center [586, 94] width 228 height 19
type input "symposium.foragerone.com/lssfsymposium2025/recruitment/a399d93b-77d1-485f-9156-…"
click at [593, 165] on button "Confirm" at bounding box center [588, 161] width 71 height 25
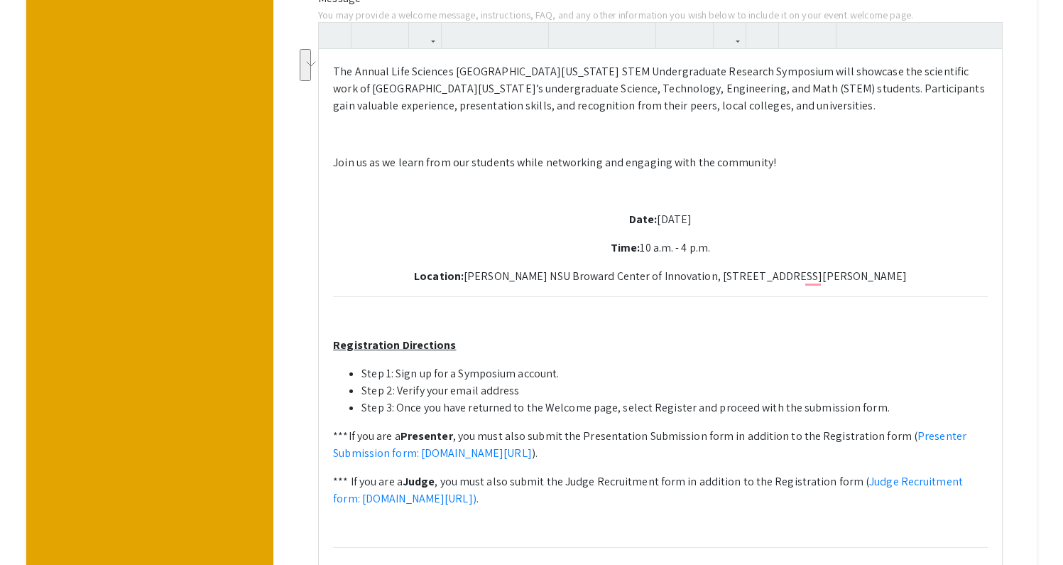
click at [766, 428] on p "***If you are a Presenter , you must also submit the Presentation Submission fo…" at bounding box center [660, 445] width 655 height 34
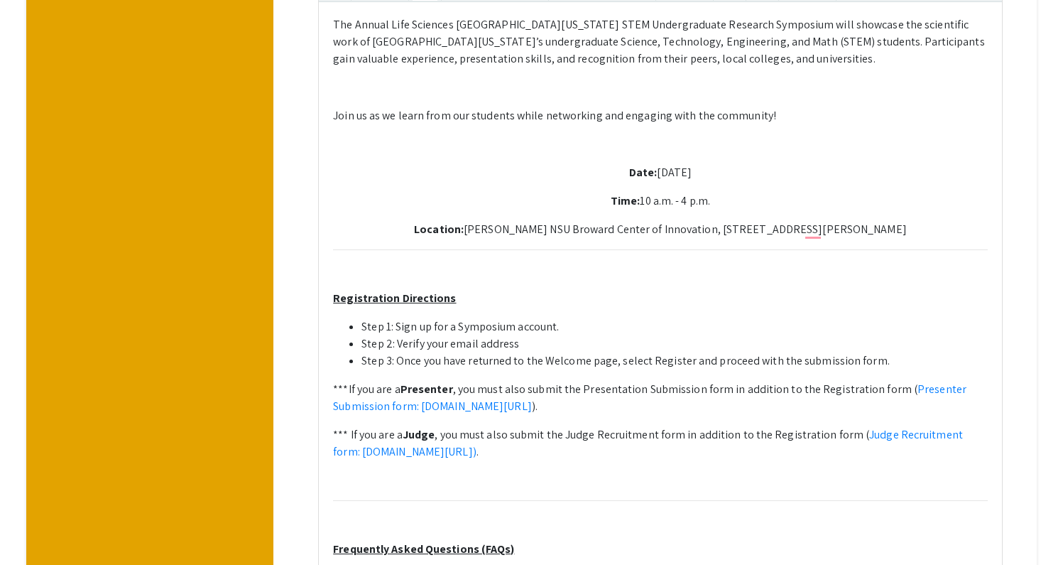
scroll to position [576, 0]
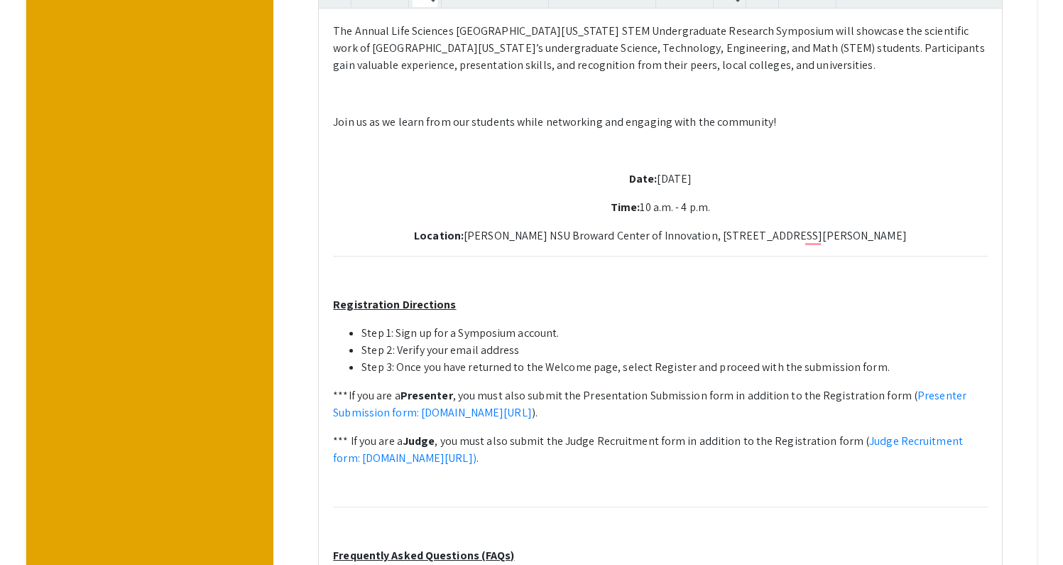
click at [863, 436] on p "*** If you are a Judge , you must also submit the Judge Recruitment form in add…" at bounding box center [660, 449] width 655 height 34
drag, startPoint x: 863, startPoint y: 436, endPoint x: 342, endPoint y: 282, distance: 542.9
copy div "Registration Directions Step 1: Sign up for a Symposium account. Step 2: Verify…"
click at [886, 359] on li "Step 3: Once you have returned to the Welcome page, select Register and proceed…" at bounding box center [674, 367] width 626 height 17
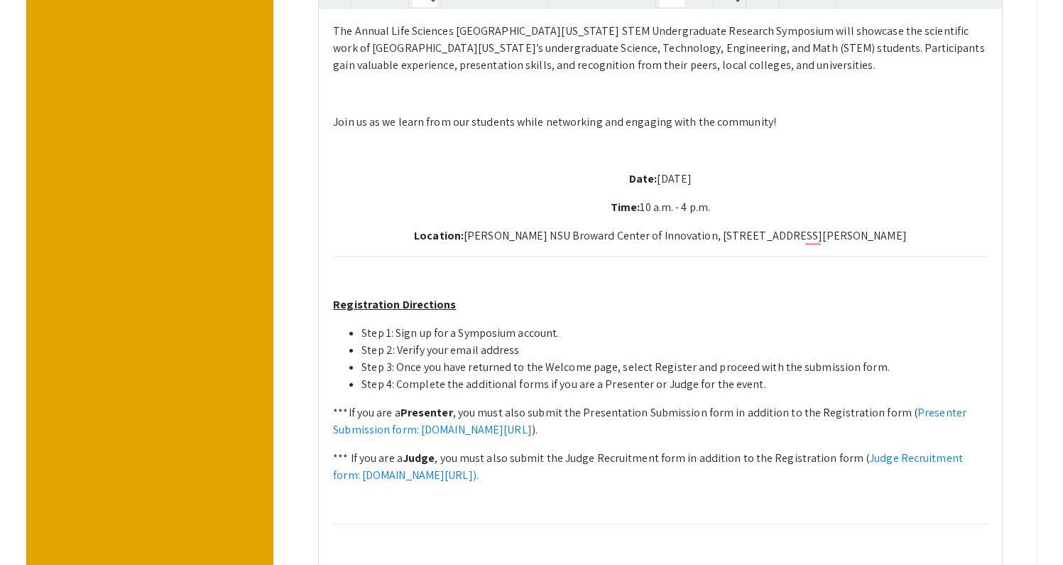
type textarea "<p>The Annual Life Sciences South Florida STEM Undergraduate Research Symposium…"
click at [874, 452] on p "*** If you are a Judge , you must also submit the Judge Recruitment form in add…" at bounding box center [660, 467] width 655 height 34
drag, startPoint x: 874, startPoint y: 452, endPoint x: 337, endPoint y: 283, distance: 562.2
copy div "Registration Directions Step 1: Sign up for a Symposium account. Step 2: Verify…"
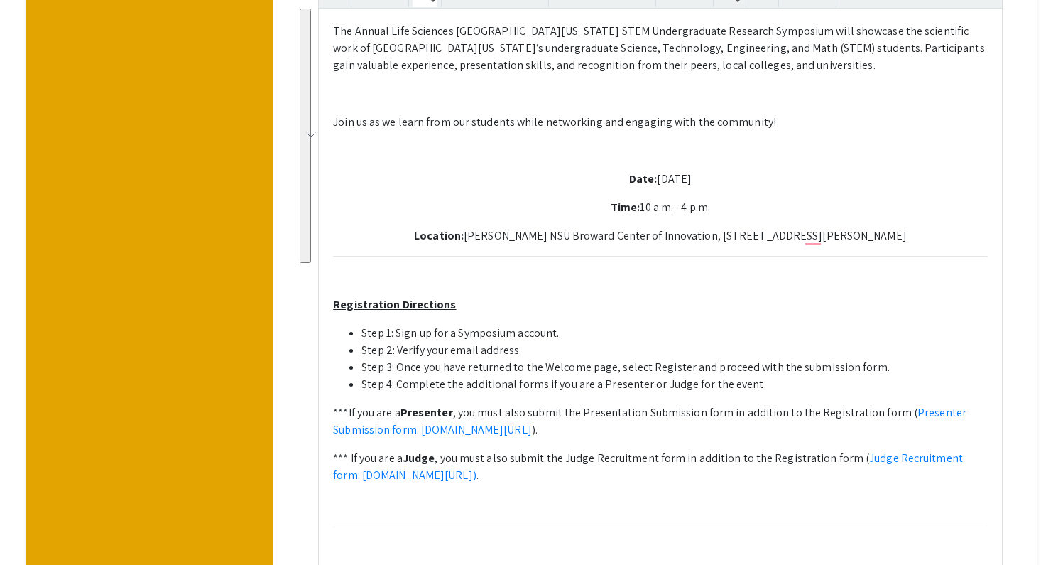
click at [563, 342] on li "Step 2: Verify your email address" at bounding box center [674, 350] width 626 height 17
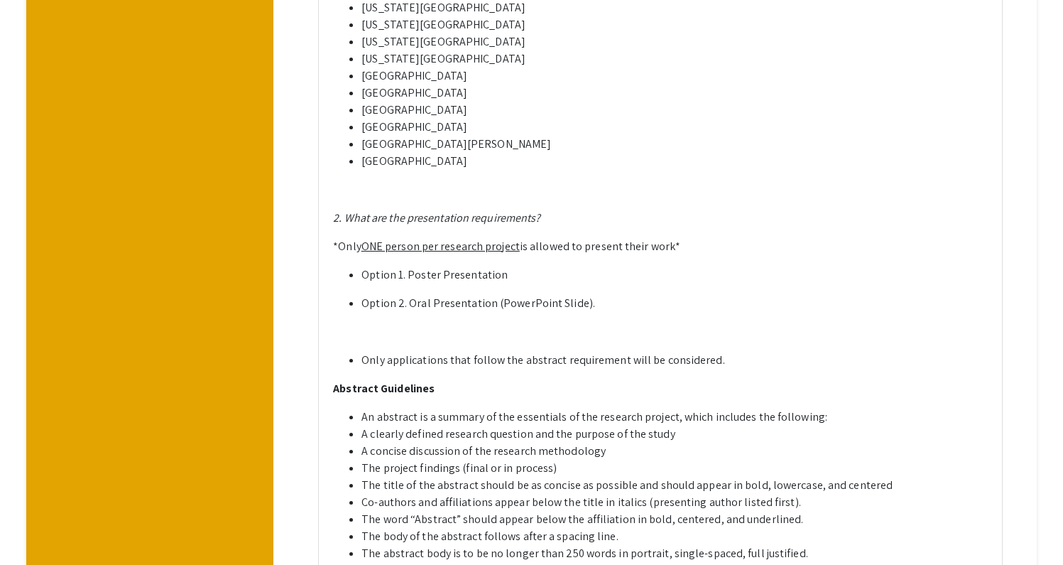
scroll to position [1618, 0]
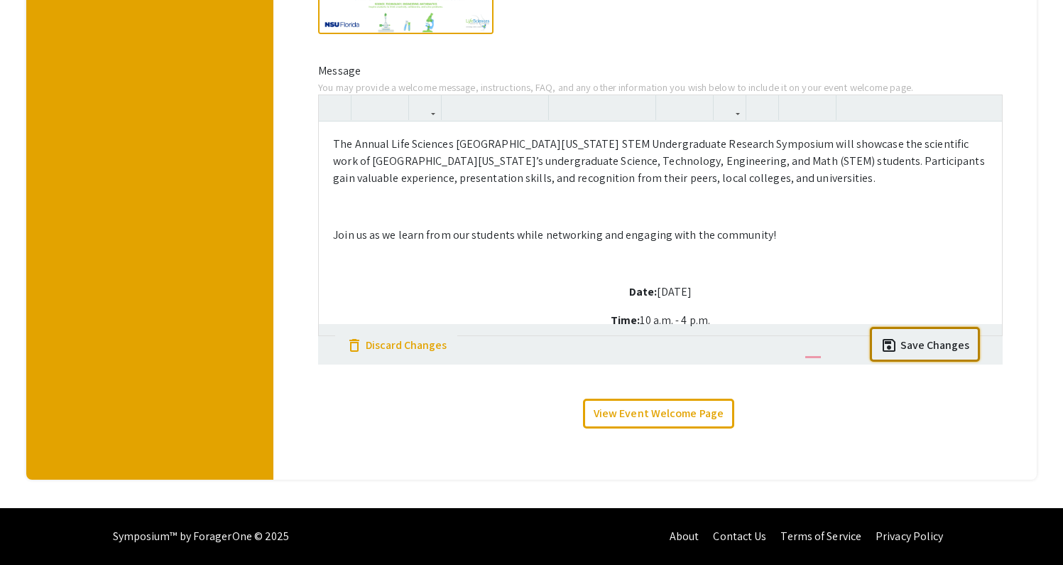
click at [925, 347] on div "Save Changes" at bounding box center [934, 345] width 69 height 17
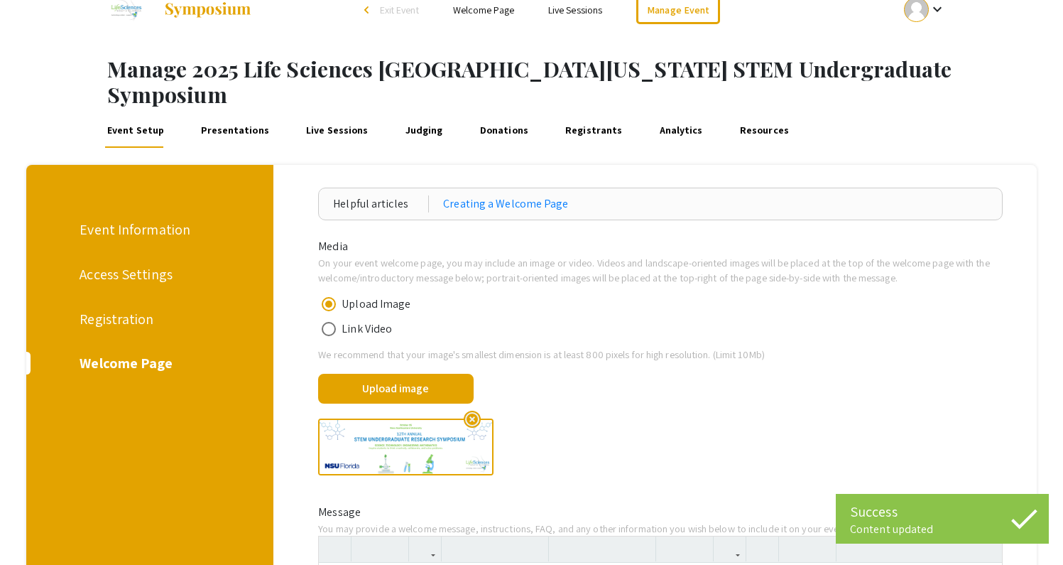
scroll to position [0, 0]
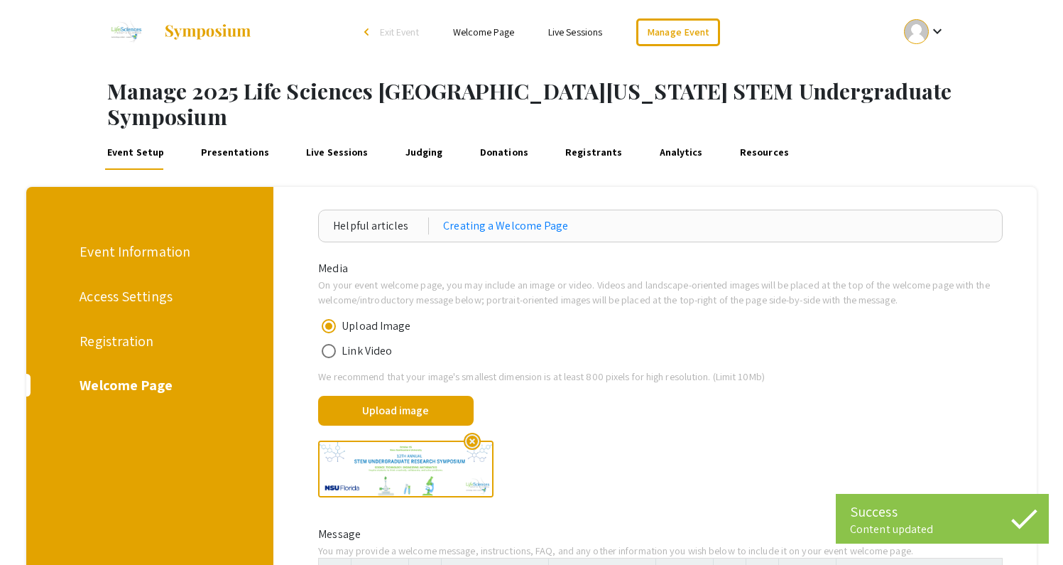
click at [137, 330] on div "Registration" at bounding box center [148, 340] width 136 height 21
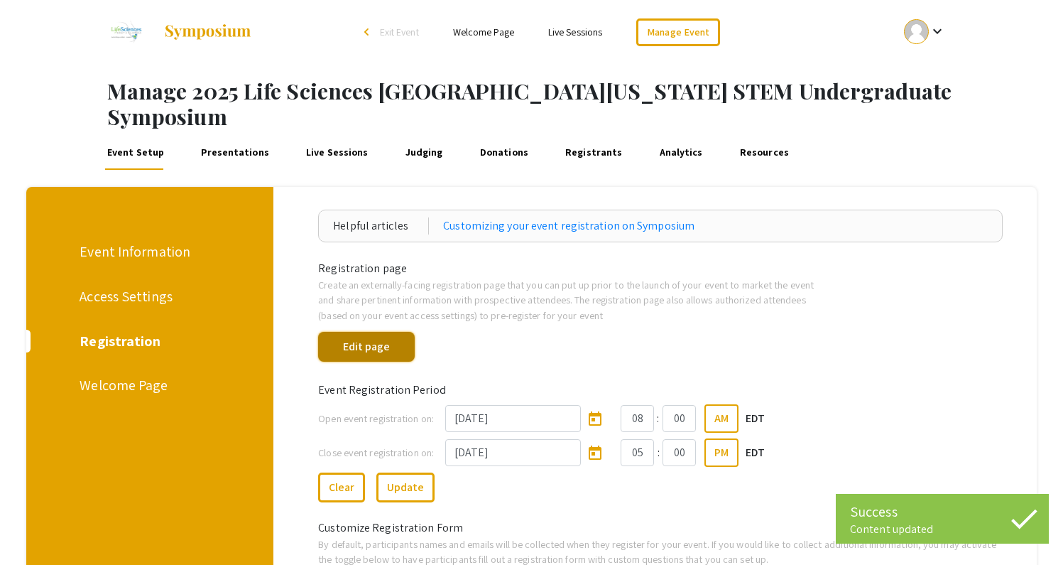
click at [388, 332] on button "Edit page" at bounding box center [366, 347] width 97 height 30
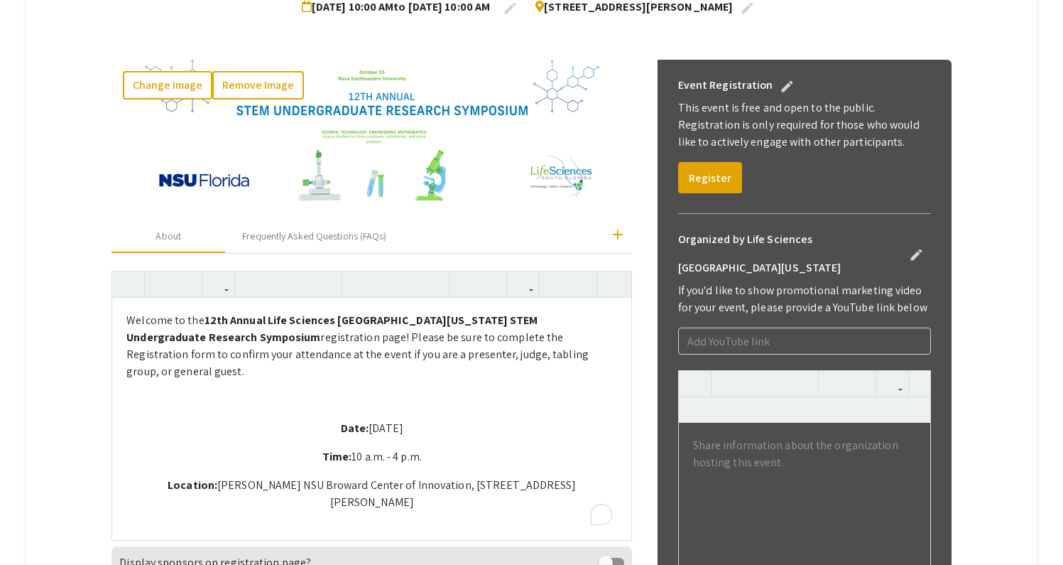
click at [283, 431] on div "Welcome to the 12th Annual Life Sciences South Florida STEM Undergraduate Resea…" at bounding box center [371, 418] width 519 height 241
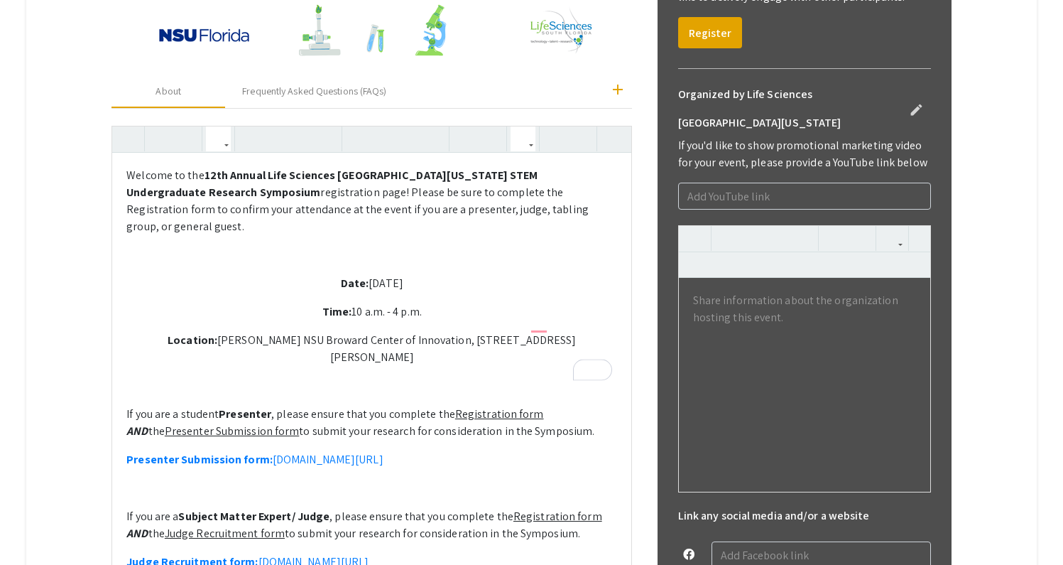
scroll to position [524, 0]
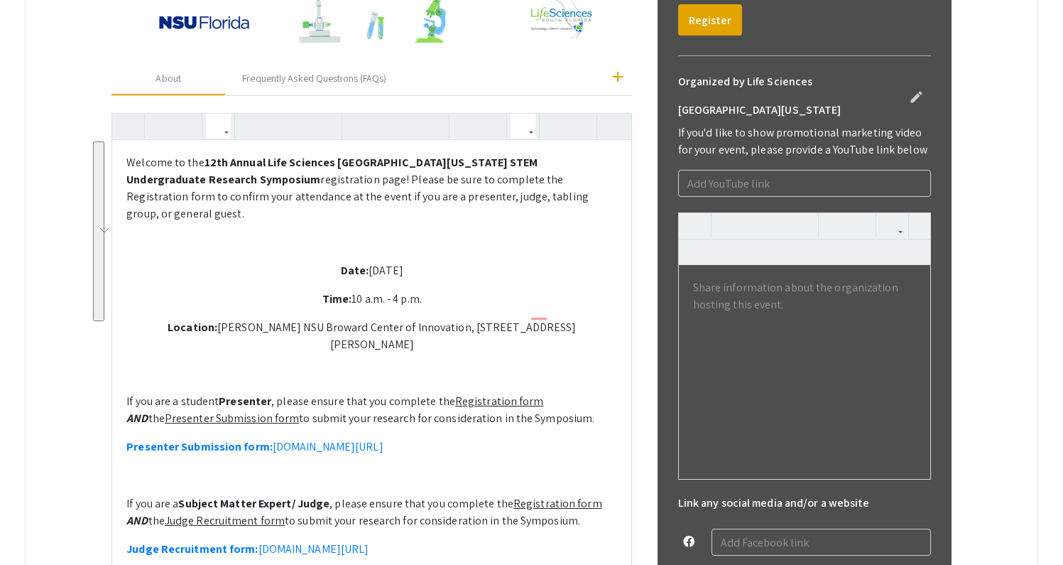
drag, startPoint x: 127, startPoint y: 357, endPoint x: 276, endPoint y: 522, distance: 222.8
click at [276, 522] on div "Welcome to the 12th Annual Life Sciences South Florida STEM Undergraduate Resea…" at bounding box center [371, 376] width 519 height 472
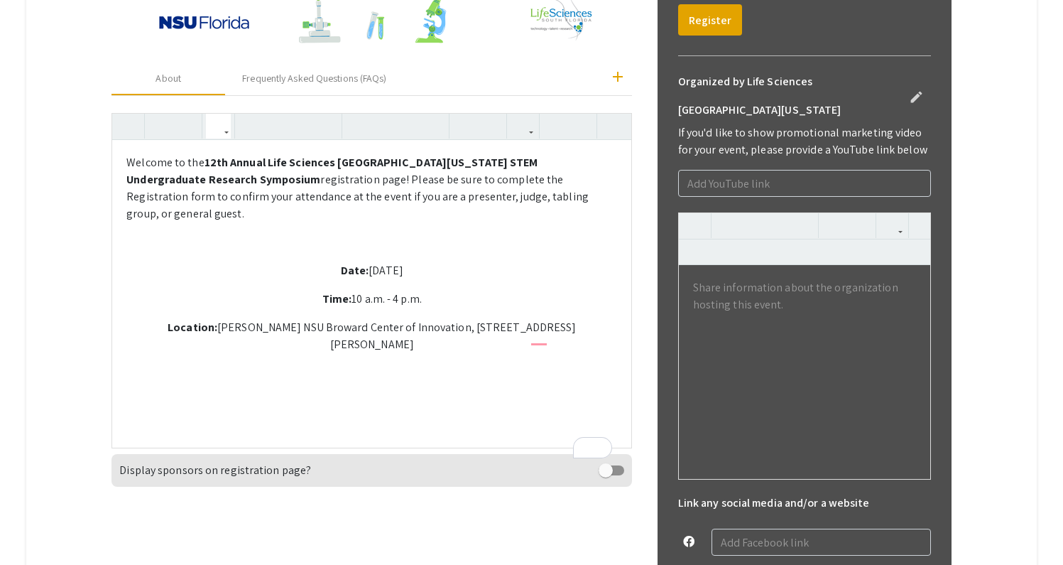
scroll to position [499, 0]
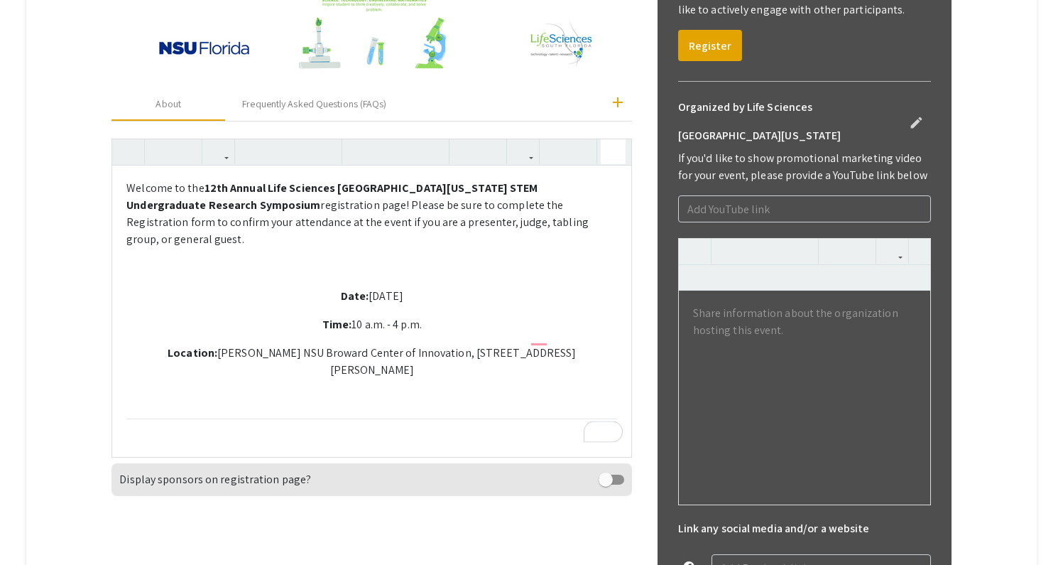
click at [607, 140] on use "button" at bounding box center [607, 140] width 0 height 0
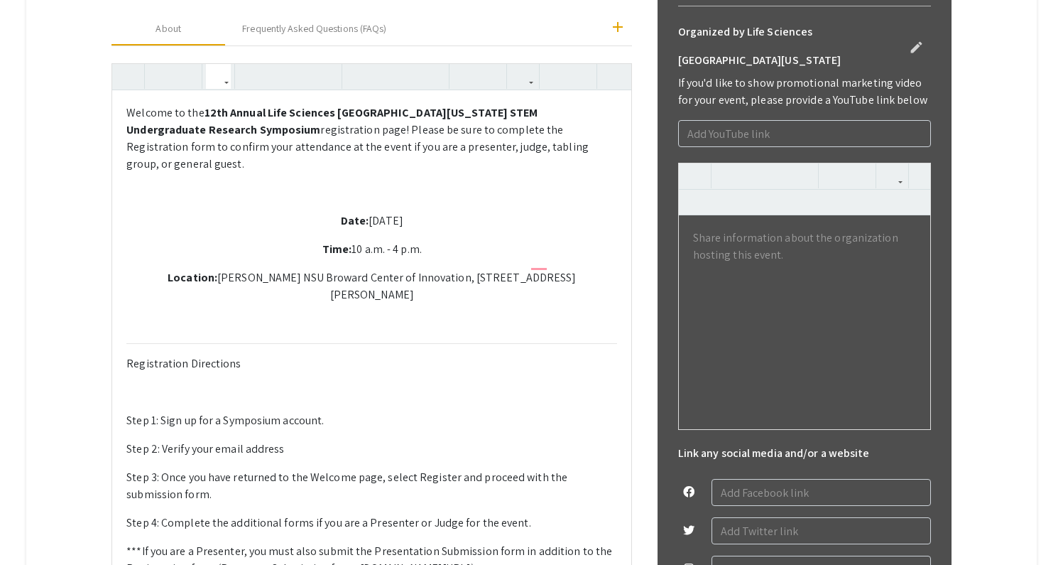
scroll to position [579, 0]
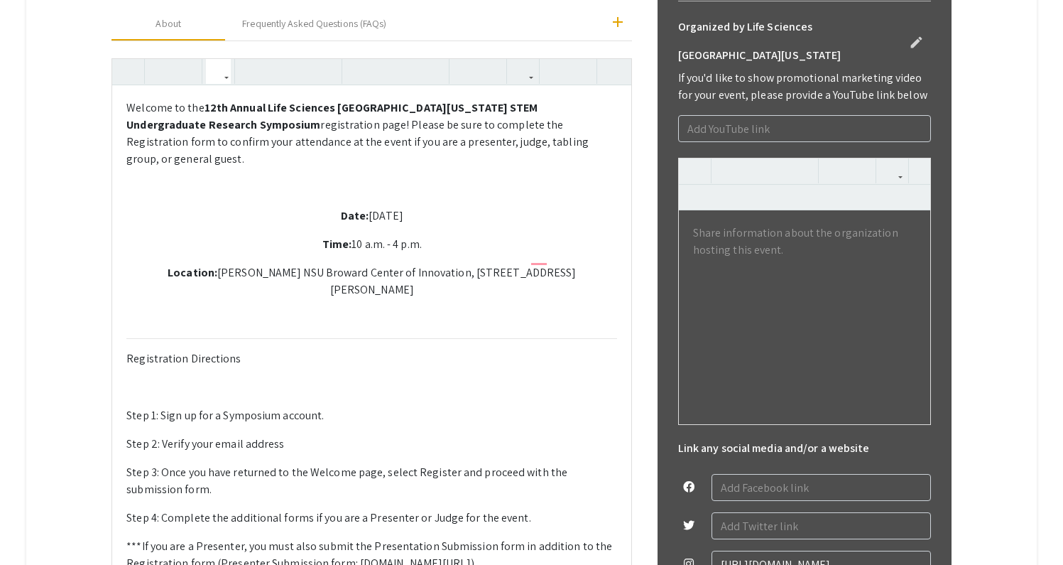
click at [247, 350] on p "Registration Directions" at bounding box center [371, 358] width 491 height 17
drag, startPoint x: 247, startPoint y: 320, endPoint x: 115, endPoint y: 320, distance: 132.1
click at [115, 320] on div "Welcome to the 12th Annual Life Sciences South Florida STEM Undergraduate Resea…" at bounding box center [371, 415] width 519 height 660
click at [251, 60] on icon "button" at bounding box center [251, 71] width 12 height 23
click at [303, 60] on icon "button" at bounding box center [301, 71] width 12 height 23
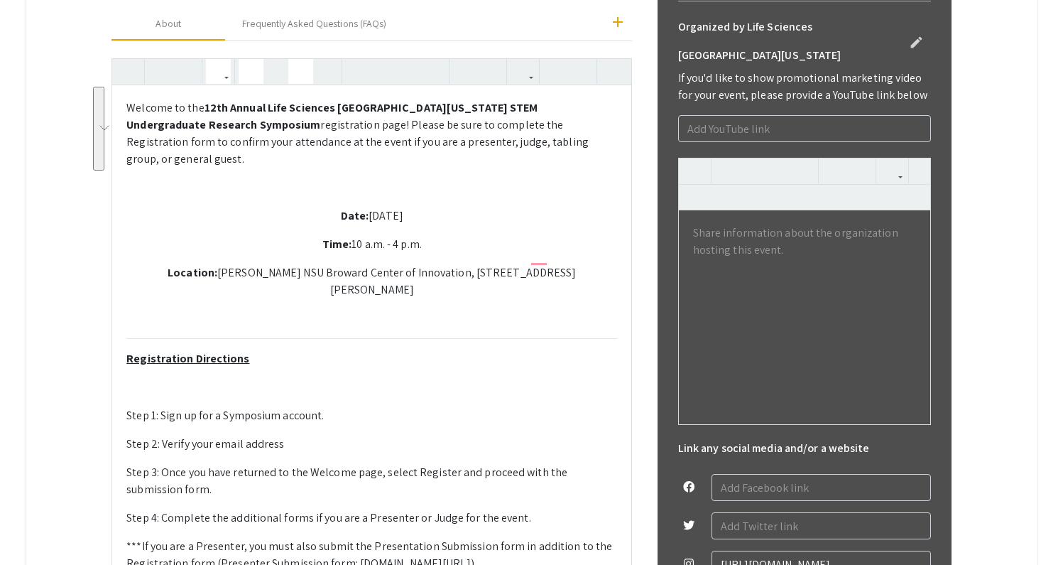
click at [207, 379] on p "To enrich screen reader interactions, please activate Accessibility in Grammarl…" at bounding box center [371, 387] width 491 height 17
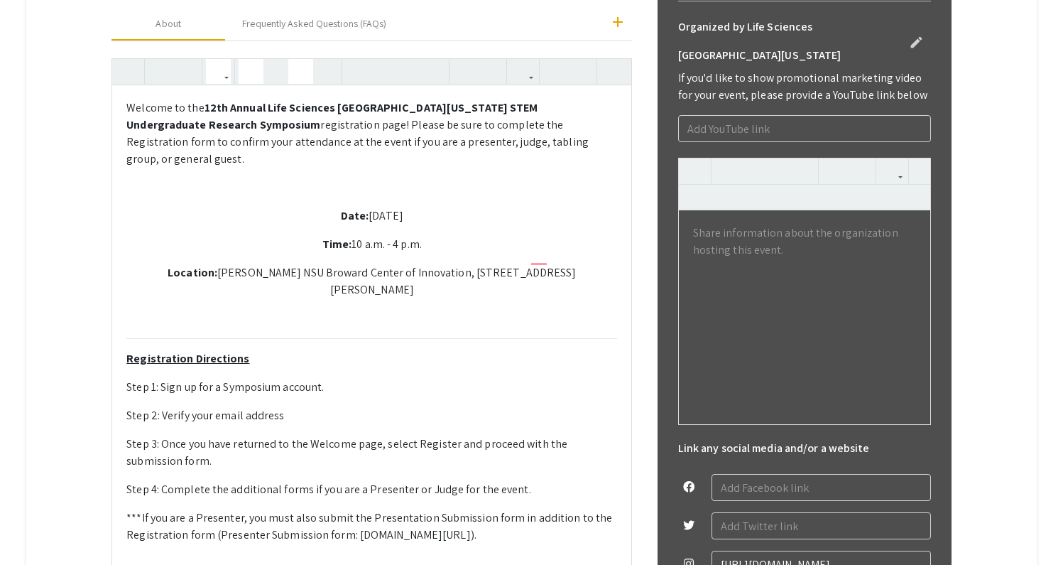
click at [129, 379] on p "Step 1: Sign up for a Symposium account." at bounding box center [371, 387] width 491 height 17
click at [456, 59] on button "button" at bounding box center [465, 71] width 25 height 25
click at [126, 372] on div "Welcome to the 12th Annual Life Sciences South Florida STEM Undergraduate Resea…" at bounding box center [371, 400] width 519 height 631
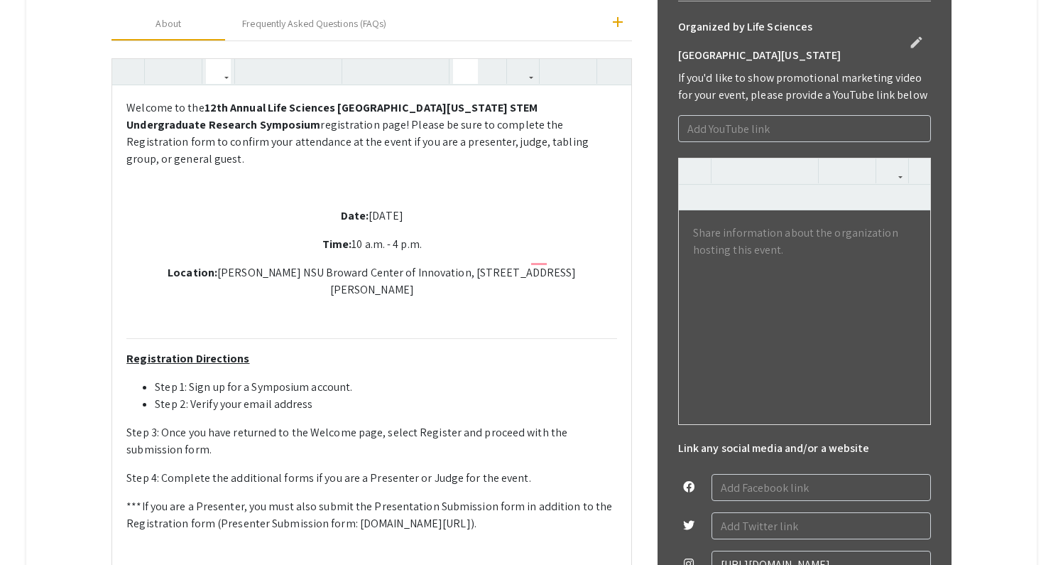
click at [464, 60] on icon "button" at bounding box center [465, 71] width 12 height 23
click at [126, 391] on div "Welcome to the 12th Annual Life Sciences South Florida STEM Undergraduate Resea…" at bounding box center [371, 395] width 519 height 620
click at [462, 60] on icon "button" at bounding box center [465, 71] width 12 height 23
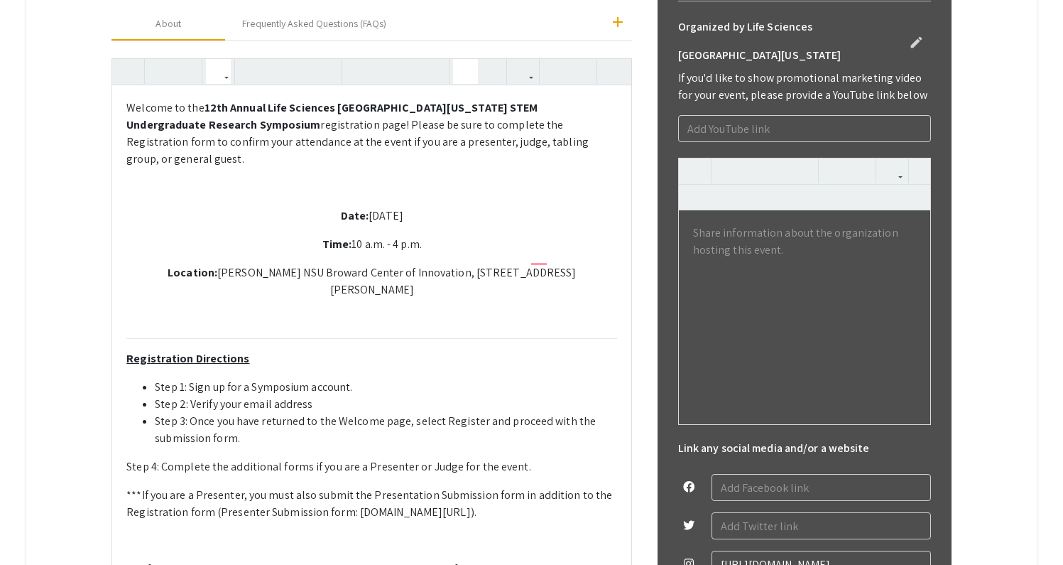
click at [122, 423] on div "Welcome to the 12th Annual Life Sciences South Florida STEM Undergraduate Resea…" at bounding box center [371, 389] width 519 height 609
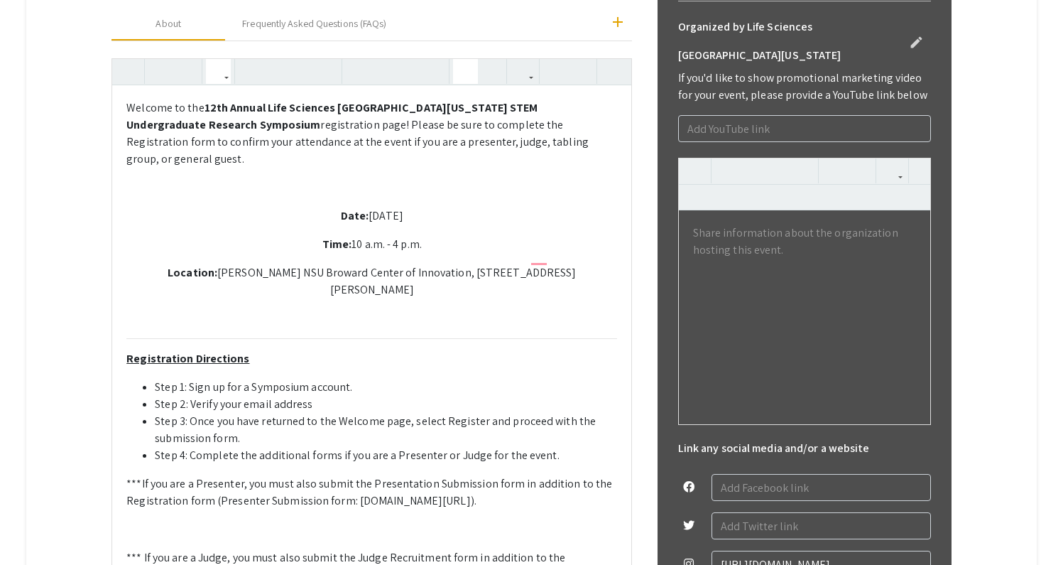
click at [467, 60] on icon "button" at bounding box center [465, 71] width 12 height 23
click at [124, 480] on div "Welcome to the 12th Annual Life Sciences South Florida STEM Undergraduate Resea…" at bounding box center [371, 383] width 519 height 597
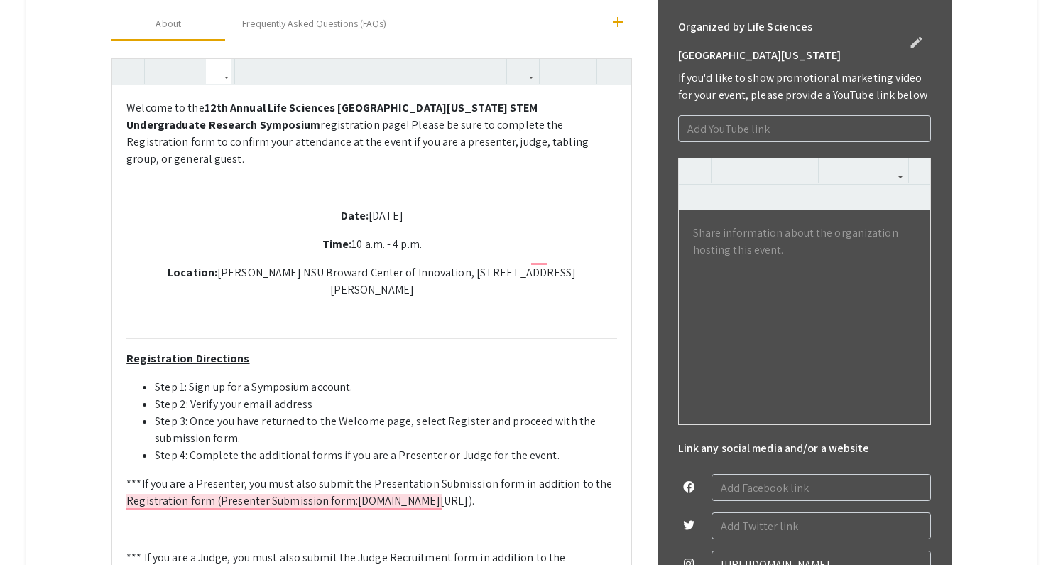
type textarea "<p>Welcome to the <strong>12th Annual Life Sciences South Florida STEM Undergra…"
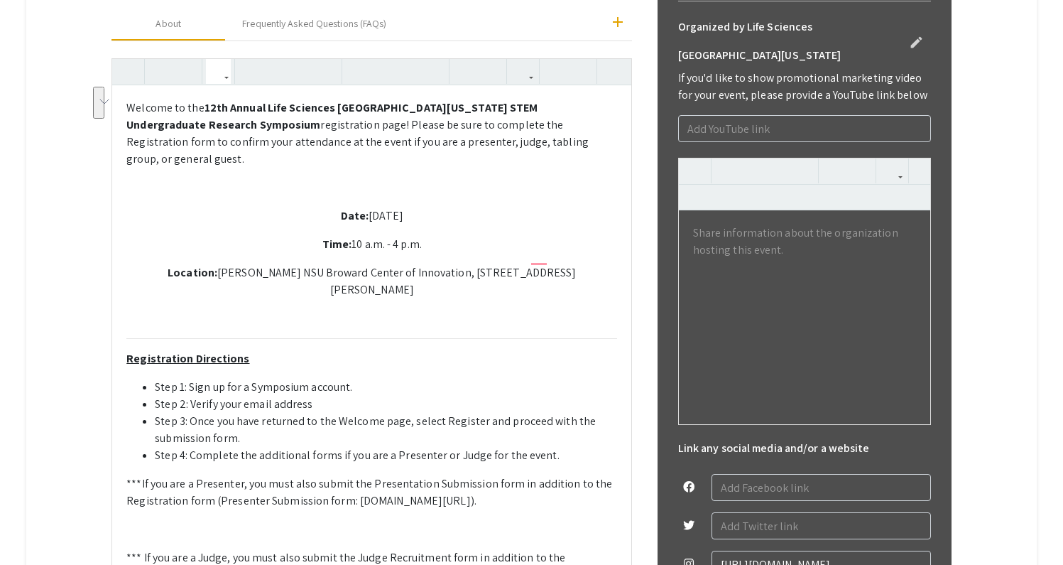
drag, startPoint x: 217, startPoint y: 459, endPoint x: 417, endPoint y: 477, distance: 201.1
click at [417, 477] on p "***If you are a Presenter, you must also submit the Presentation Submission for…" at bounding box center [371, 492] width 491 height 34
drag, startPoint x: 417, startPoint y: 477, endPoint x: 158, endPoint y: 477, distance: 259.2
click at [158, 477] on p "***If you are a Presenter, you must also submit the Presentation Submission for…" at bounding box center [371, 492] width 491 height 34
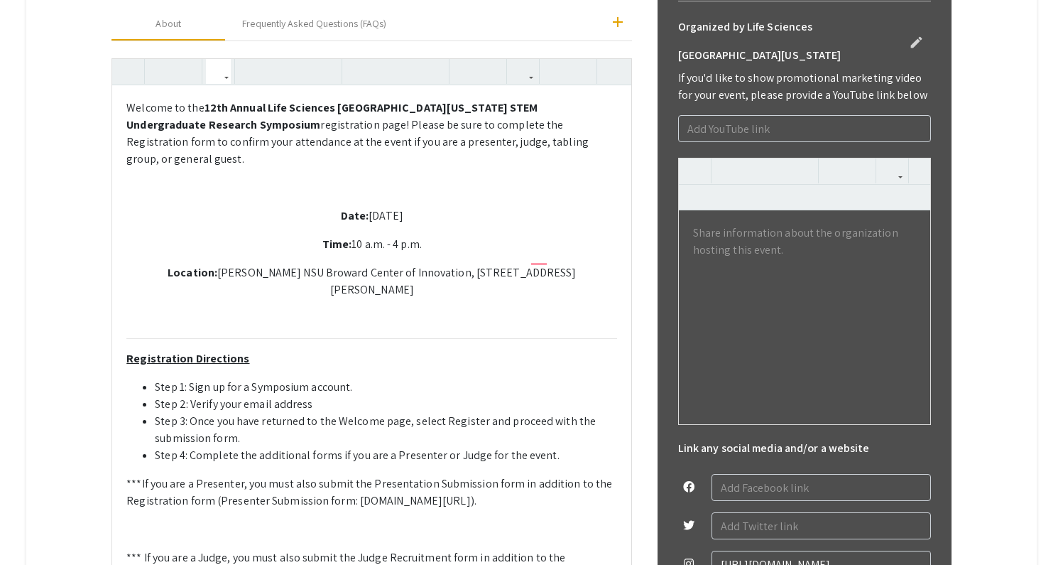
copy p "symposium.foragerone.com/lssfsymposium2025/submission)"
click at [366, 475] on p "***If you are a Presenter, you must also submit the Presentation Submission for…" at bounding box center [371, 492] width 491 height 34
drag, startPoint x: 218, startPoint y: 459, endPoint x: 415, endPoint y: 481, distance: 198.7
click at [415, 481] on p "***If you are a Presenter, you must also submit the Presentation Submission for…" at bounding box center [371, 492] width 491 height 34
click at [517, 60] on use "button" at bounding box center [517, 60] width 0 height 0
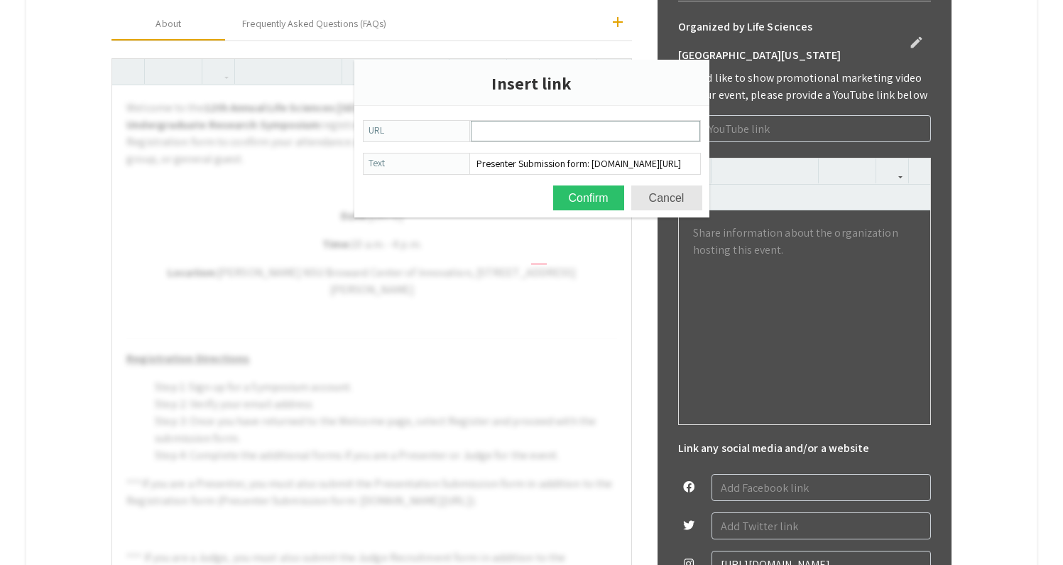
click at [562, 127] on input "URL" at bounding box center [586, 130] width 228 height 19
type input "symposium.foragerone.com/lssfsymposium2025/submission)"
click at [587, 198] on button "Confirm" at bounding box center [588, 197] width 71 height 25
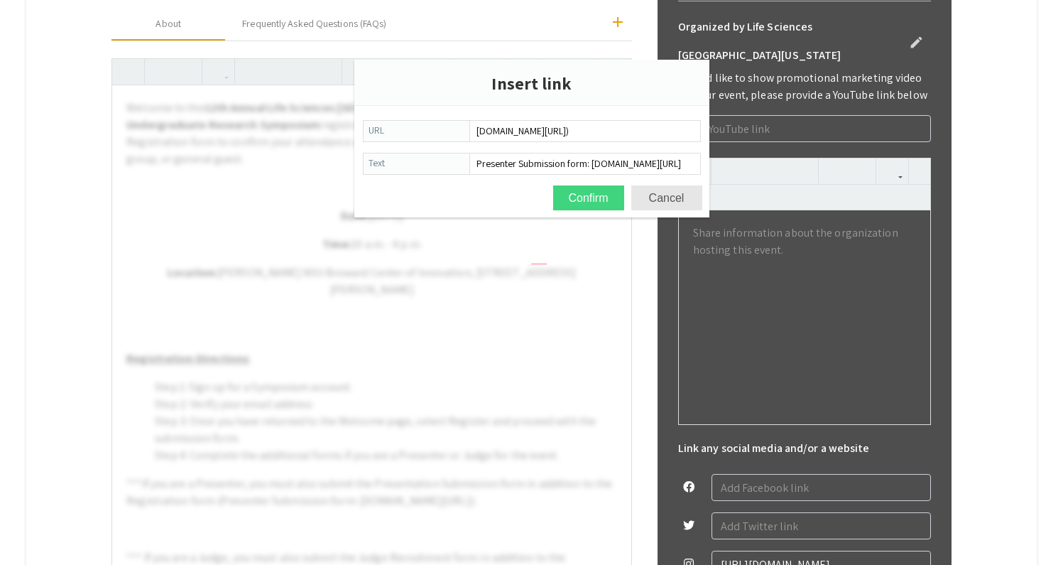
type textarea "<p>Welcome to the <strong>12th Annual Life Sciences South Florida STEM Undergra…"
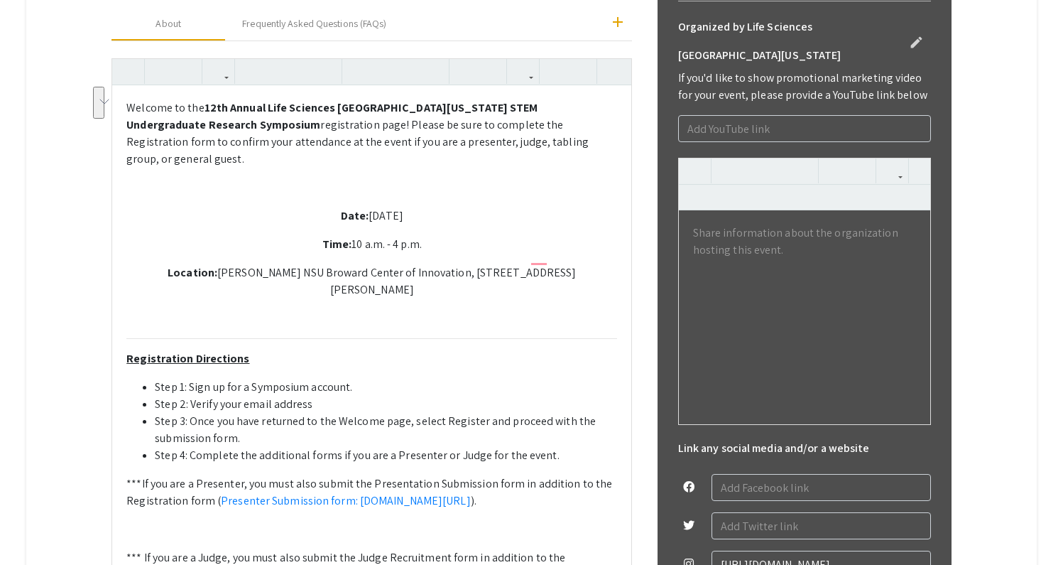
click at [479, 475] on p "***If you are a Presenter, you must also submit the Presentation Submission for…" at bounding box center [371, 492] width 491 height 34
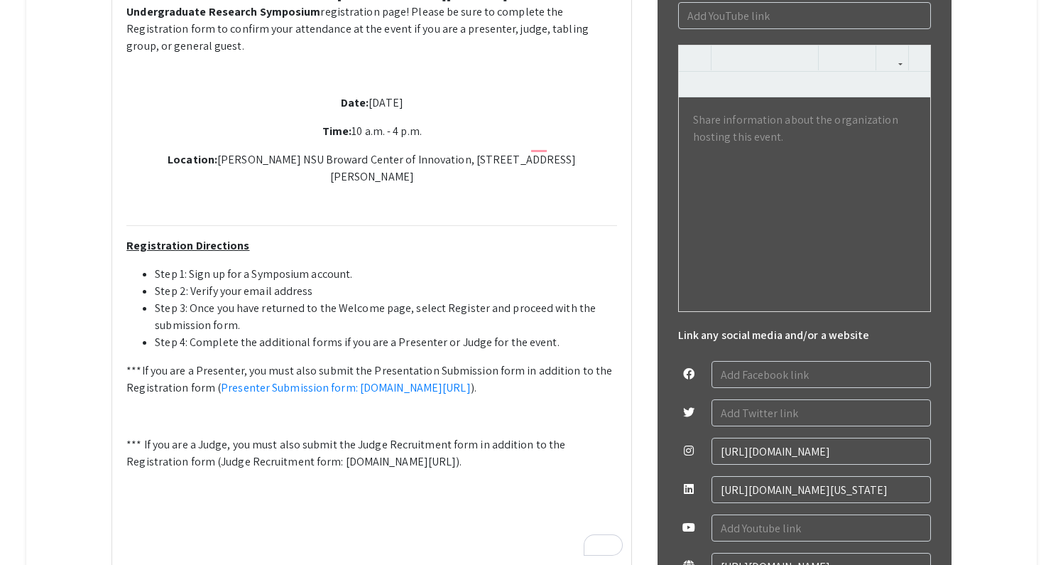
scroll to position [692, 0]
drag, startPoint x: 276, startPoint y: 437, endPoint x: 268, endPoint y: 455, distance: 20.0
click at [268, 455] on p "*** If you are a Judge, you must also submit the Judge Recruitment form in addi…" at bounding box center [371, 452] width 491 height 34
copy p "symposium.foragerone.com/lssfsymposium2025/recruitment/a399d93b-77d1-485f-9156-…"
click at [276, 455] on p "*** If you are a Judge, you must also submit the Judge Recruitment form in addi…" at bounding box center [371, 452] width 491 height 34
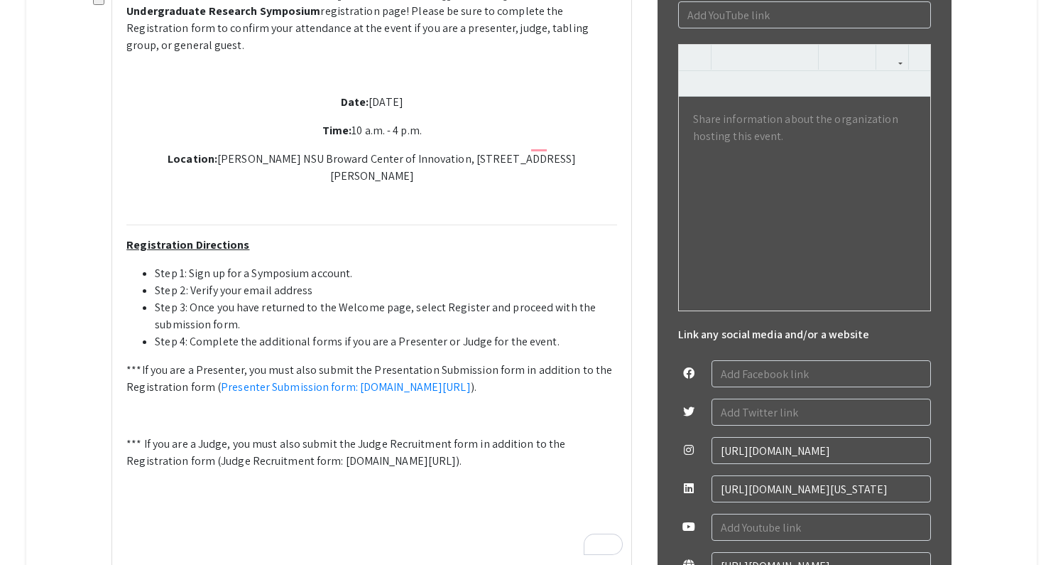
drag, startPoint x: 268, startPoint y: 455, endPoint x: 157, endPoint y: 437, distance: 112.2
click at [157, 437] on p "*** If you are a Judge, you must also submit the Judge Recruitment form in addi…" at bounding box center [371, 452] width 491 height 34
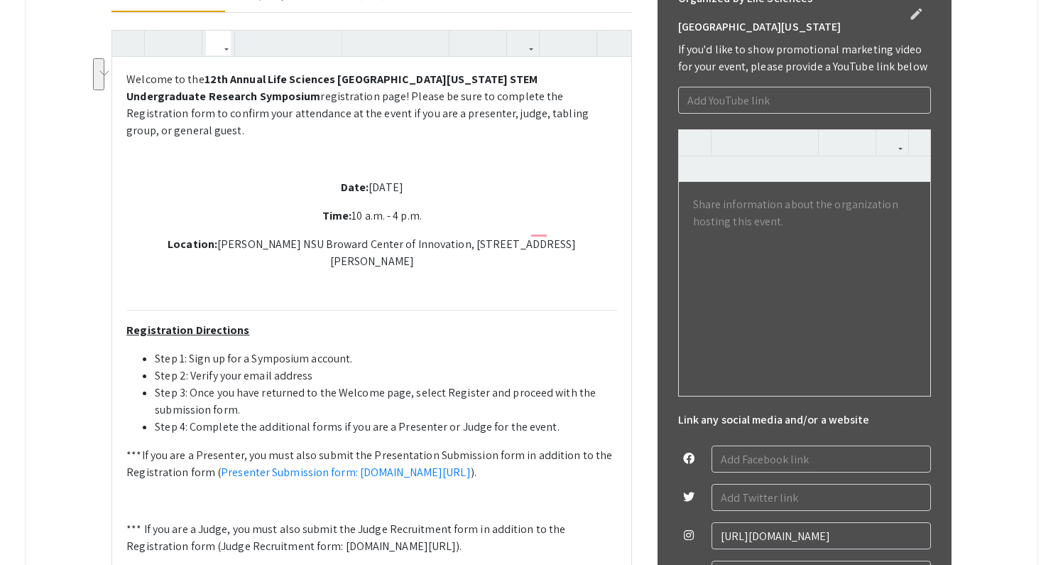
scroll to position [606, 0]
click at [532, 32] on button "button" at bounding box center [523, 44] width 25 height 25
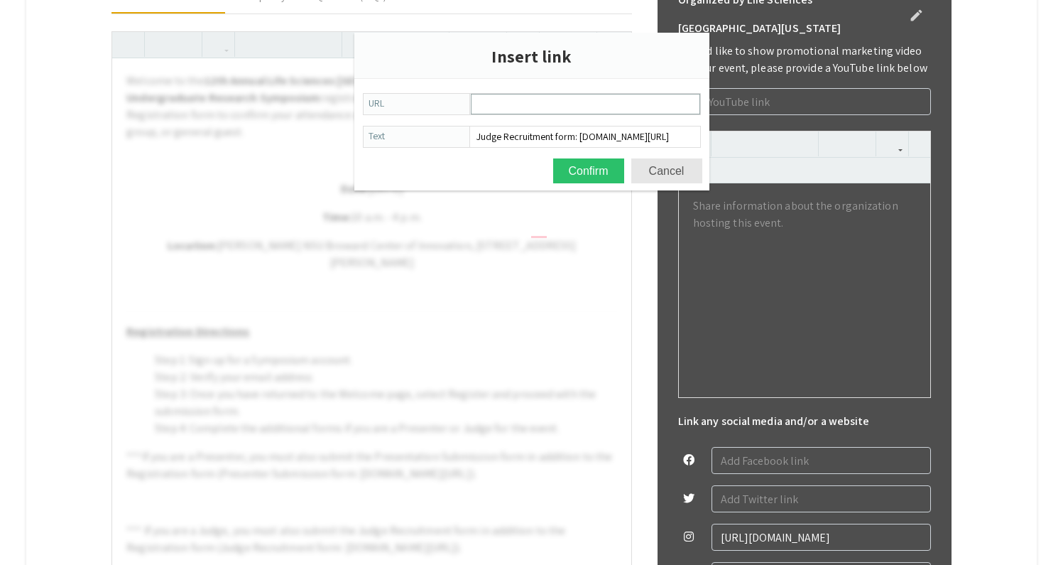
click at [544, 99] on input "URL" at bounding box center [586, 103] width 228 height 19
type input "symposium.foragerone.com/lssfsymposium2025/recruitment/a399d93b-77d1-485f-9156-…"
click at [589, 178] on button "Confirm" at bounding box center [588, 170] width 71 height 25
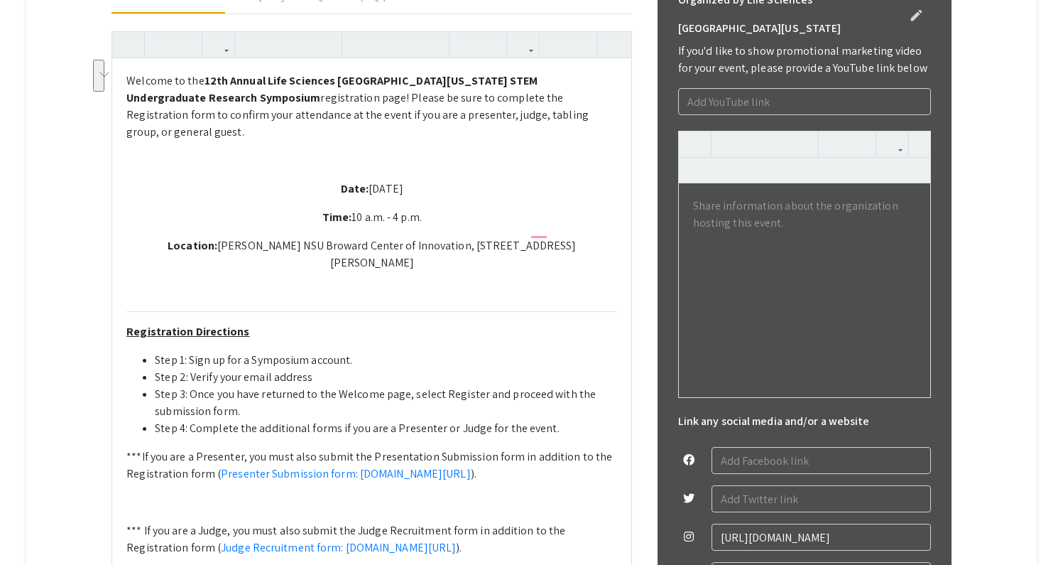
click at [495, 448] on p "***If you are a Presenter, you must also submit the Presentation Submission for…" at bounding box center [371, 465] width 491 height 34
click at [190, 494] on p "To enrich screen reader interactions, please activate Accessibility in Grammarl…" at bounding box center [371, 502] width 491 height 17
click at [560, 420] on li "Step 4: Complete the additional forms if you are a Presenter or Judge for the e…" at bounding box center [386, 428] width 462 height 17
click at [124, 414] on div "Welcome to the 12th Annual Life Sciences South Florida STEM Undergraduate Resea…" at bounding box center [371, 356] width 519 height 597
type textarea "<p>Welcome to the <strong>12th Annual Life Sciences South Florida STEM Undergra…"
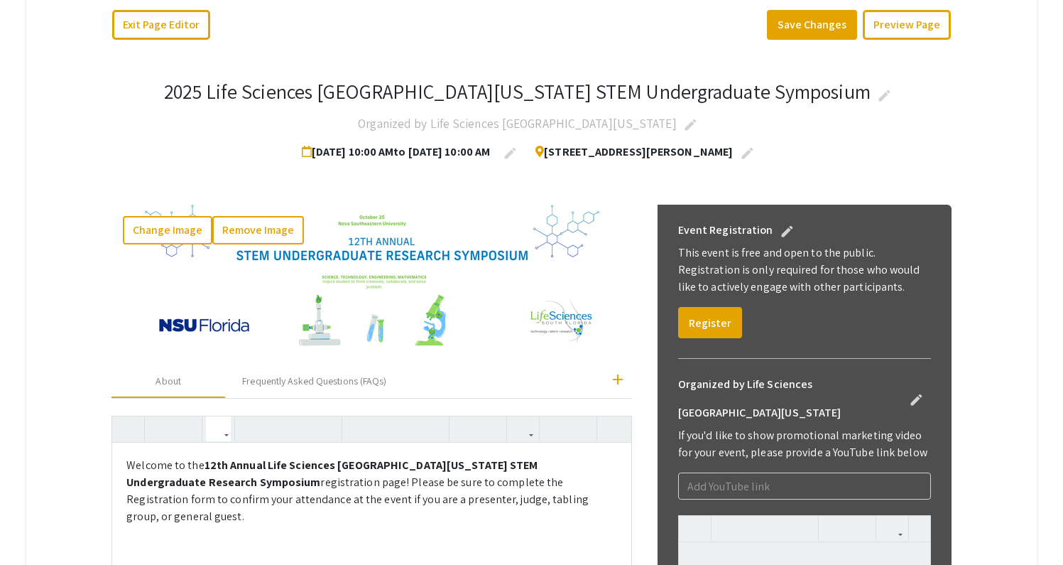
scroll to position [171, 0]
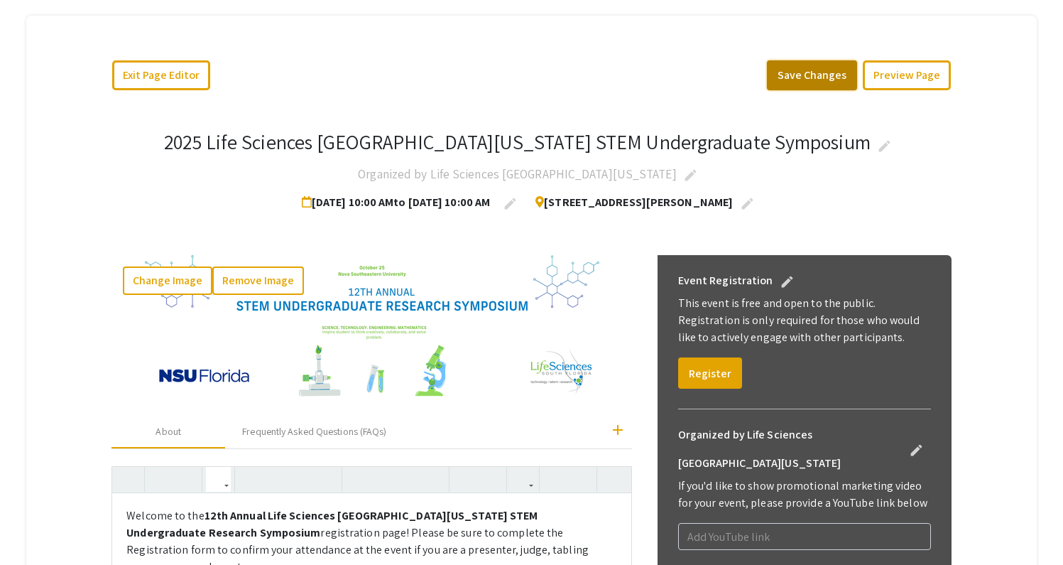
click at [822, 60] on button "Save Changes" at bounding box center [812, 75] width 90 height 30
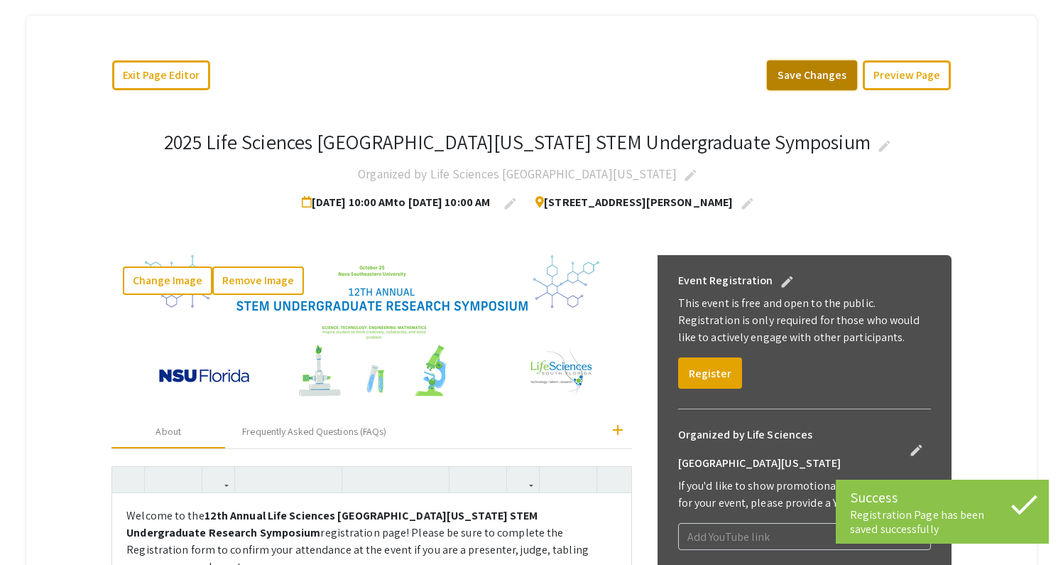
click at [825, 60] on button "Save Changes" at bounding box center [812, 75] width 90 height 30
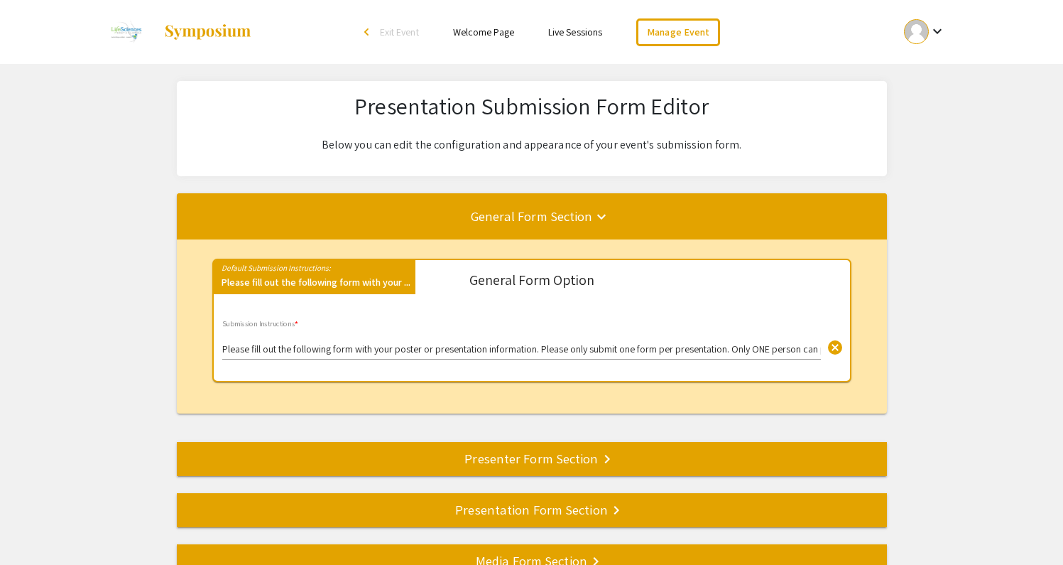
click at [955, 324] on app-submissions-form-editor "Presentation Submission Form Editor Below you can edit the configuration and ap…" at bounding box center [531, 360] width 1063 height 558
click at [956, 324] on app-submissions-form-editor "Presentation Submission Form Editor Below you can edit the configuration and ap…" at bounding box center [531, 360] width 1063 height 558
click at [935, 276] on app-submissions-form-editor "Presentation Submission Form Editor Below you can edit the configuration and ap…" at bounding box center [531, 360] width 1063 height 558
click at [707, 28] on link "Manage Event" at bounding box center [678, 32] width 84 height 28
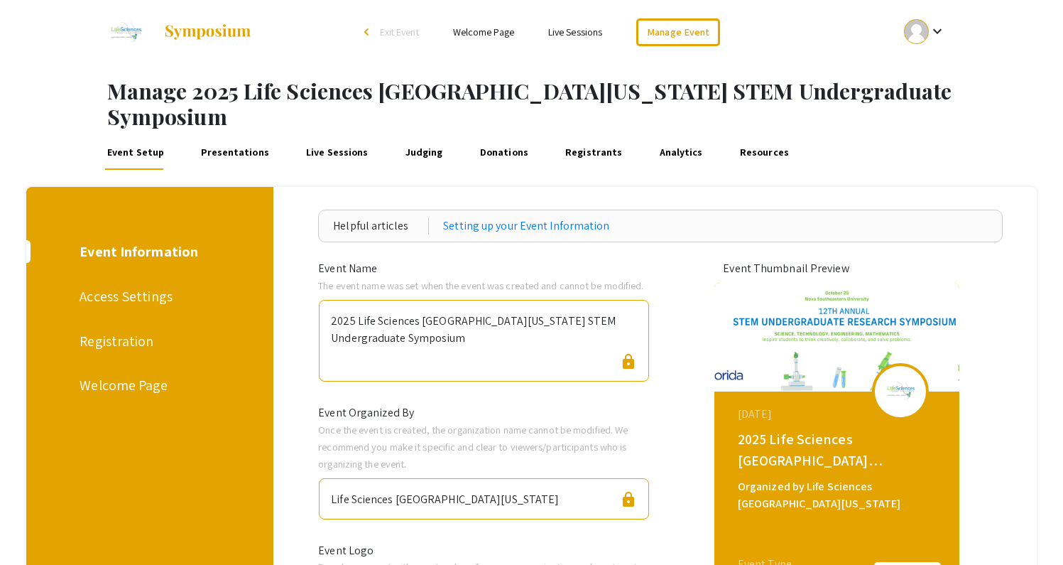
click at [574, 136] on link "Registrants" at bounding box center [593, 153] width 62 height 34
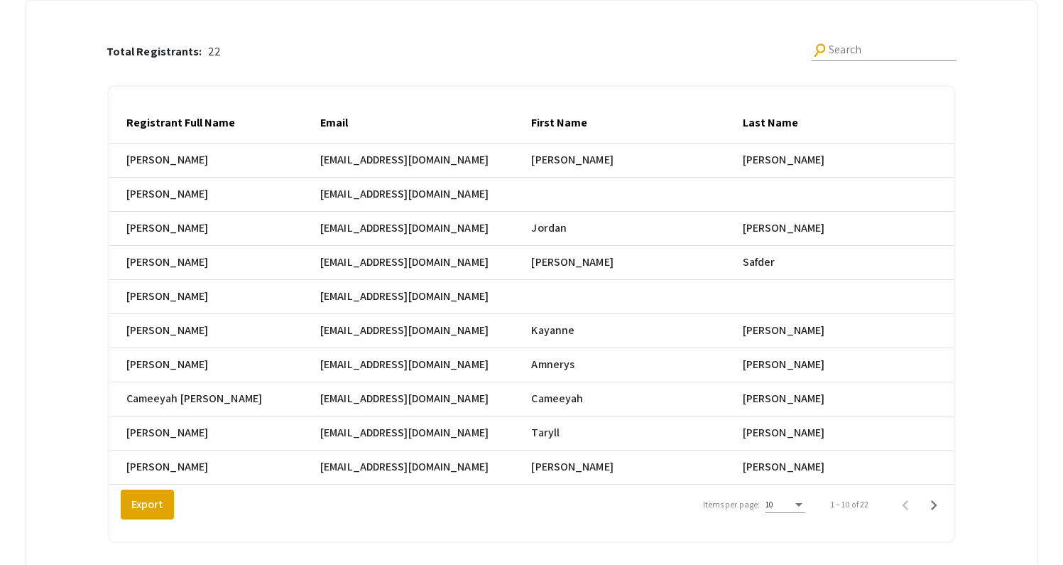
scroll to position [197, 0]
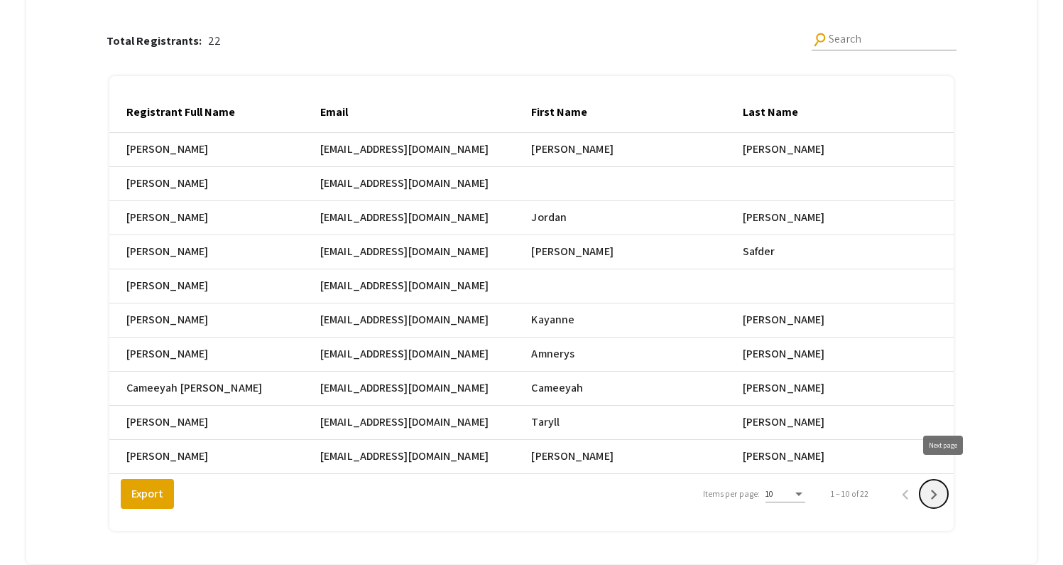
click at [944, 484] on icon "Next page" at bounding box center [934, 494] width 20 height 20
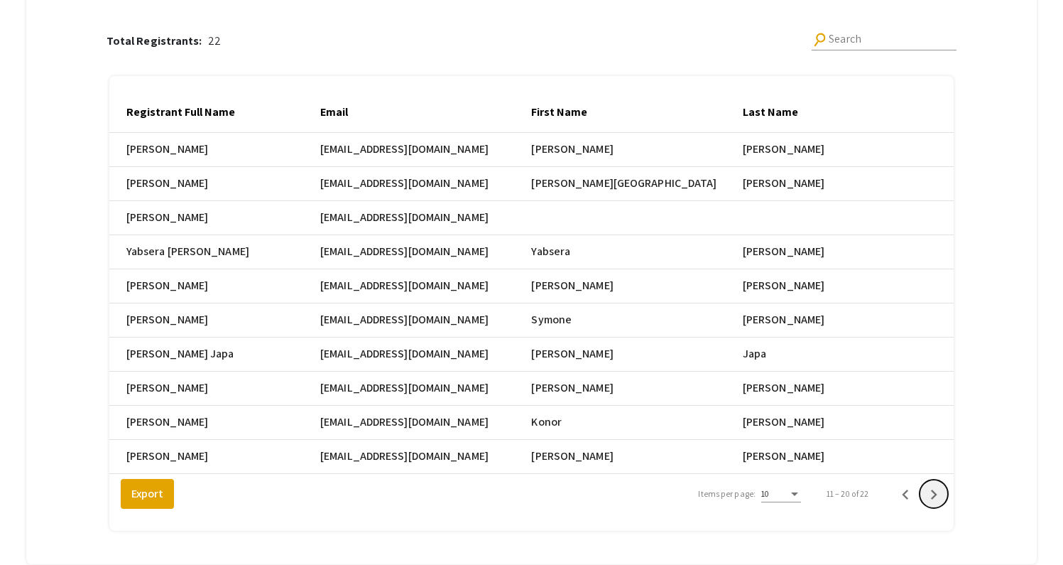
click at [944, 484] on icon "Next page" at bounding box center [934, 494] width 20 height 20
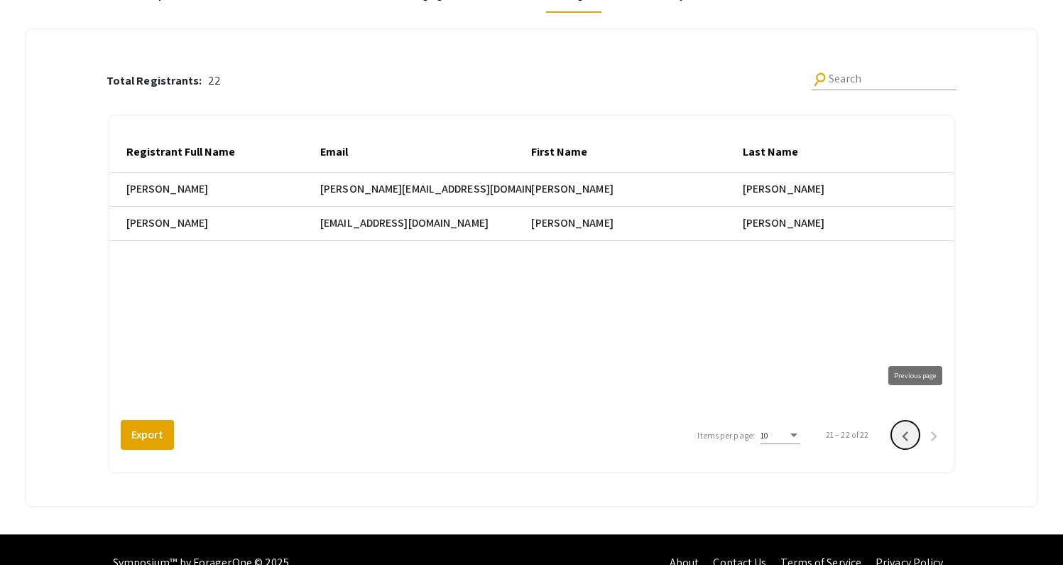
click at [915, 426] on icon "Previous page" at bounding box center [906, 436] width 20 height 20
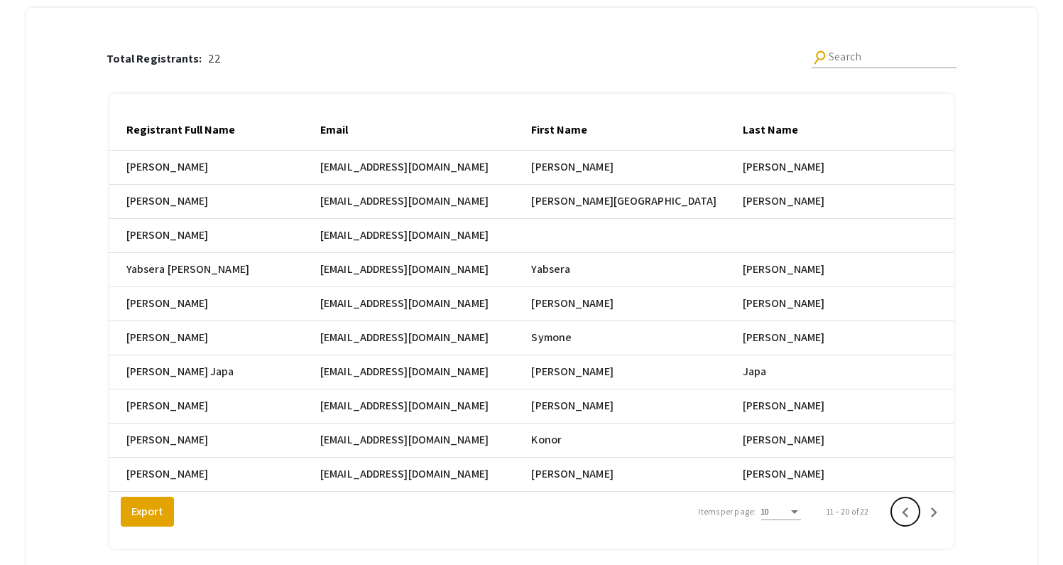
scroll to position [169, 0]
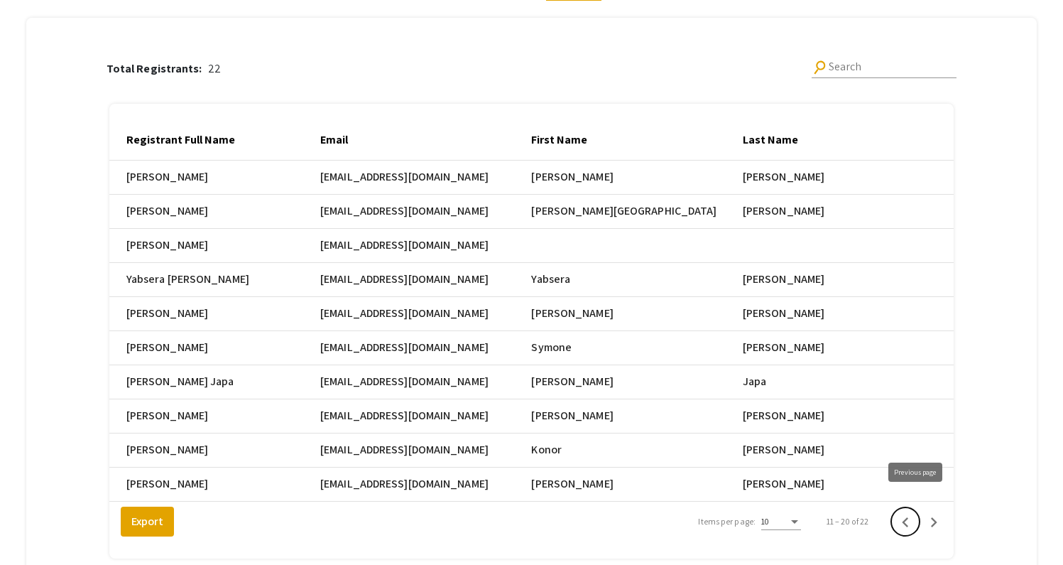
click at [911, 512] on icon "Previous page" at bounding box center [906, 522] width 20 height 20
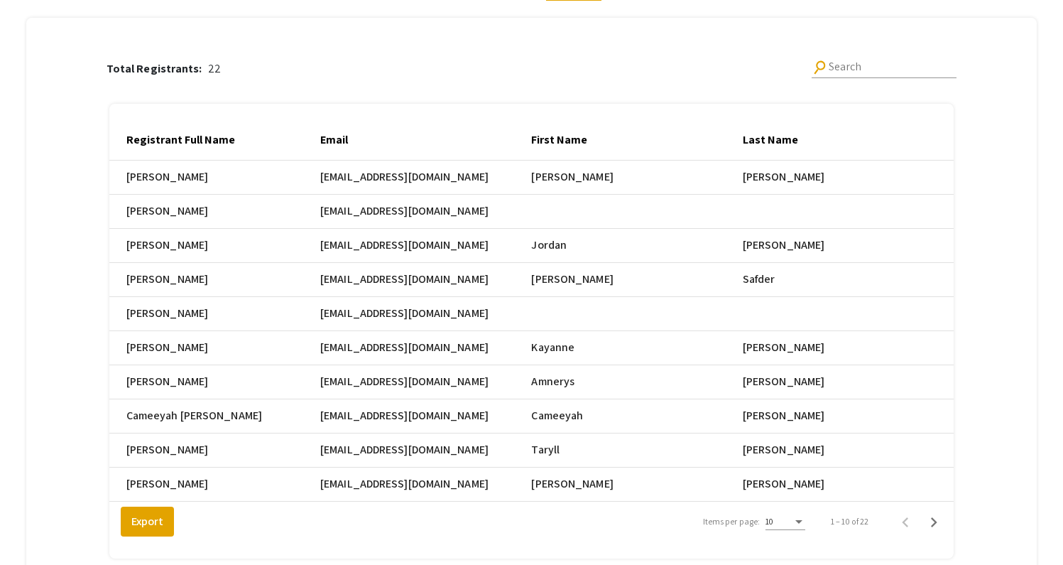
click at [1008, 64] on div "Total Registrants: 22 search Search Registrant Full Name Email First Name Last …" at bounding box center [532, 296] width 978 height 557
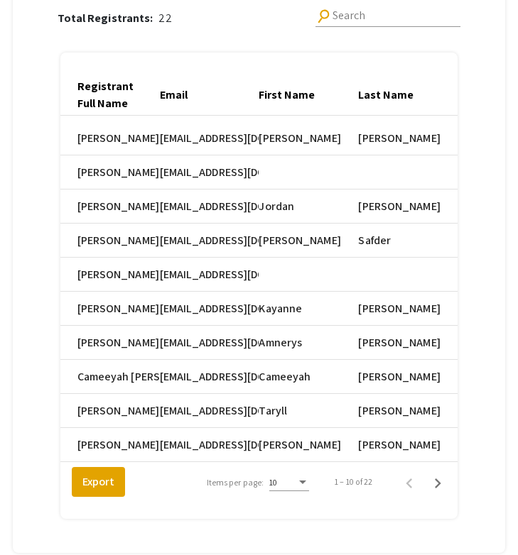
scroll to position [246, 0]
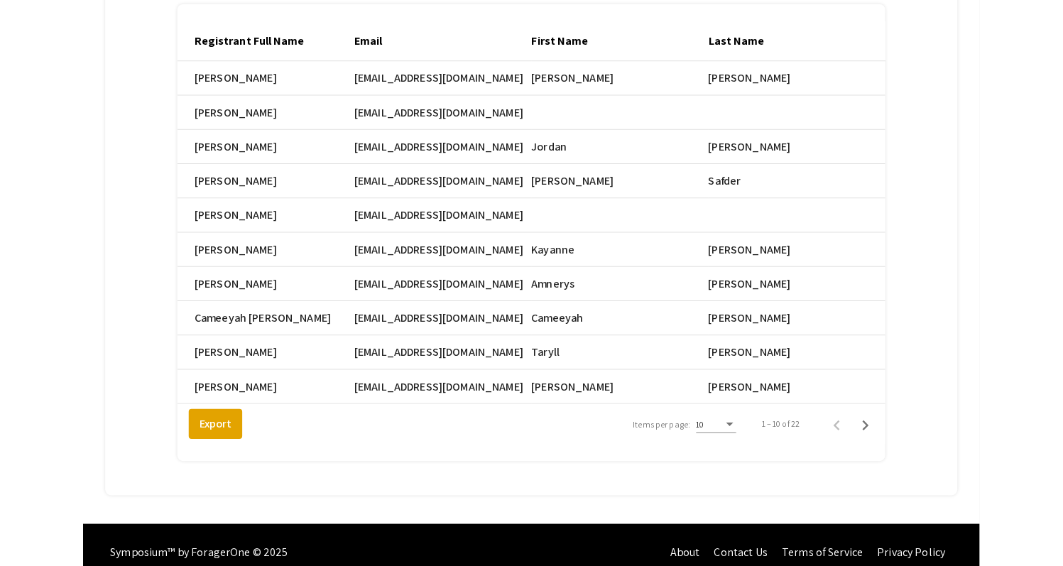
scroll to position [265, 0]
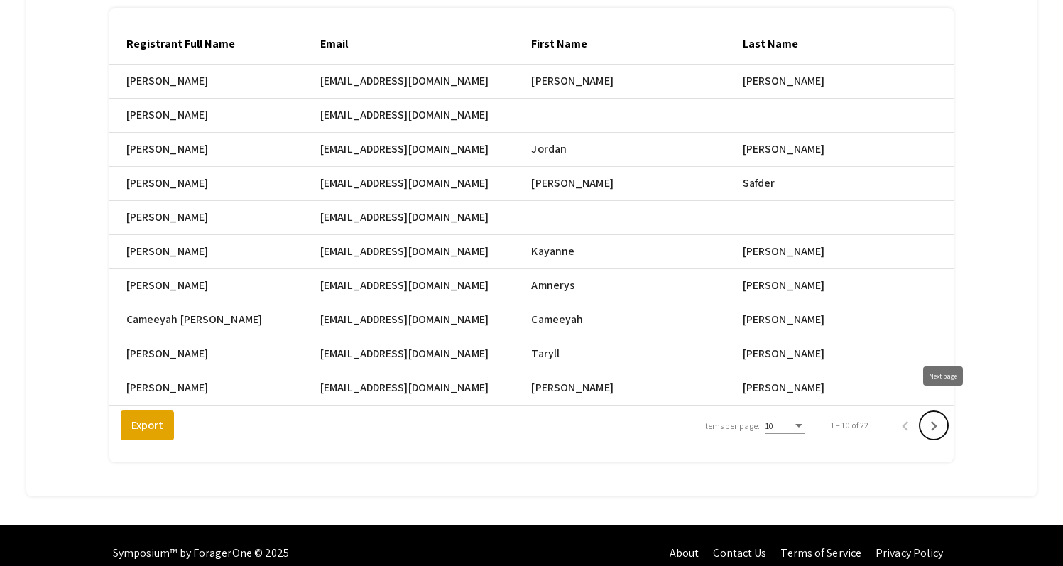
click at [528, 416] on icon "Next page" at bounding box center [934, 426] width 20 height 20
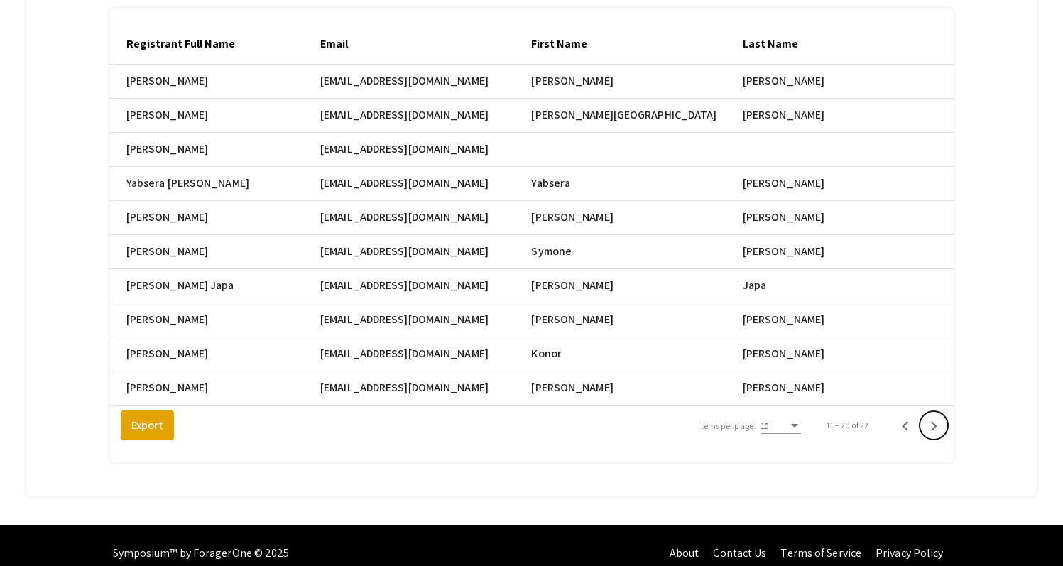
click at [528, 416] on icon "Next page" at bounding box center [934, 426] width 20 height 20
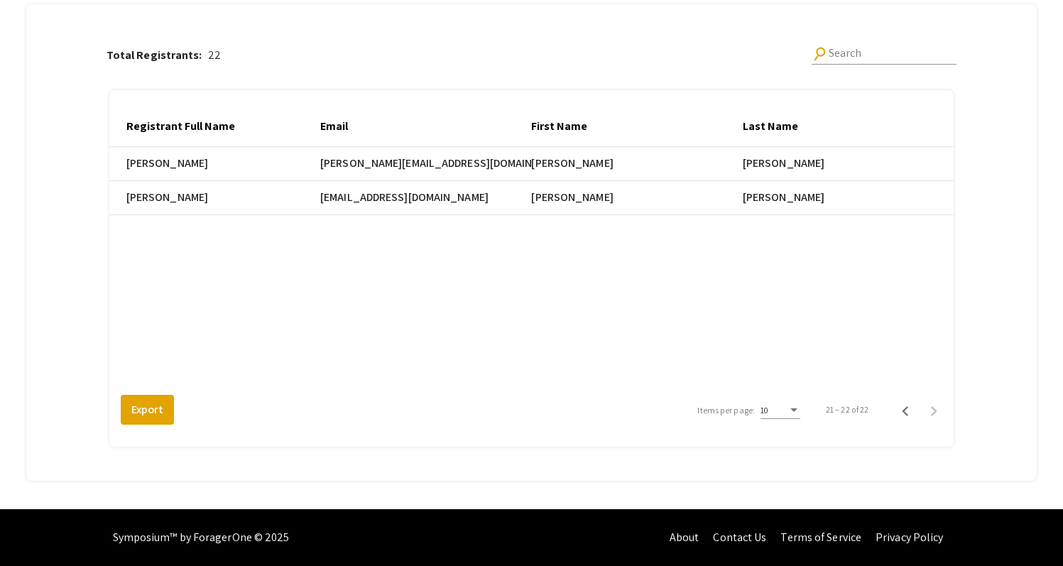
scroll to position [157, 0]
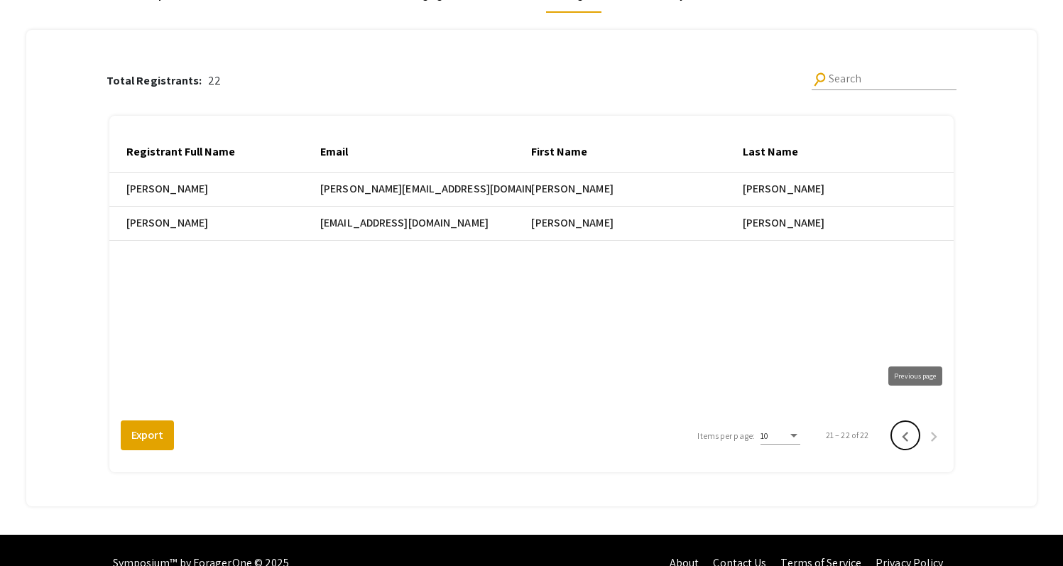
click at [528, 427] on icon "Previous page" at bounding box center [906, 437] width 20 height 20
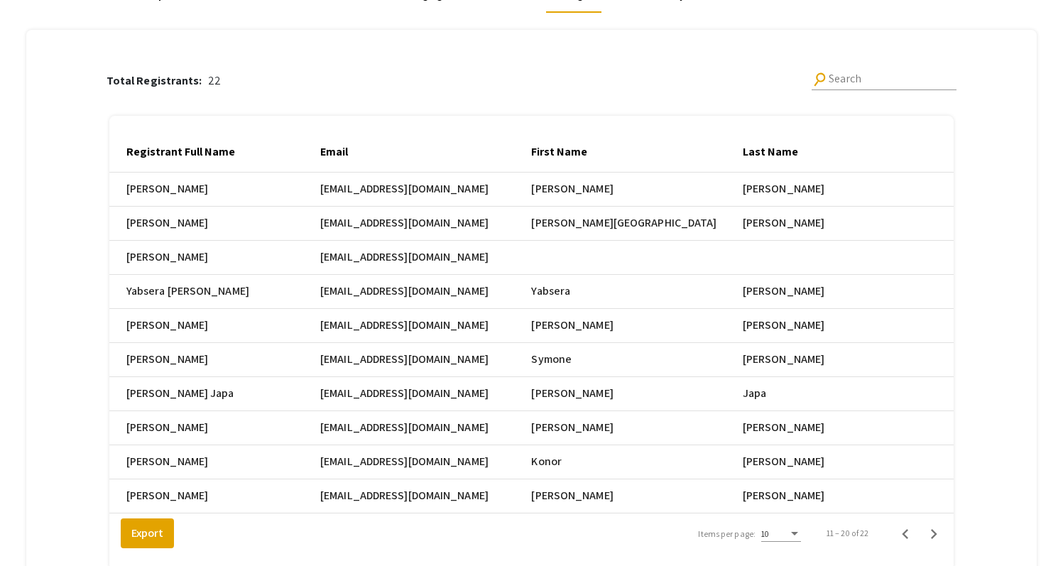
click at [528, 207] on mat-cell "[PERSON_NAME]" at bounding box center [848, 190] width 211 height 34
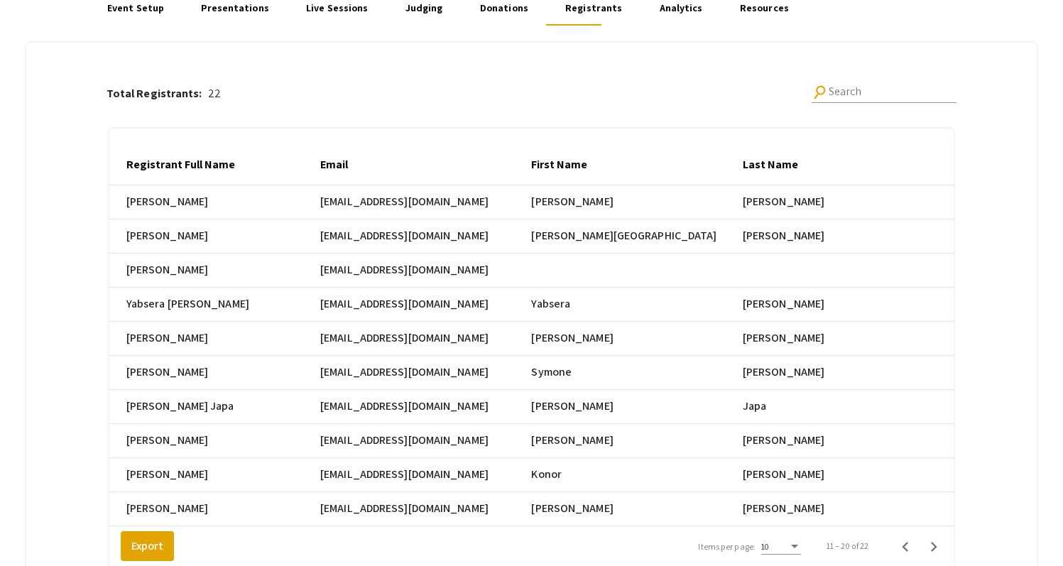
scroll to position [141, 0]
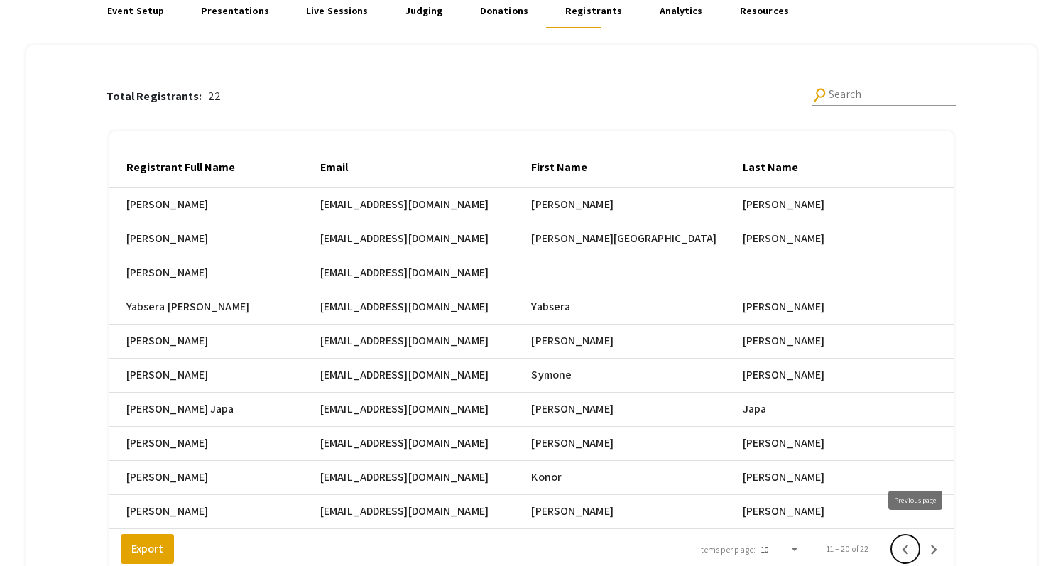
click at [528, 540] on icon "Previous page" at bounding box center [906, 550] width 20 height 20
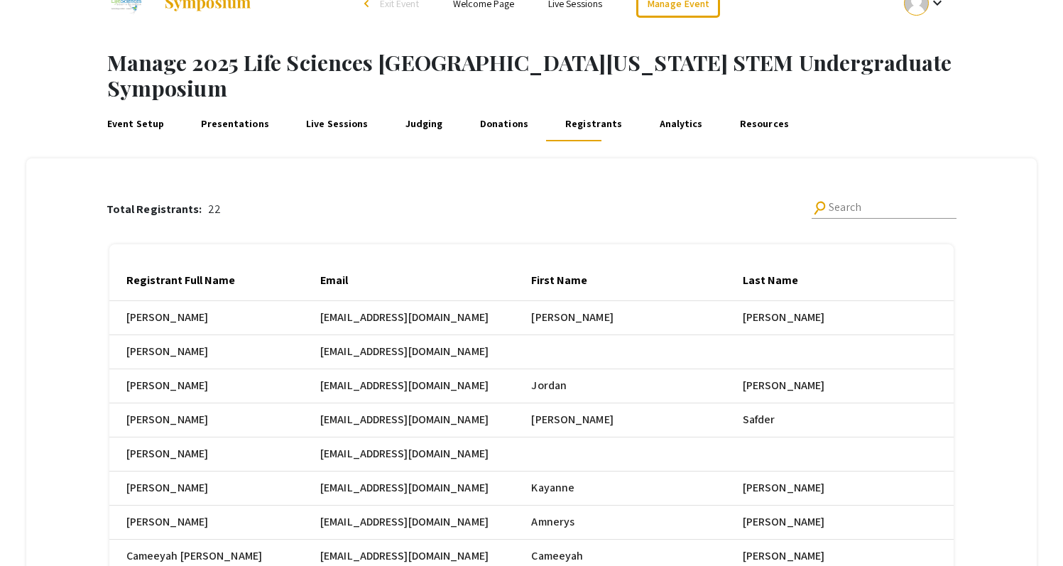
scroll to position [0, 0]
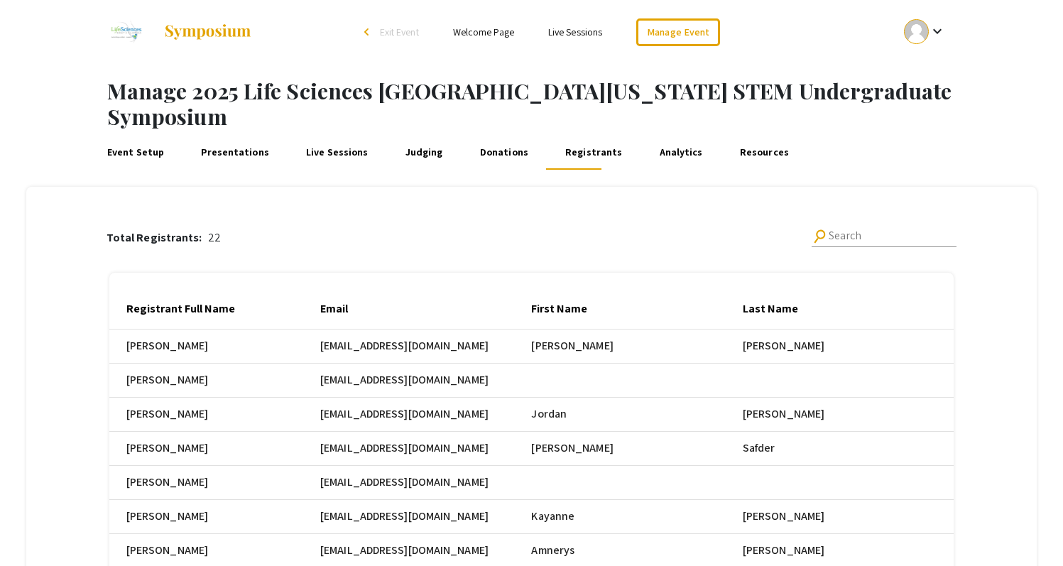
click at [528, 206] on div "Total Registrants: 22 search Search Registrant Full Name Email First Name Last …" at bounding box center [532, 465] width 978 height 557
click at [528, 96] on h1 "Manage 2025 Life Sciences [GEOGRAPHIC_DATA][US_STATE] STEM Undergraduate Sympos…" at bounding box center [585, 104] width 956 height 52
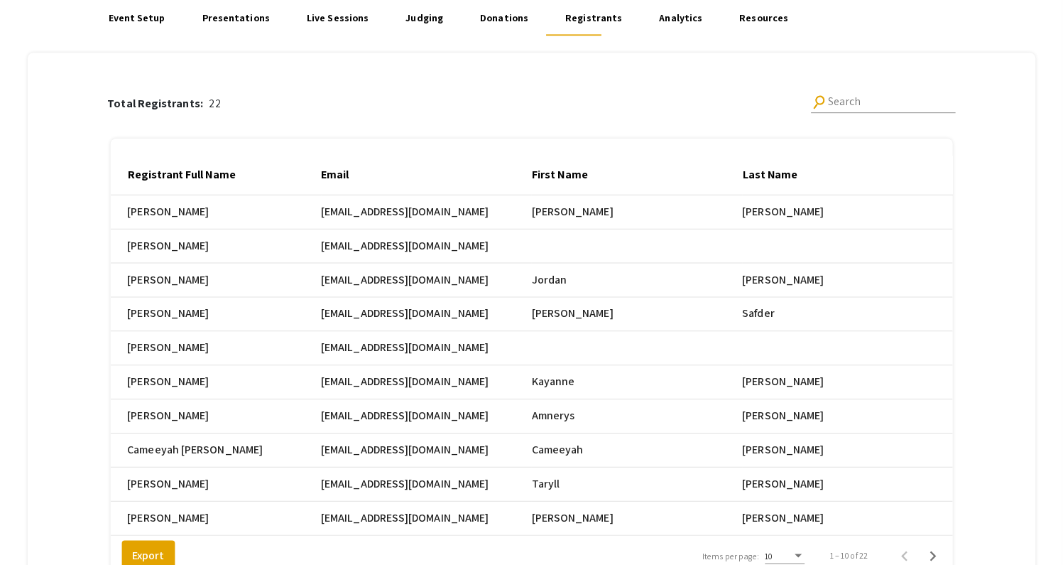
scroll to position [134, 0]
click at [528, 246] on div "Total Registrants: 22 search Search Registrant Full Name Email First Name Last …" at bounding box center [532, 331] width 978 height 557
click at [375, 81] on div "Total Registrants: 22 search Search" at bounding box center [532, 104] width 851 height 46
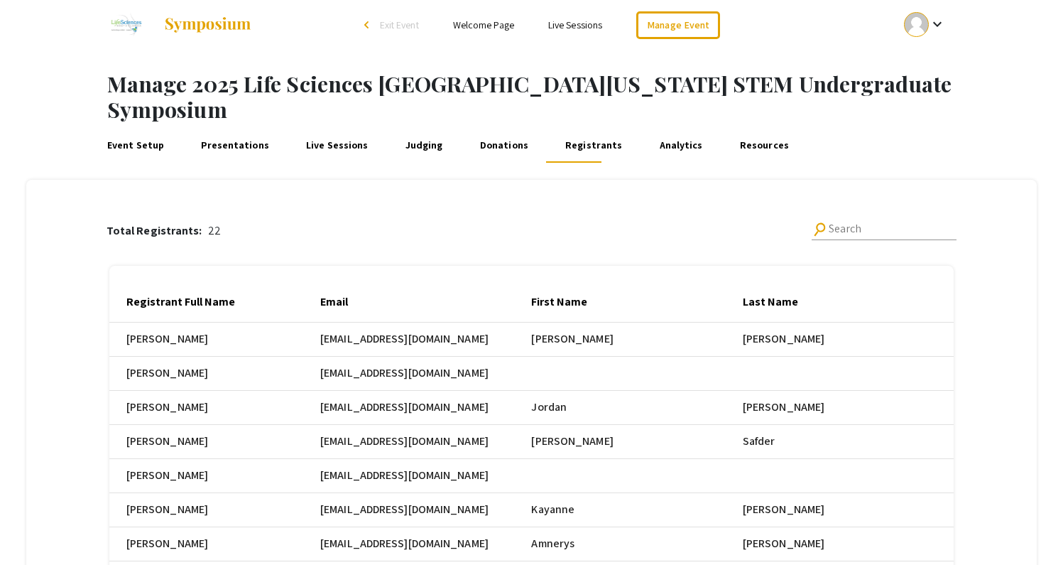
scroll to position [0, 0]
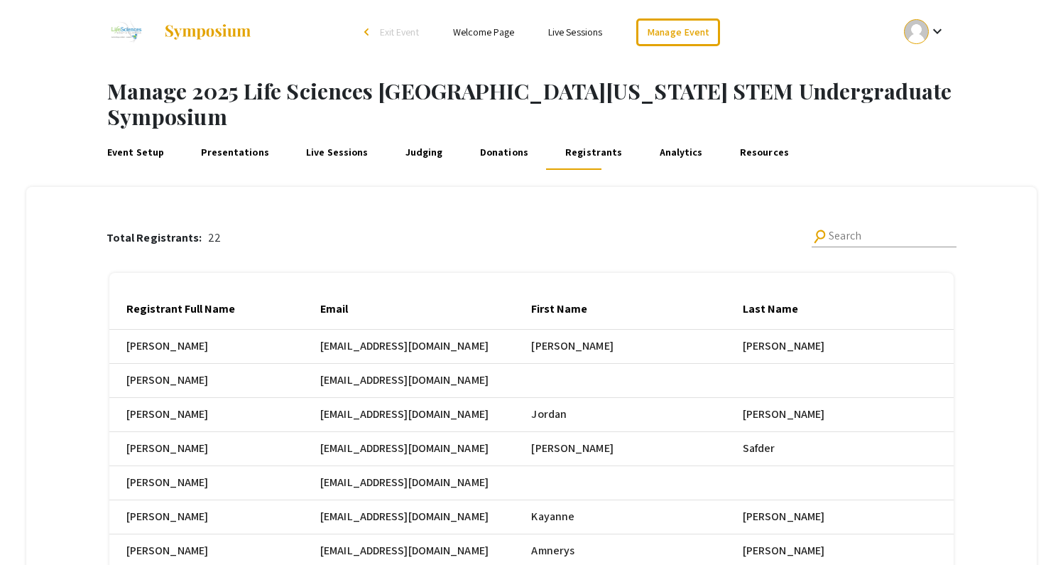
click at [528, 136] on div "Event Setup Presentations Live Sessions Judging Donations Registrants Analytics…" at bounding box center [576, 153] width 974 height 34
click at [528, 87] on h1 "Manage 2025 Life Sciences [GEOGRAPHIC_DATA][US_STATE] STEM Undergraduate Sympos…" at bounding box center [585, 104] width 956 height 52
click at [528, 136] on div "Event Setup Presentations Live Sessions Judging Donations Registrants Analytics…" at bounding box center [576, 153] width 974 height 34
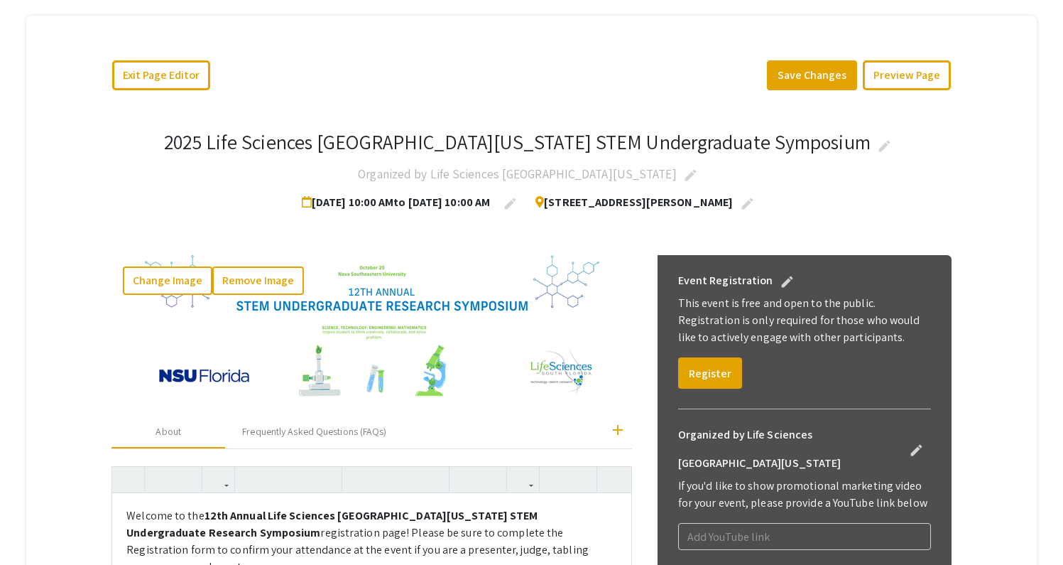
click at [942, 153] on div "2025 Life Sciences [GEOGRAPHIC_DATA][US_STATE] STEM Undergraduate Symposium edi…" at bounding box center [531, 173] width 840 height 87
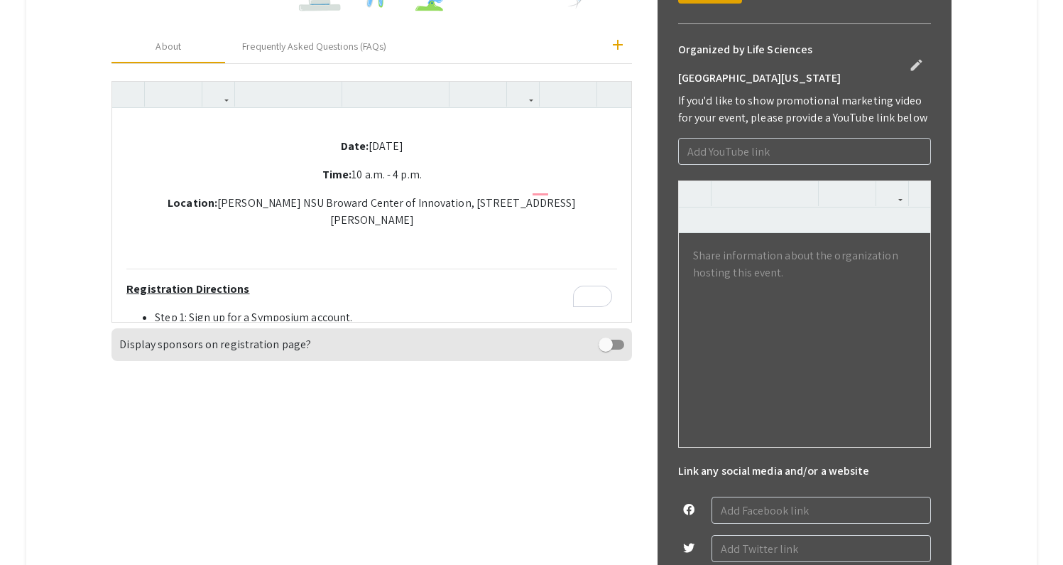
scroll to position [114, 0]
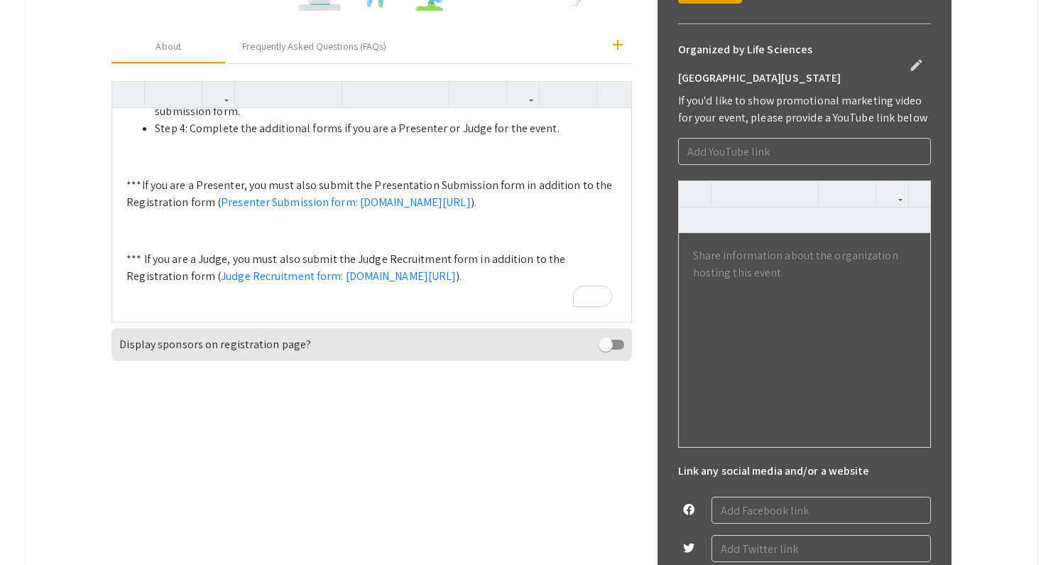
click at [87, 318] on div "Exit Page Editor Save Changes Preview Page 2025 Life Sciences South Florida STE…" at bounding box center [531, 244] width 1010 height 1226
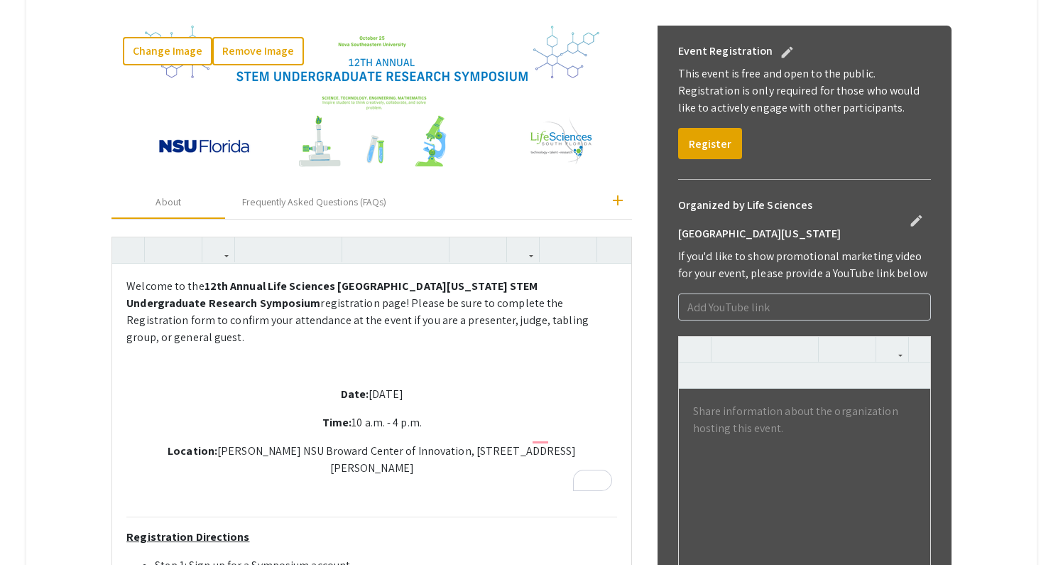
click at [457, 335] on div "Welcome to the 12th Annual Life Sciences South Florida STEM Undergraduate Resea…" at bounding box center [371, 576] width 519 height 626
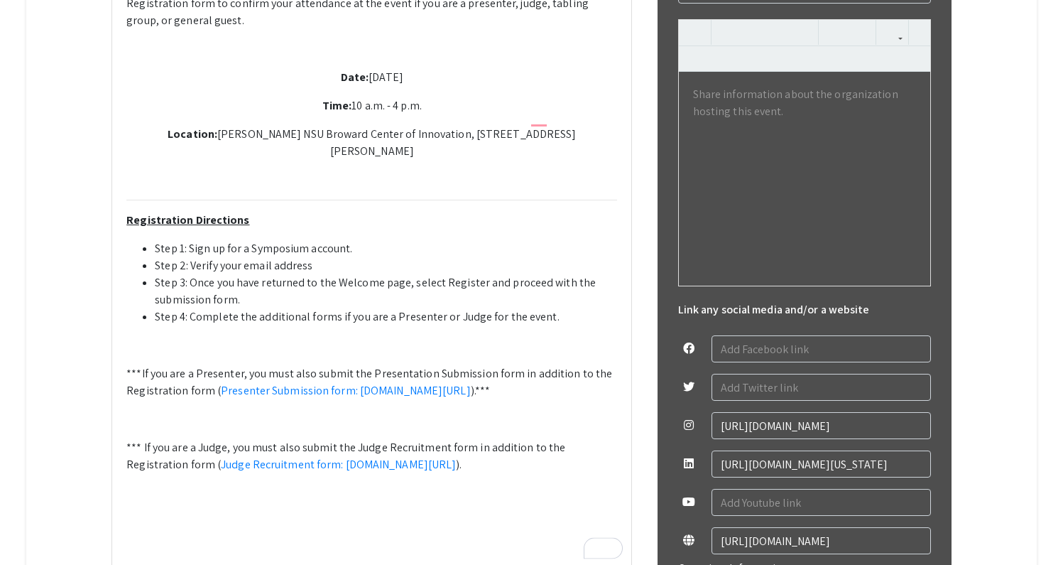
click at [483, 468] on div "Welcome to the 12th Annual Life Sciences South Florida STEM Undergraduate Resea…" at bounding box center [371, 260] width 519 height 626
click at [479, 459] on p "*** If you are a Judge, you must also submit the Judge Recruitment form in addi…" at bounding box center [371, 456] width 491 height 34
type textarea "<p>Welcome to the <strong>12th Annual Life Sciences South Florida STEM Undergra…"
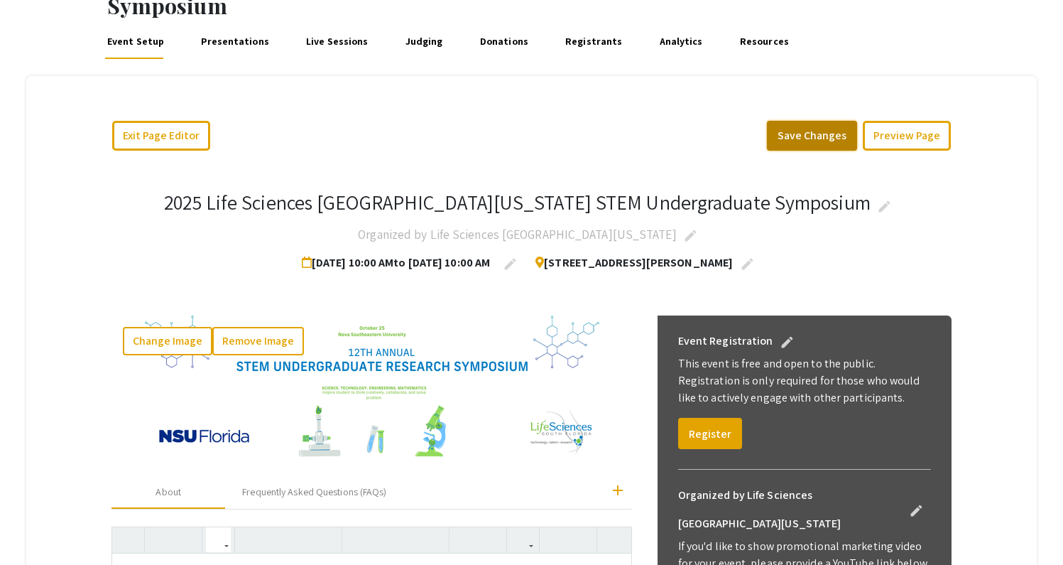
click at [820, 121] on button "Save Changes" at bounding box center [812, 136] width 90 height 30
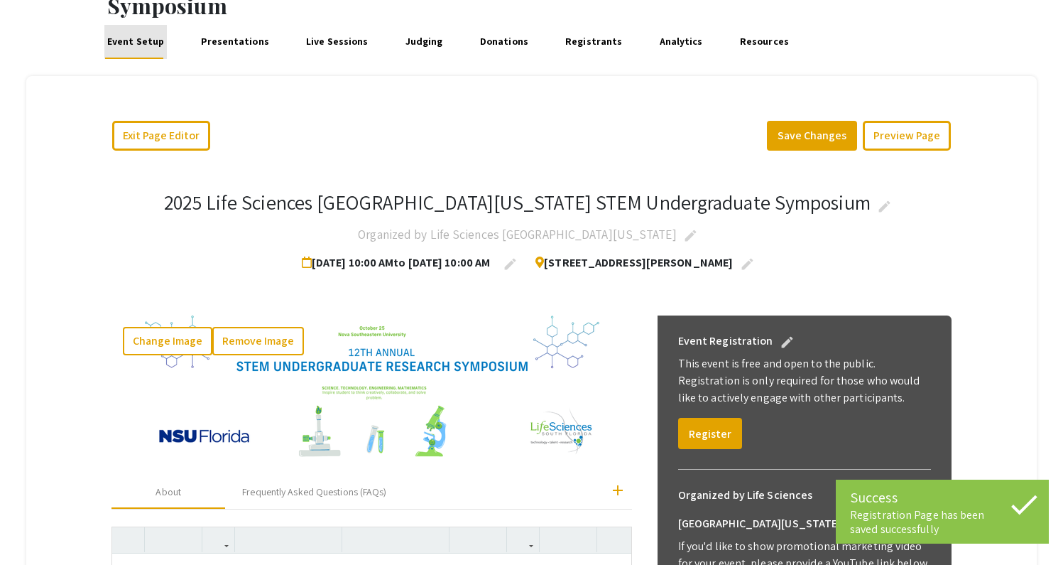
click at [147, 25] on link "Event Setup" at bounding box center [135, 42] width 62 height 34
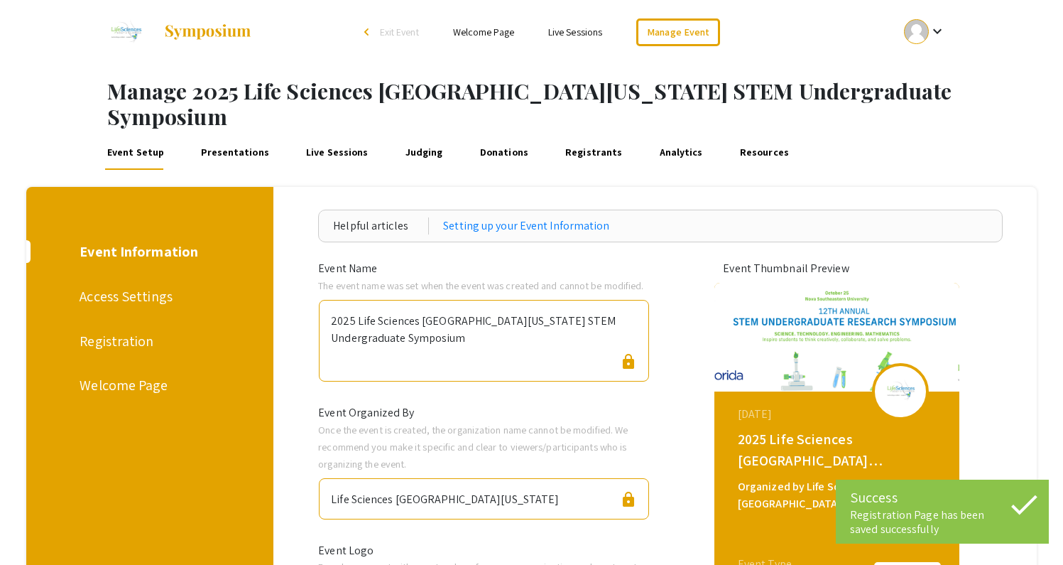
click at [135, 374] on div "Welcome Page" at bounding box center [148, 384] width 136 height 21
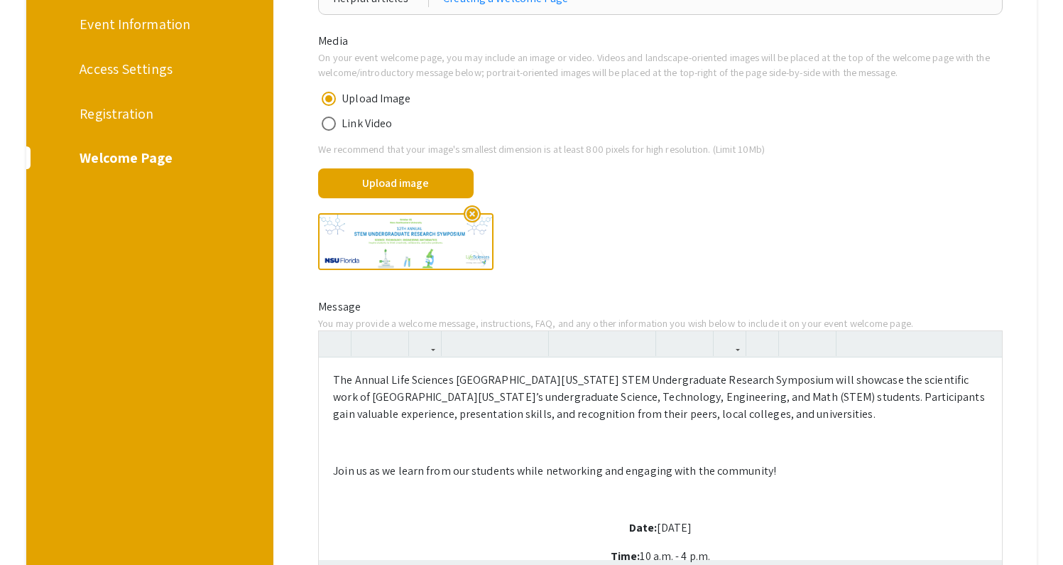
click at [780, 415] on div "The Annual Life Sciences South Florida STEM Undergraduate Research Symposium wi…" at bounding box center [660, 463] width 683 height 213
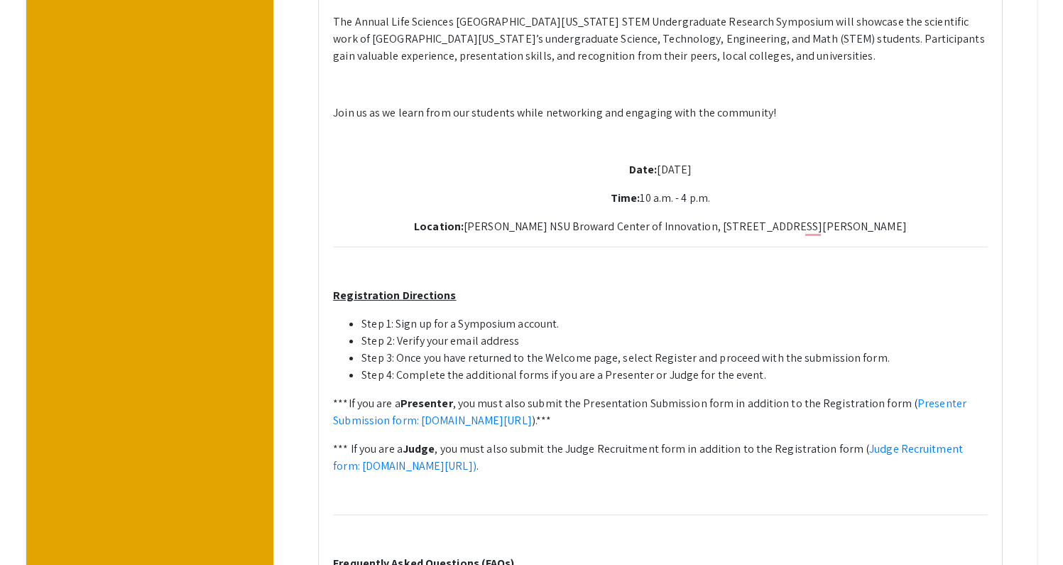
click at [856, 447] on p "*** If you are a Judge , you must also submit the Judge Recruitment form in add…" at bounding box center [660, 457] width 655 height 34
type textarea "<p>The Annual Life Sciences South Florida STEM Undergraduate Research Symposium…"
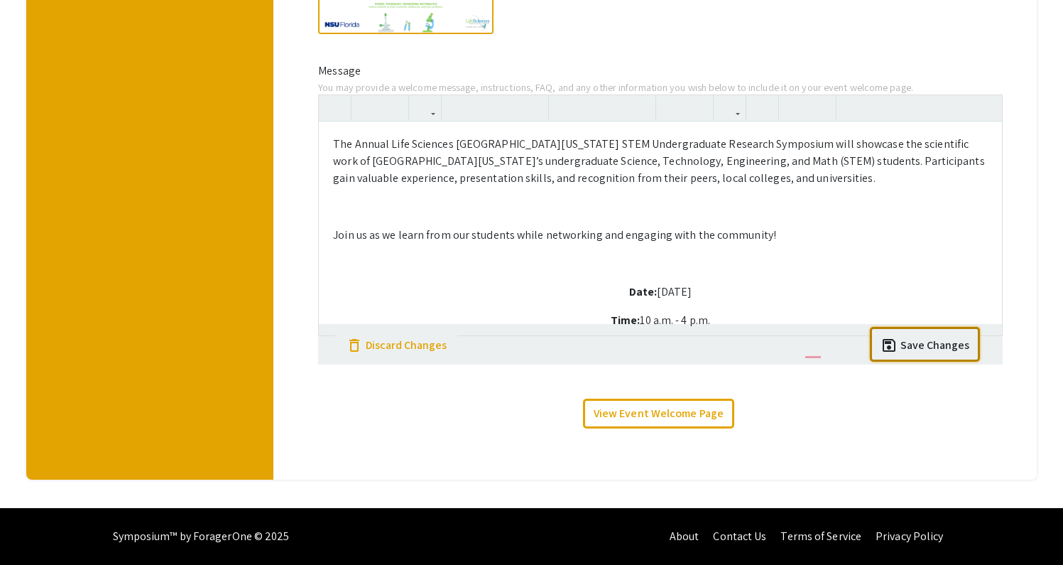
click at [956, 341] on div "Save Changes" at bounding box center [934, 345] width 69 height 17
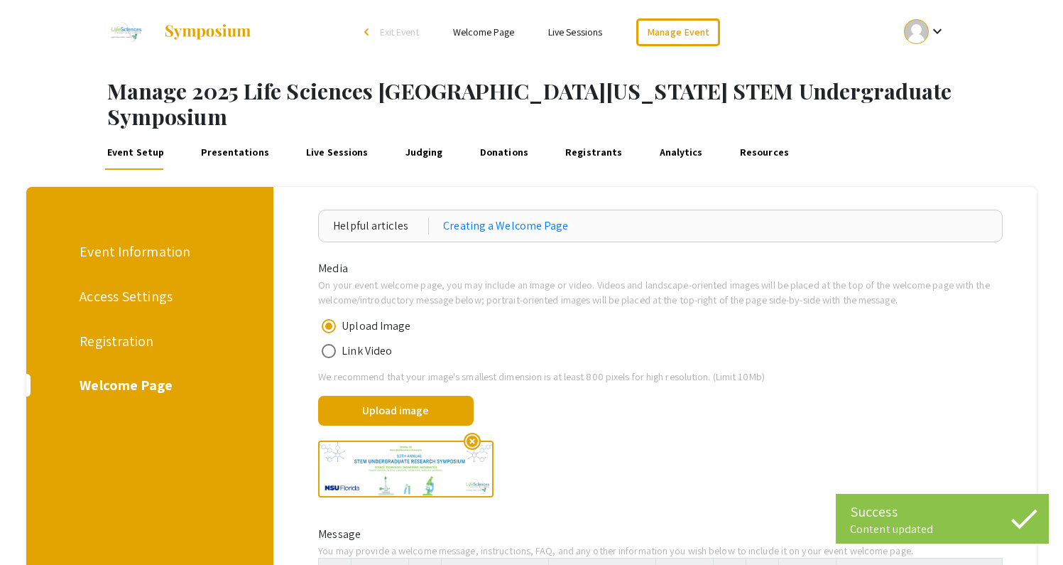
click at [130, 330] on div "Registration" at bounding box center [148, 340] width 136 height 21
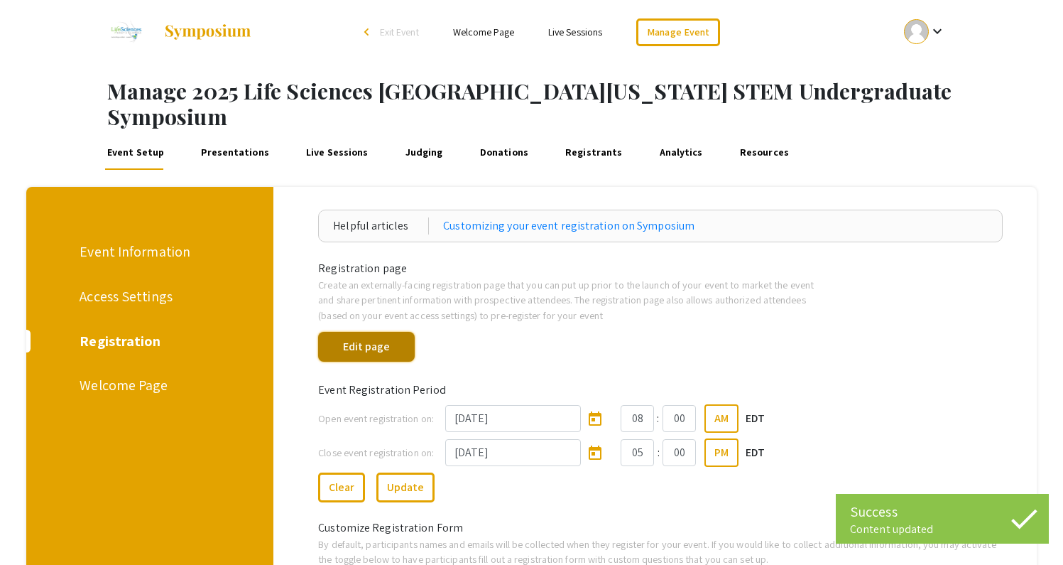
click at [379, 332] on button "Edit page" at bounding box center [366, 347] width 97 height 30
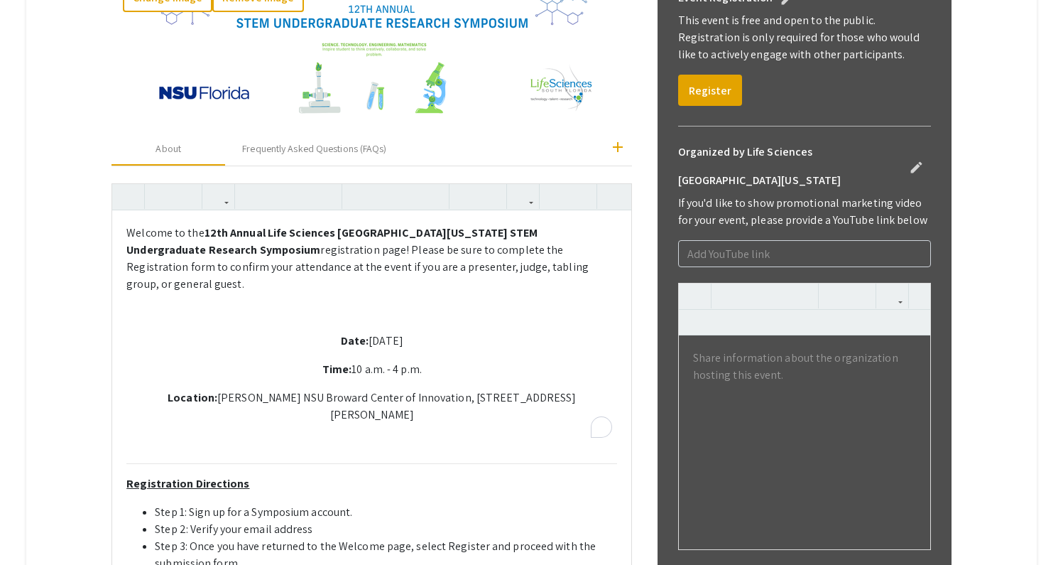
click at [388, 342] on div "Welcome to the 12th Annual Life Sciences South Florida STEM Undergraduate Resea…" at bounding box center [371, 523] width 519 height 626
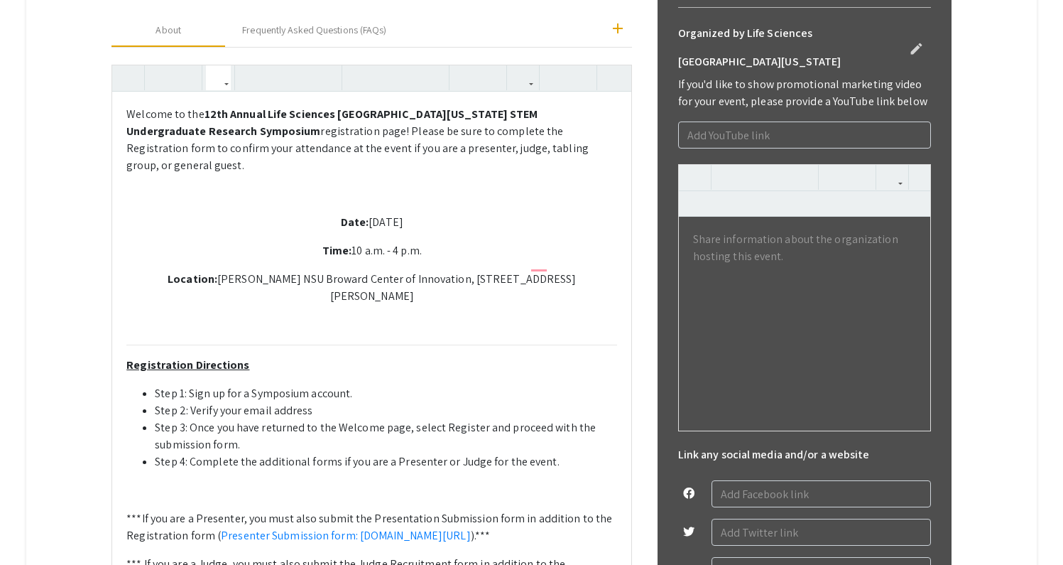
type textarea "<p>Welcome to the <strong>12th Annual Life Sciences South Florida STEM Undergra…"
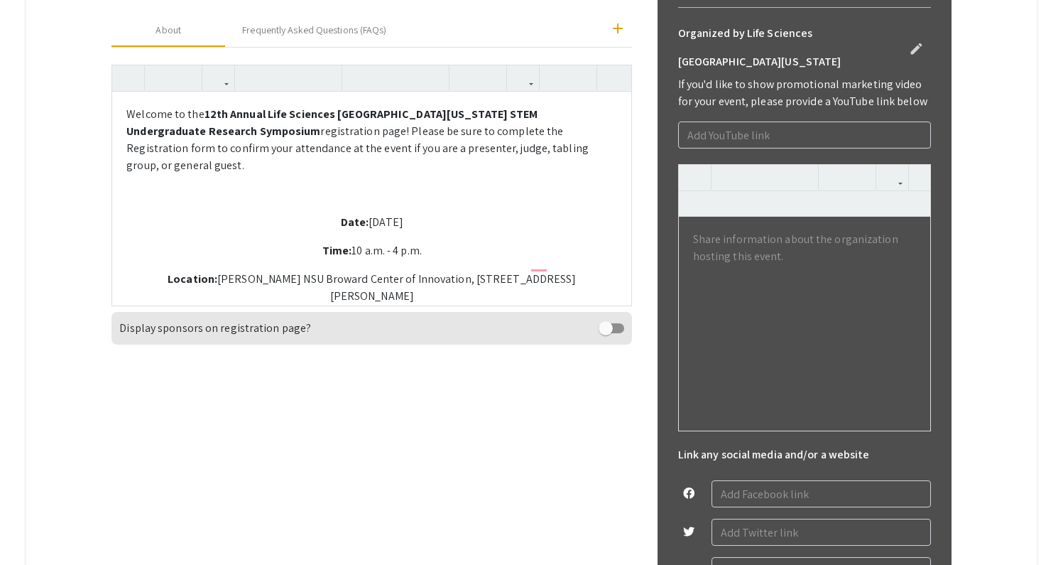
click at [60, 280] on div "Exit Page Editor Save Changes Preview Page 2025 Life Sciences South Florida STE…" at bounding box center [531, 227] width 1010 height 1226
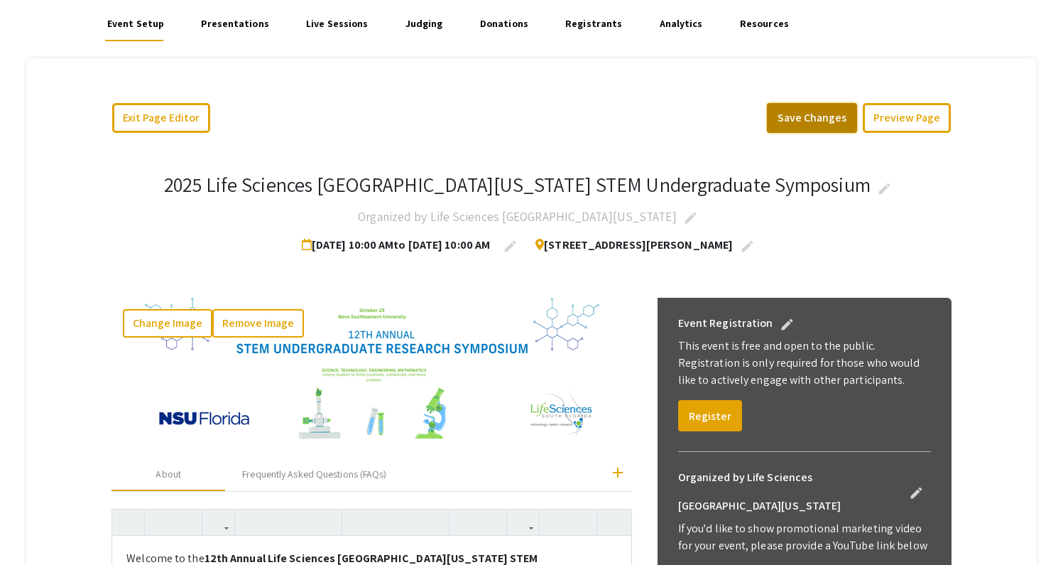
click at [809, 103] on button "Save Changes" at bounding box center [812, 118] width 90 height 30
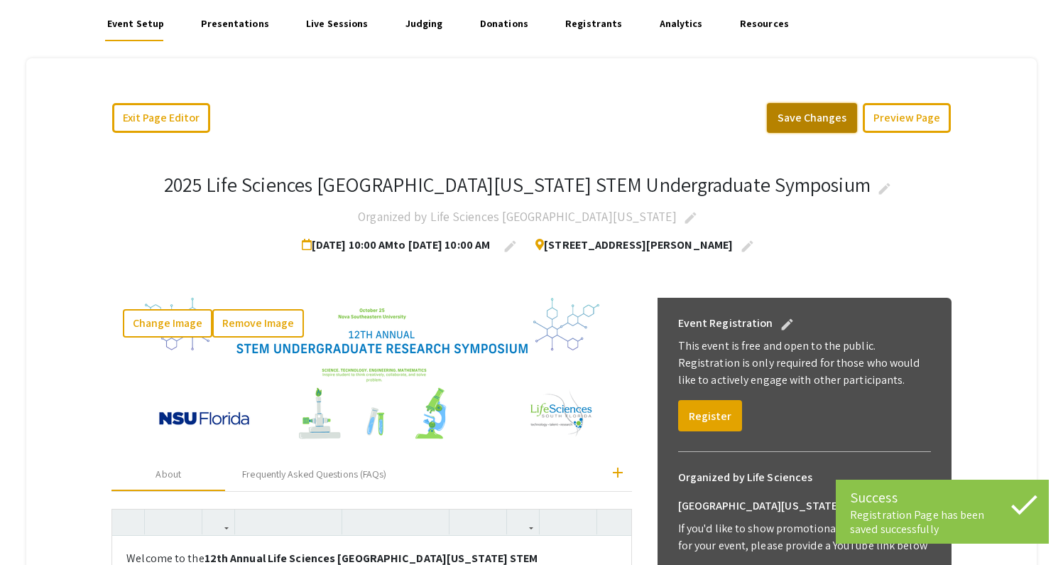
click at [847, 103] on button "Save Changes" at bounding box center [812, 118] width 90 height 30
